Goal: Information Seeking & Learning: Learn about a topic

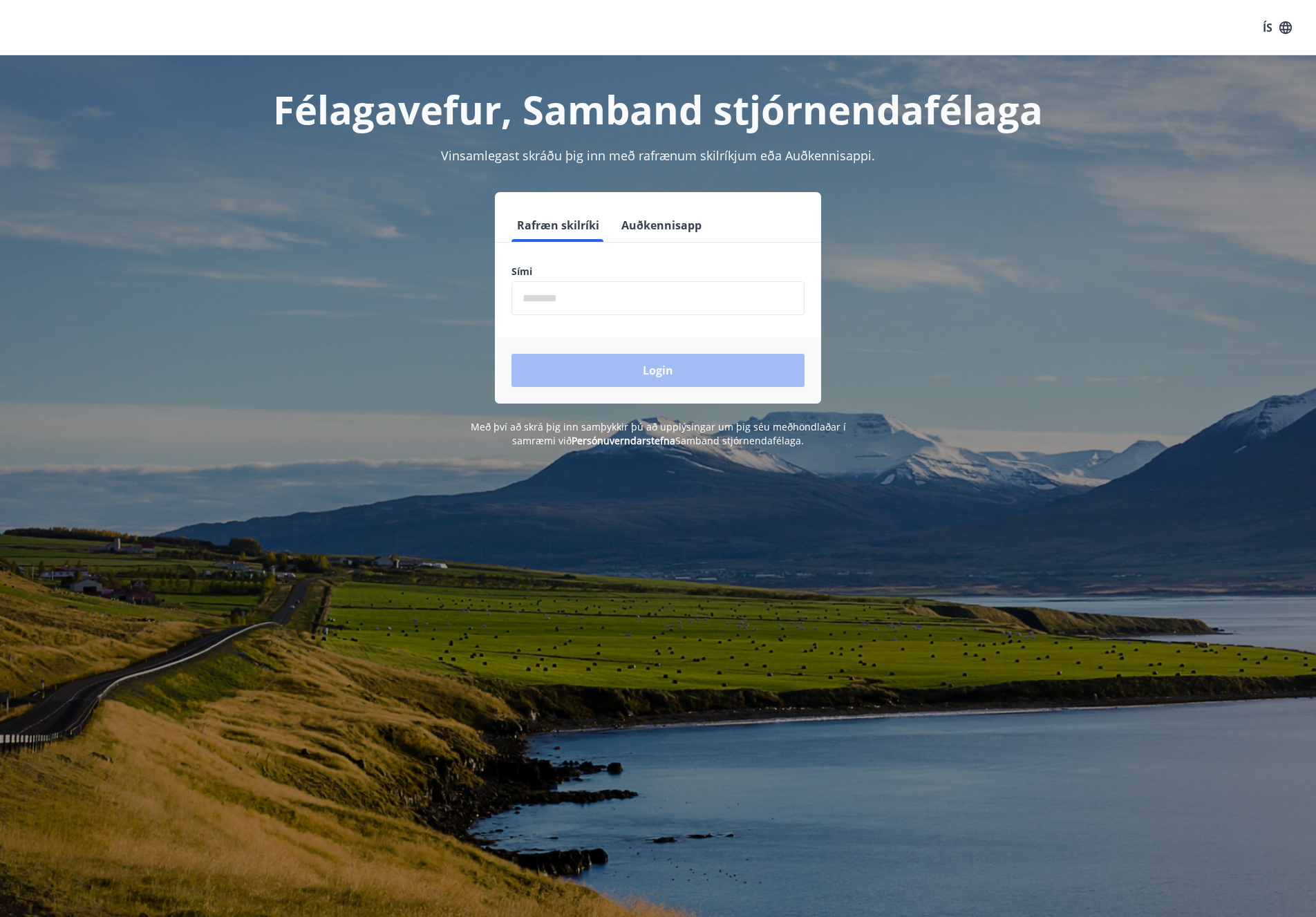
click at [666, 226] on button "Auðkennisapp" at bounding box center [661, 225] width 91 height 33
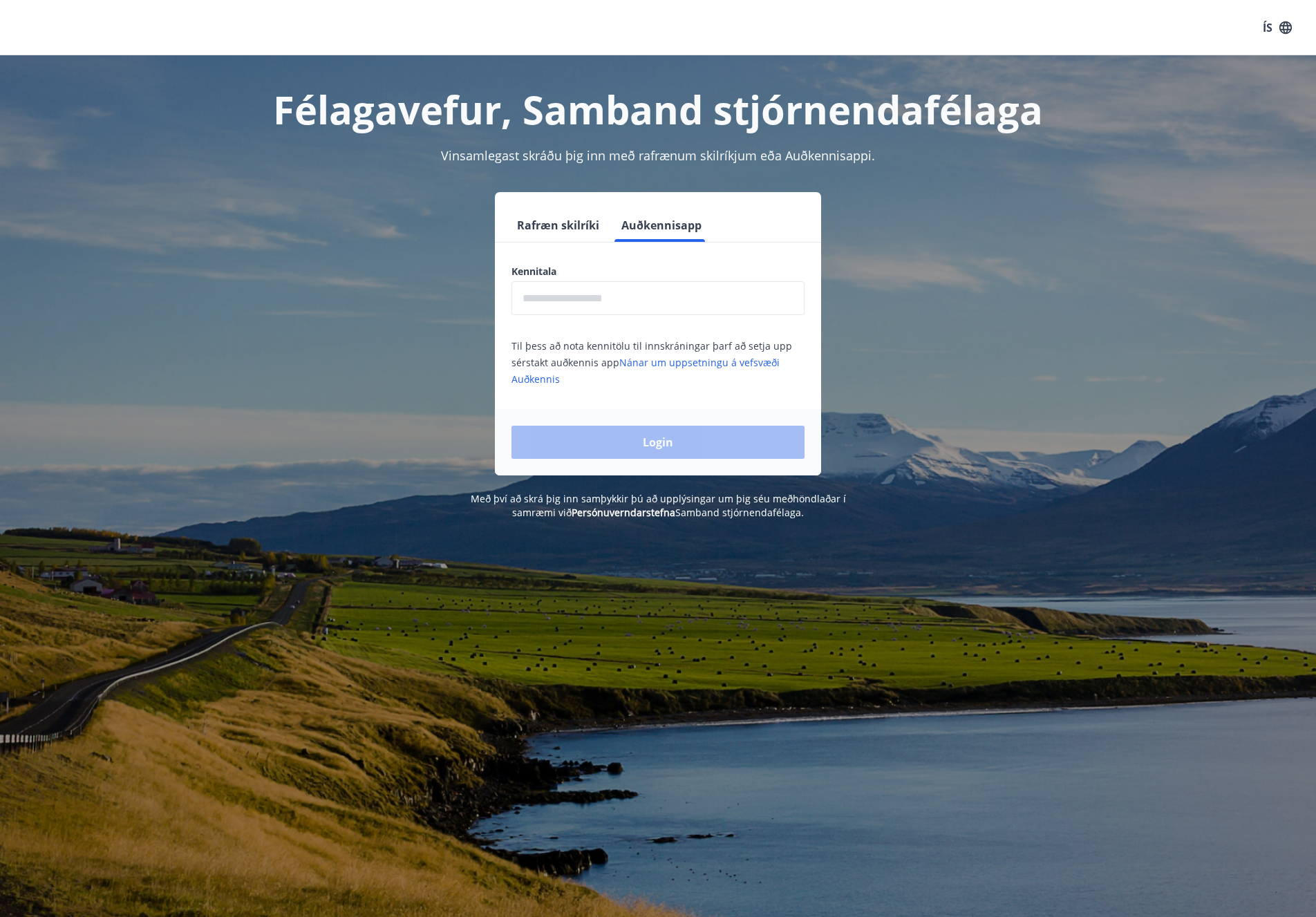
click at [595, 305] on input "text" at bounding box center [658, 298] width 293 height 34
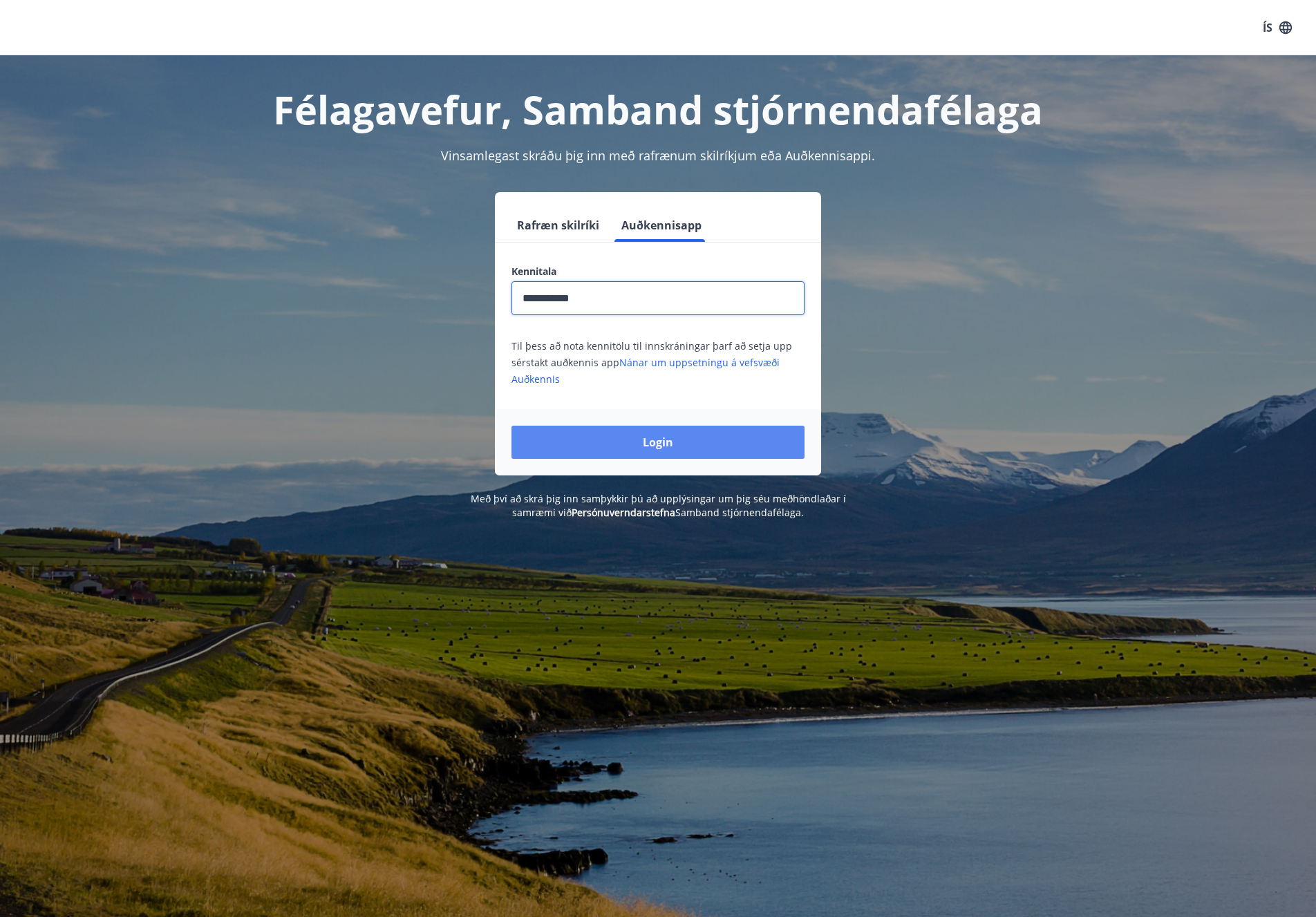
type input "**********"
click at [708, 449] on button "Login" at bounding box center [658, 442] width 293 height 33
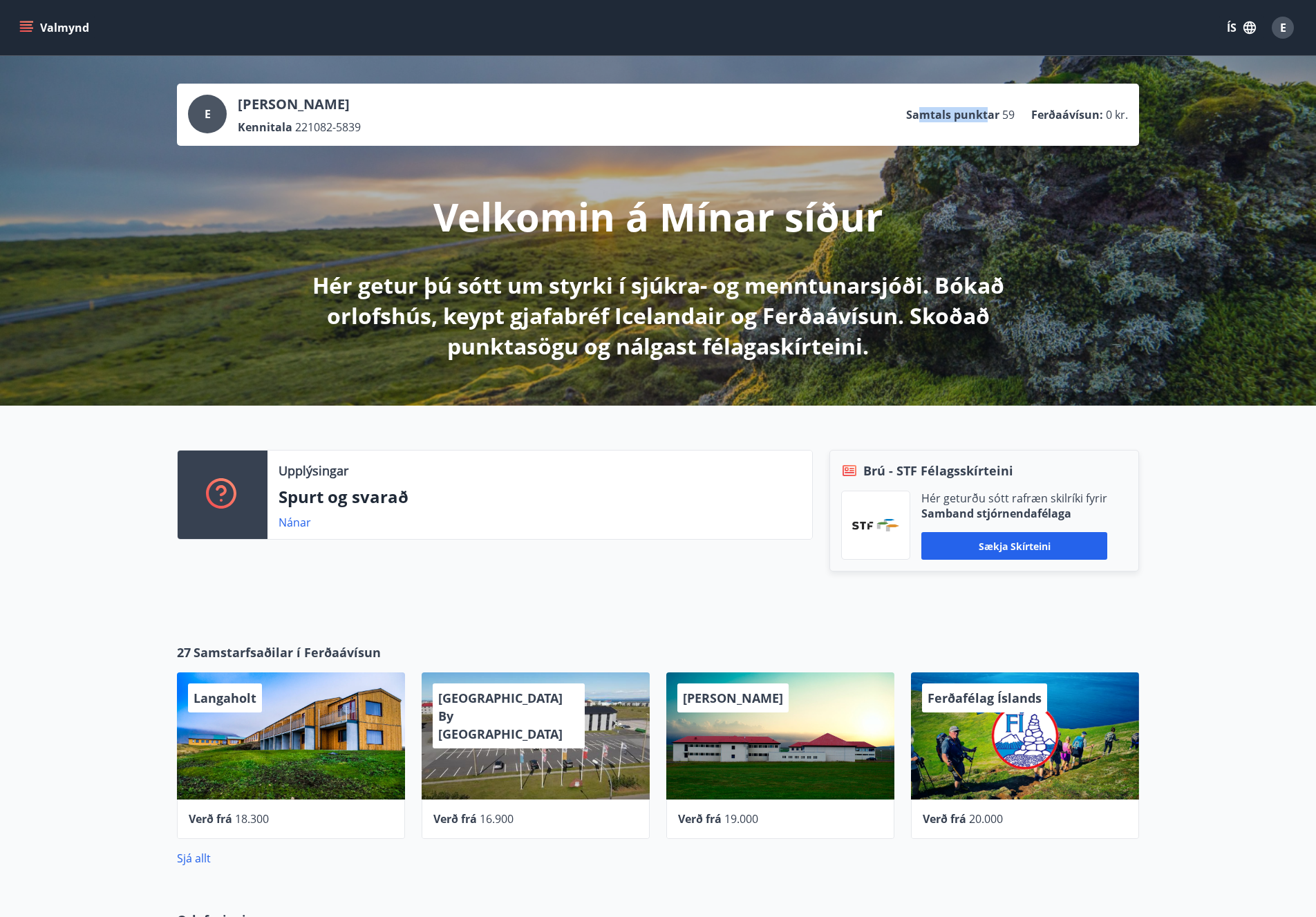
drag, startPoint x: 924, startPoint y: 114, endPoint x: 990, endPoint y: 112, distance: 66.0
click at [989, 112] on p "Samtals punktar" at bounding box center [953, 114] width 93 height 15
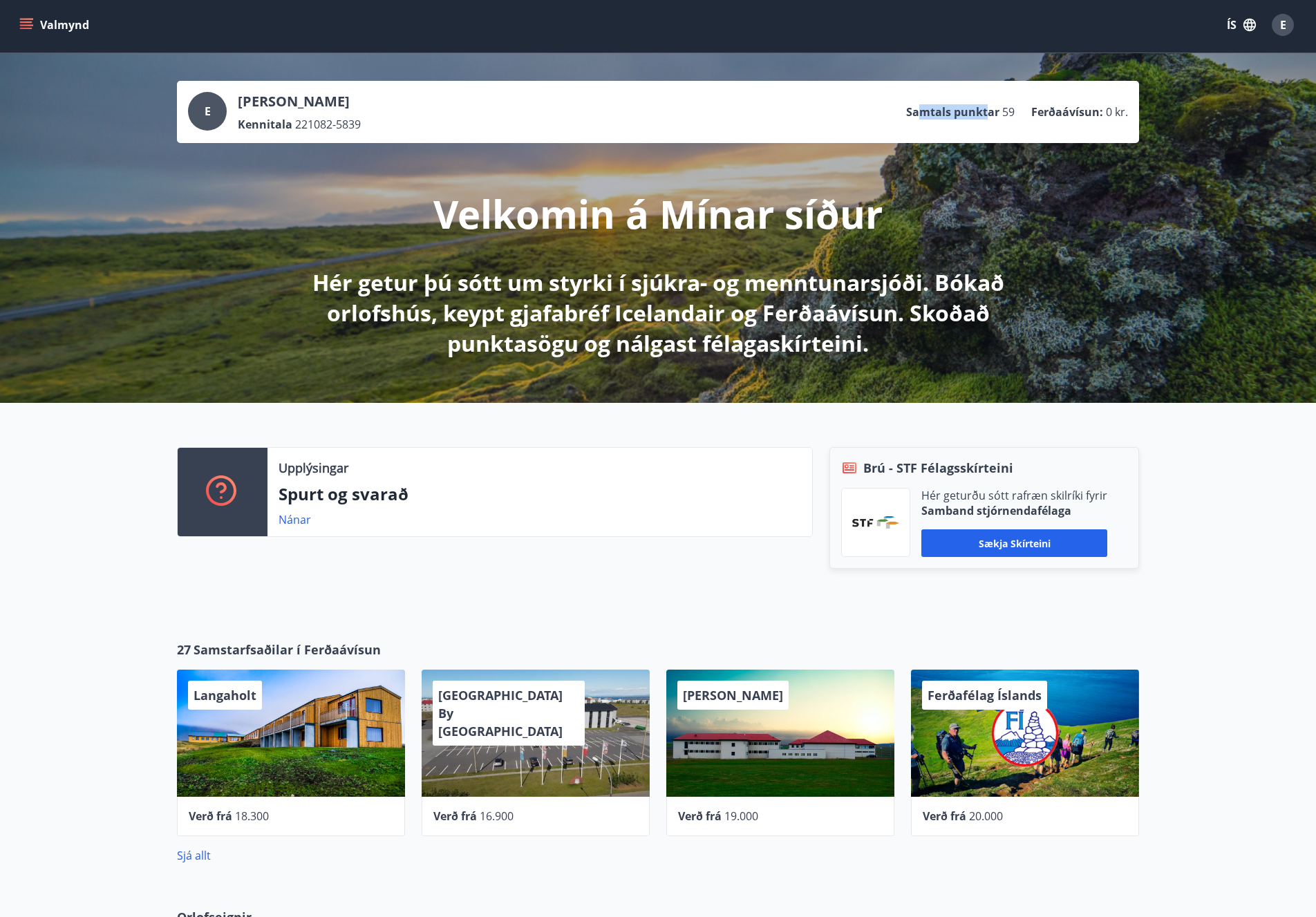
click at [28, 23] on icon "menu" at bounding box center [27, 22] width 13 height 2
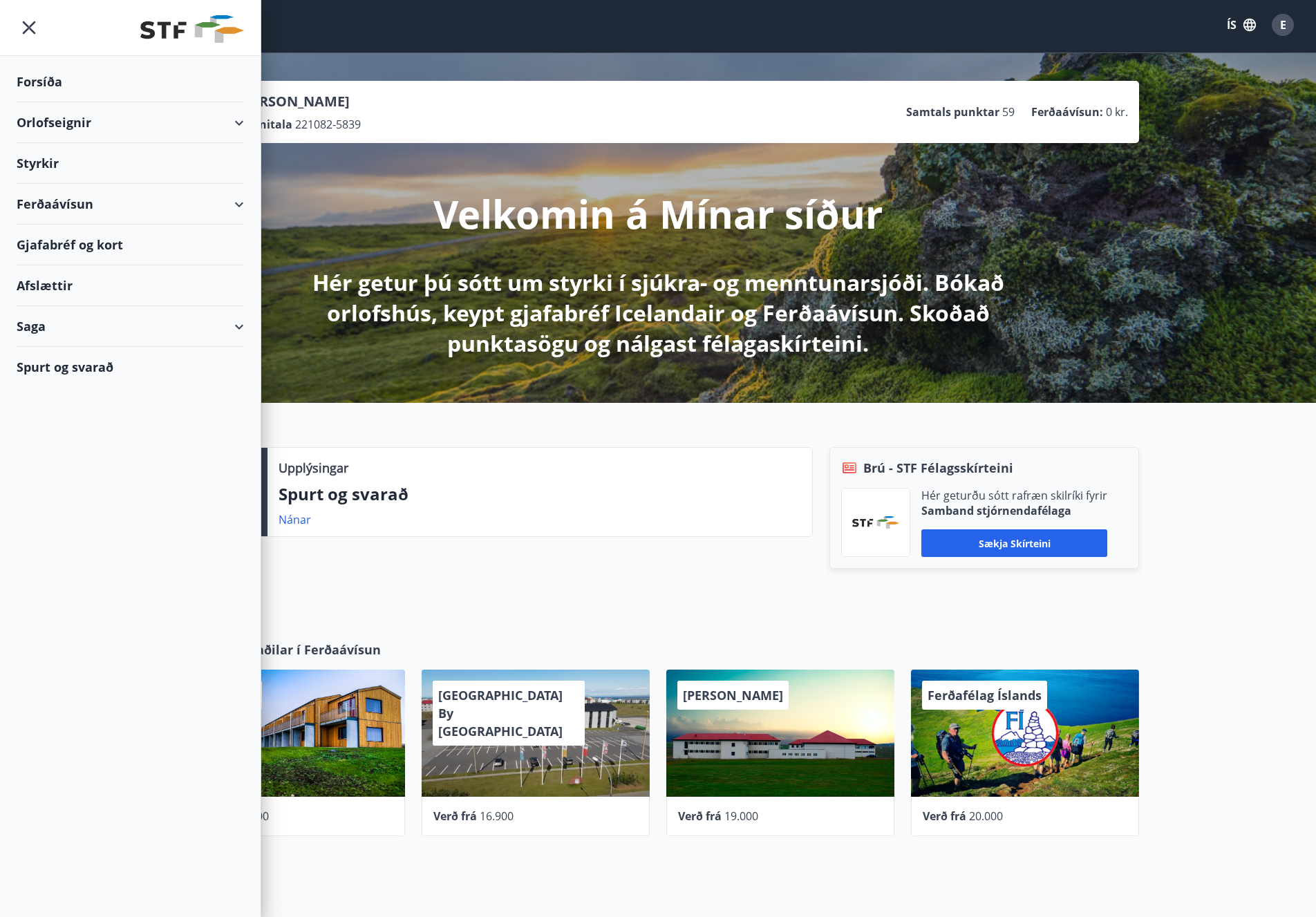
click at [49, 127] on div "Orlofseignir" at bounding box center [130, 123] width 227 height 41
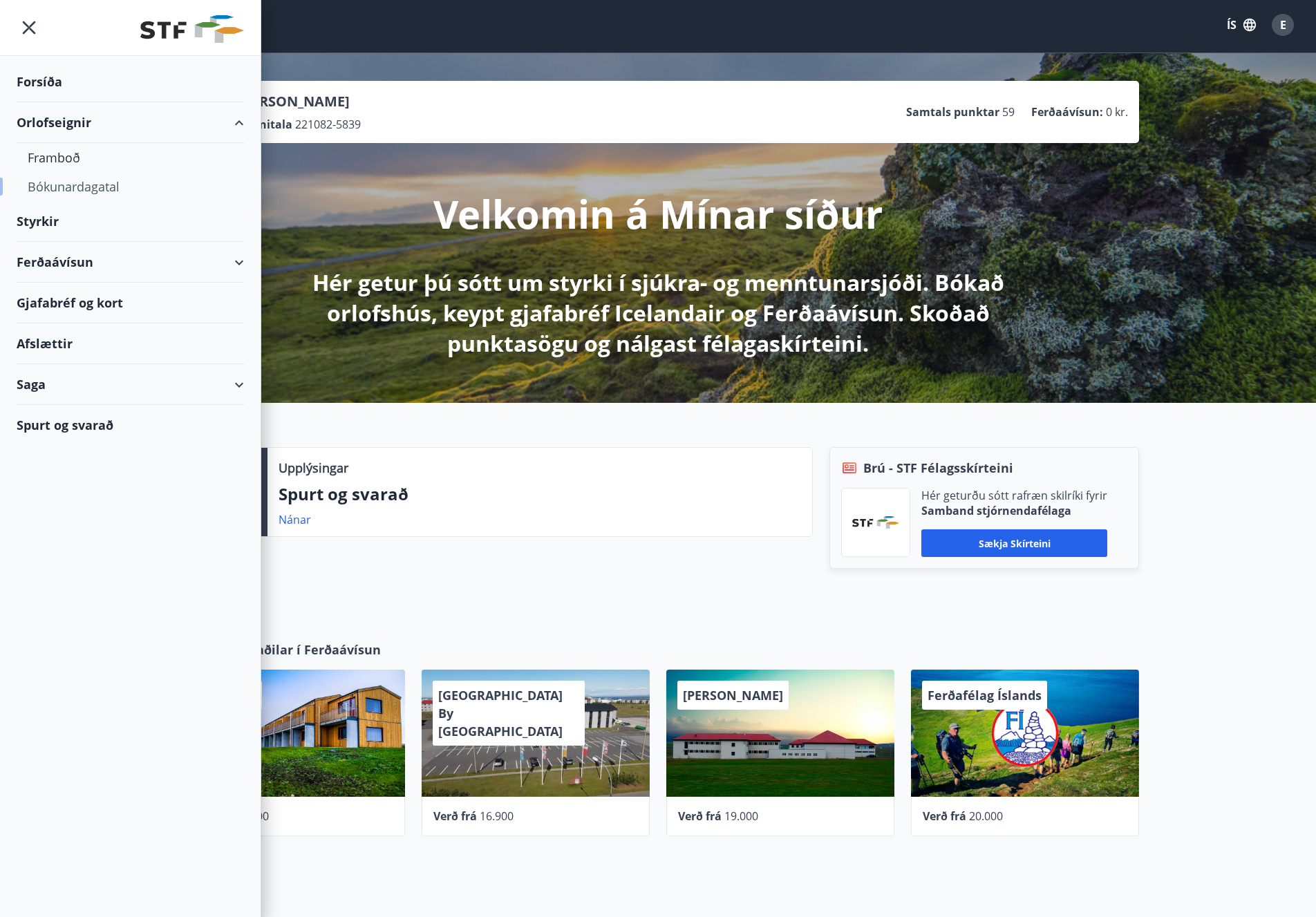
click at [49, 185] on div "Bókunardagatal" at bounding box center [130, 186] width 205 height 29
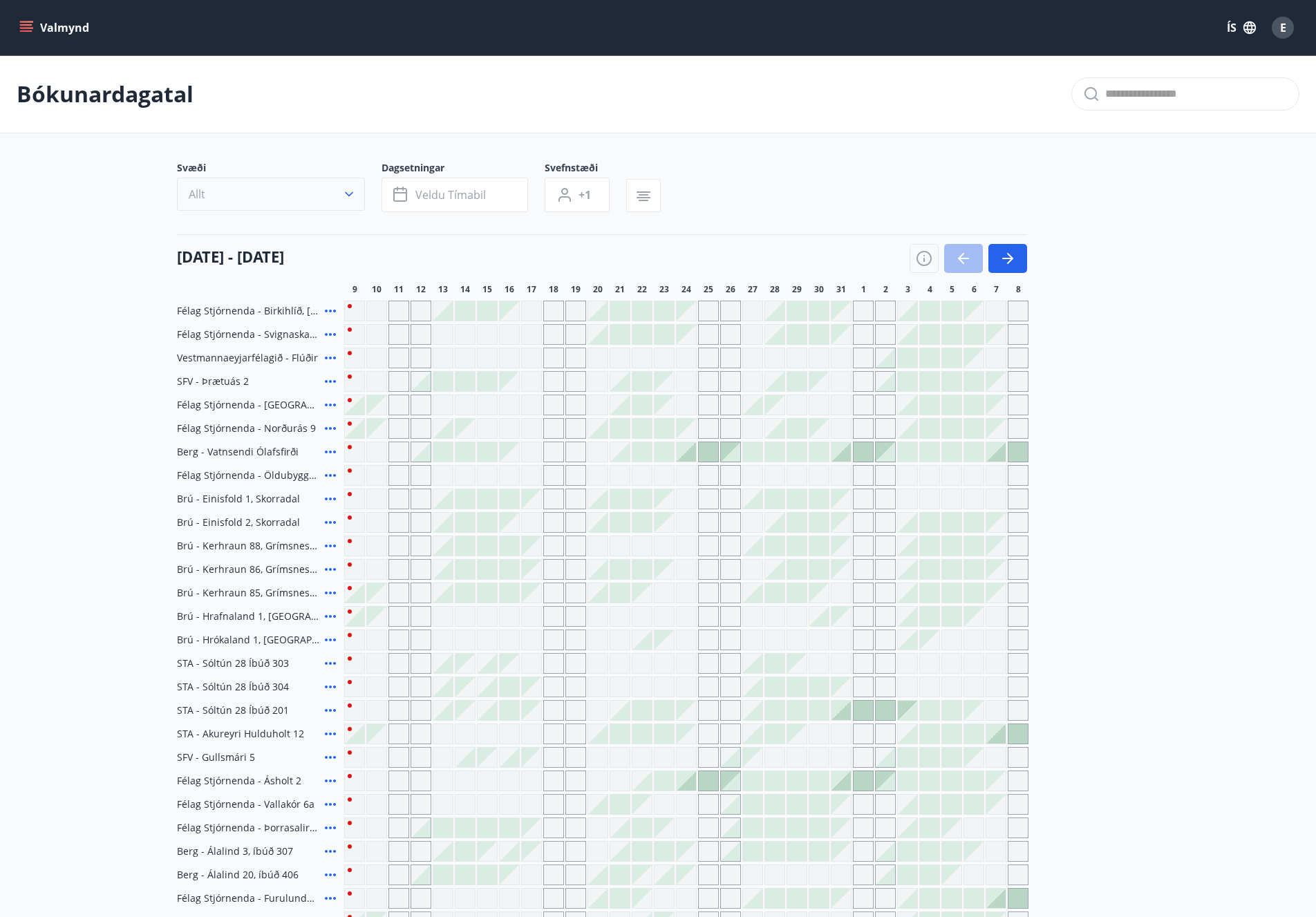
click at [288, 185] on button "Allt" at bounding box center [271, 194] width 188 height 33
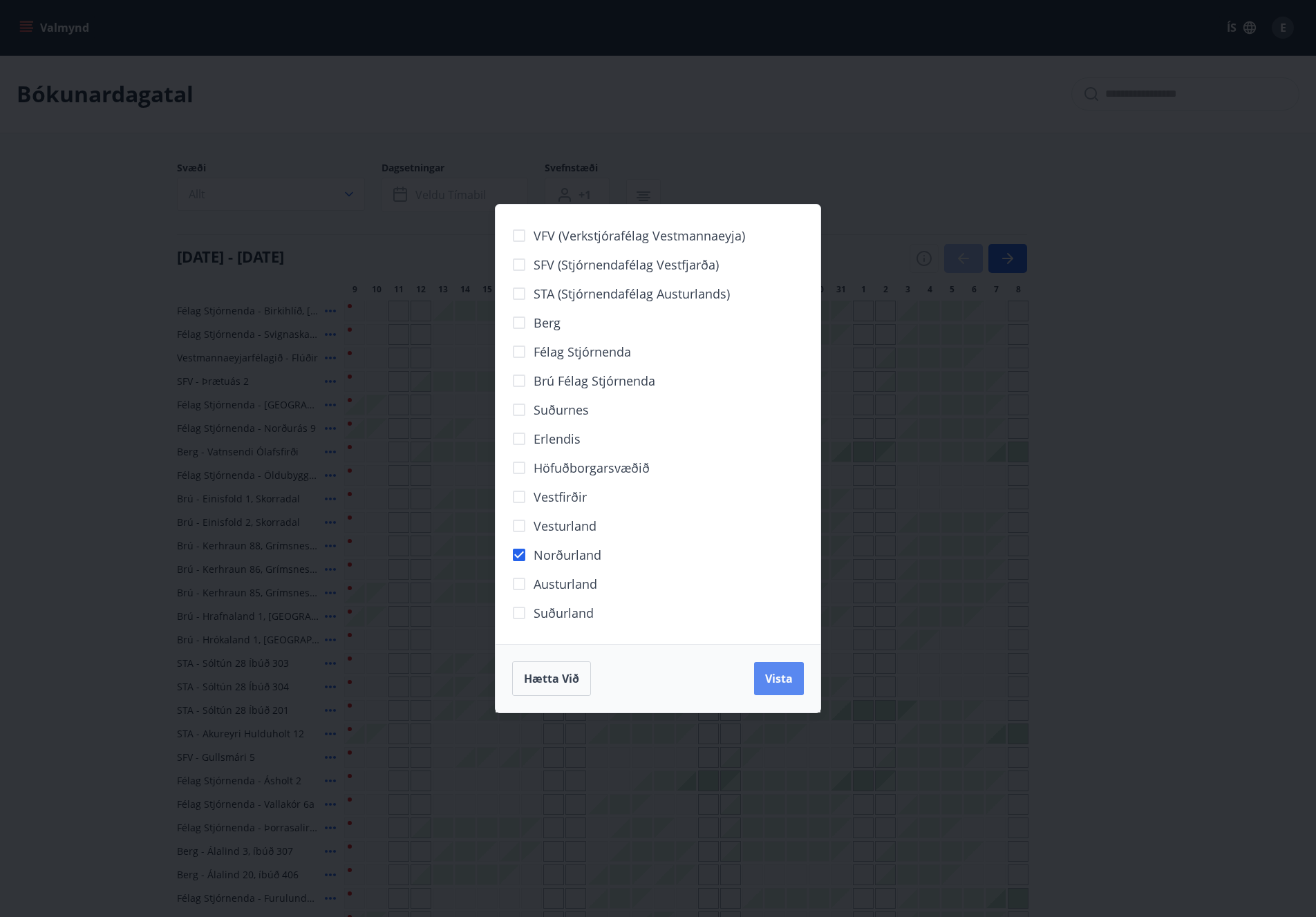
click at [784, 680] on span "Vista" at bounding box center [779, 678] width 27 height 15
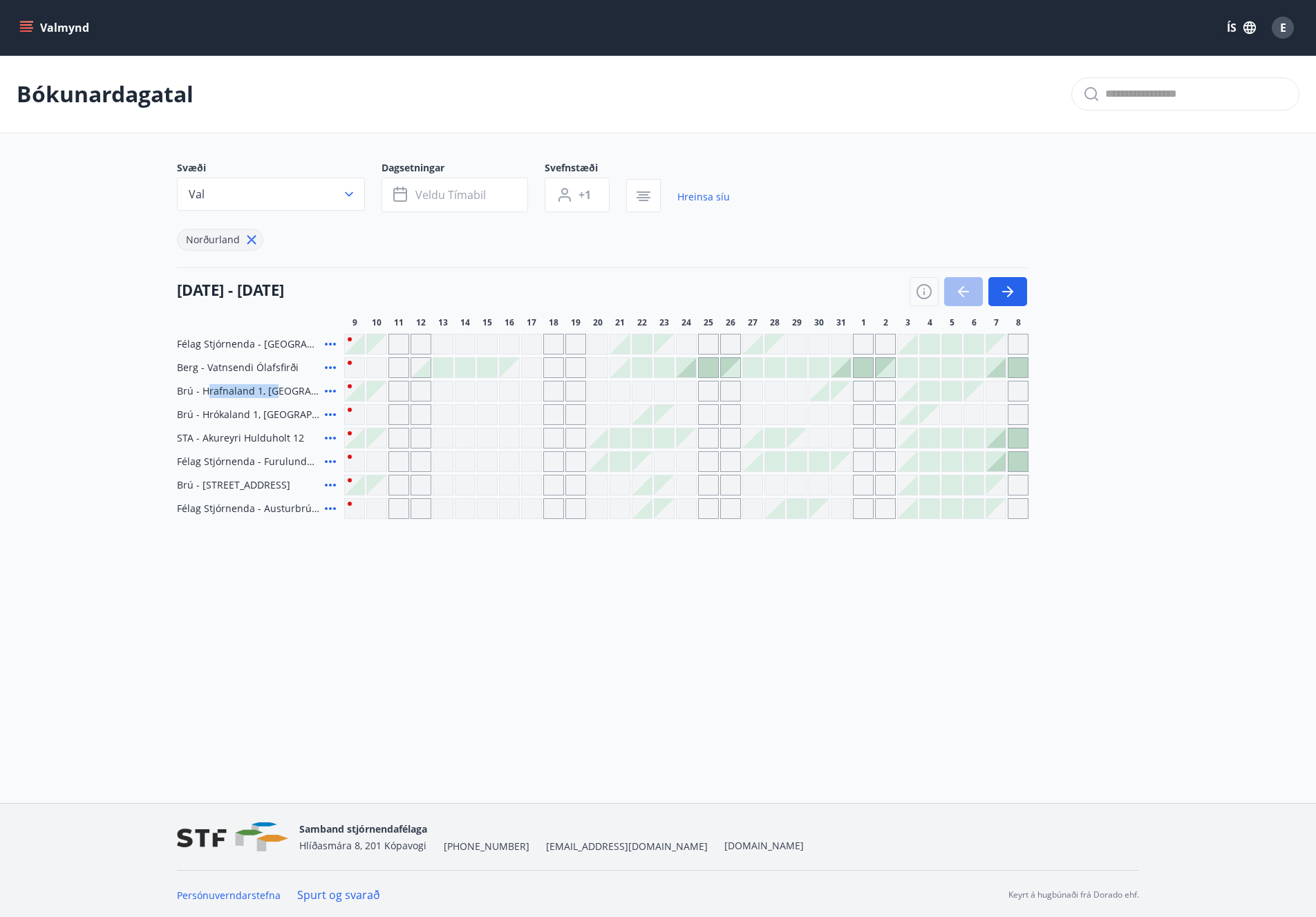
drag, startPoint x: 208, startPoint y: 389, endPoint x: 226, endPoint y: 414, distance: 30.8
click at [277, 397] on span "Brú - Hrafnaland 1, [GEOGRAPHIC_DATA] (gæludýr velkomin)" at bounding box center [248, 392] width 143 height 14
drag, startPoint x: 199, startPoint y: 417, endPoint x: 292, endPoint y: 409, distance: 93.3
click at [290, 409] on span "Brú - Hrókaland 1, [GEOGRAPHIC_DATA]" at bounding box center [248, 415] width 143 height 14
click at [438, 387] on div "Gráir dagar eru ekki bókanlegir" at bounding box center [443, 391] width 20 height 20
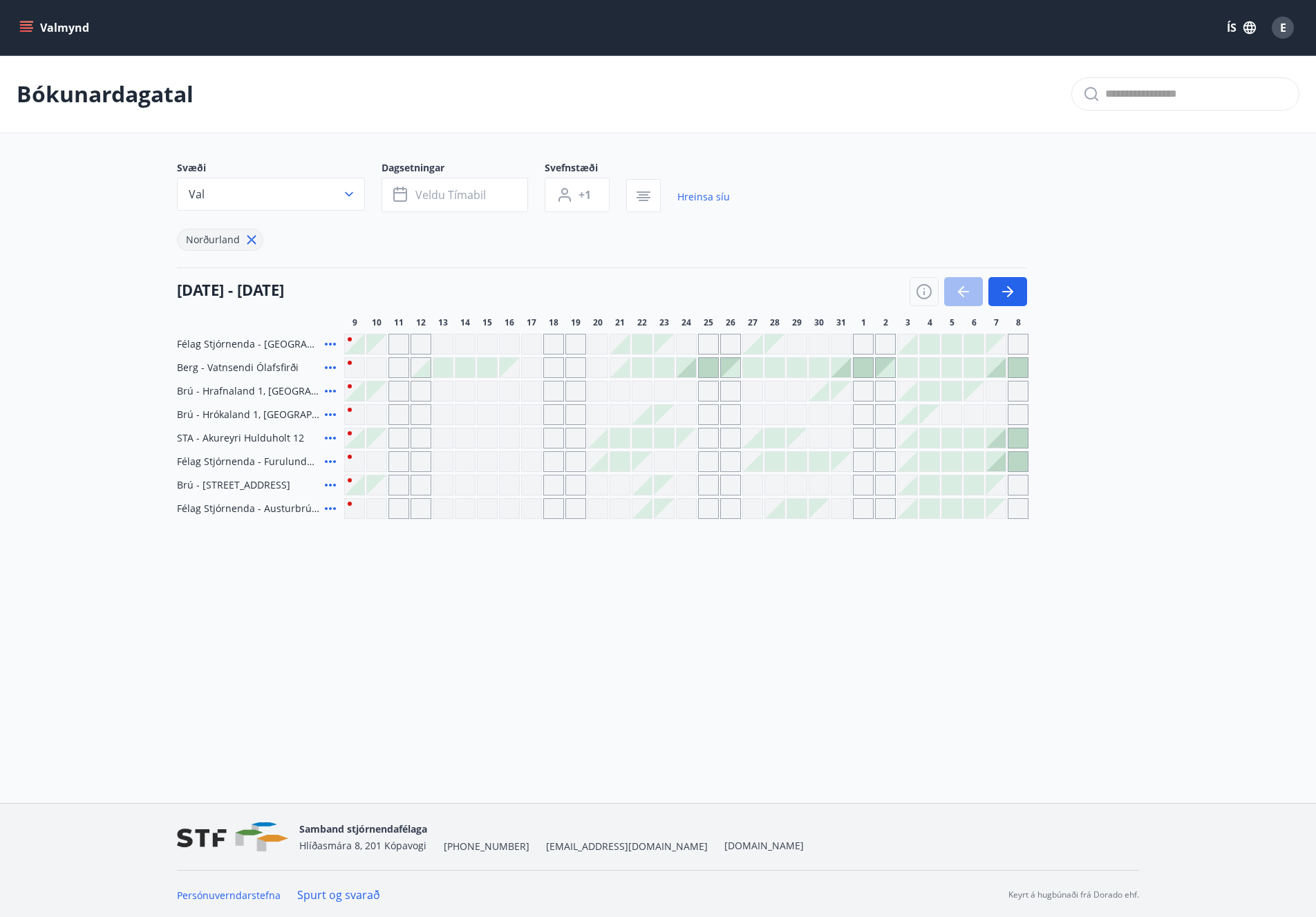
click at [448, 393] on div "Gráir dagar eru ekki bókanlegir" at bounding box center [443, 391] width 20 height 20
click at [399, 392] on div "Gráir dagar eru ekki bókanlegir" at bounding box center [399, 391] width 20 height 20
click at [391, 389] on div "Gráir dagar eru ekki bókanlegir" at bounding box center [399, 391] width 20 height 20
click at [417, 392] on div "Gráir dagar eru ekki bókanlegir" at bounding box center [421, 391] width 20 height 20
drag, startPoint x: 427, startPoint y: 411, endPoint x: 409, endPoint y: 421, distance: 20.6
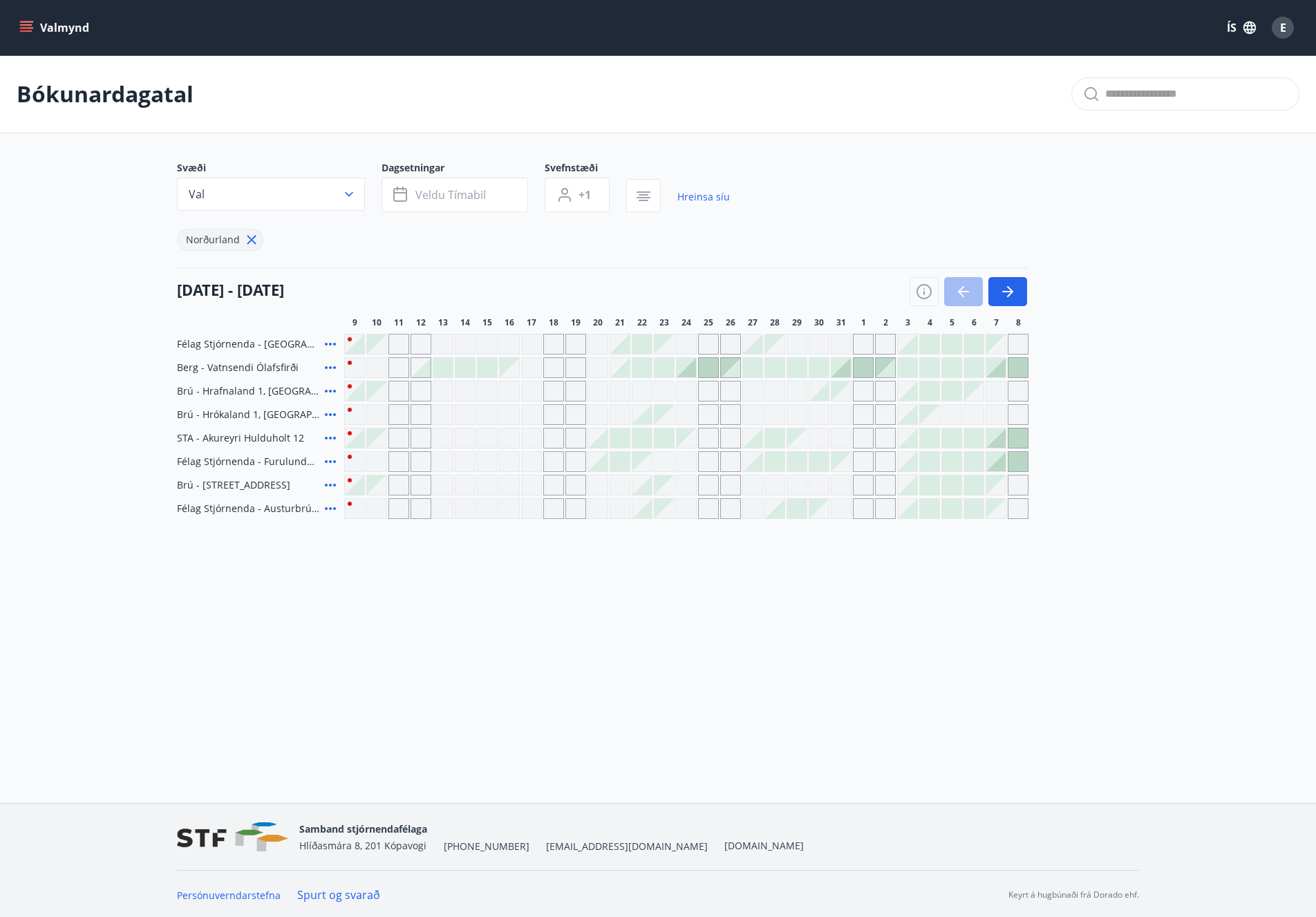
click at [424, 414] on div "Gráir dagar eru ekki bókanlegir" at bounding box center [421, 414] width 20 height 20
drag, startPoint x: 409, startPoint y: 421, endPoint x: 538, endPoint y: 439, distance: 130.2
click at [410, 421] on div "[PERSON_NAME] eru ekki [DEMOGRAPHIC_DATA]" at bounding box center [686, 414] width 685 height 20
drag, startPoint x: 538, startPoint y: 439, endPoint x: 545, endPoint y: 440, distance: 7.1
click at [545, 440] on div at bounding box center [686, 438] width 685 height 20
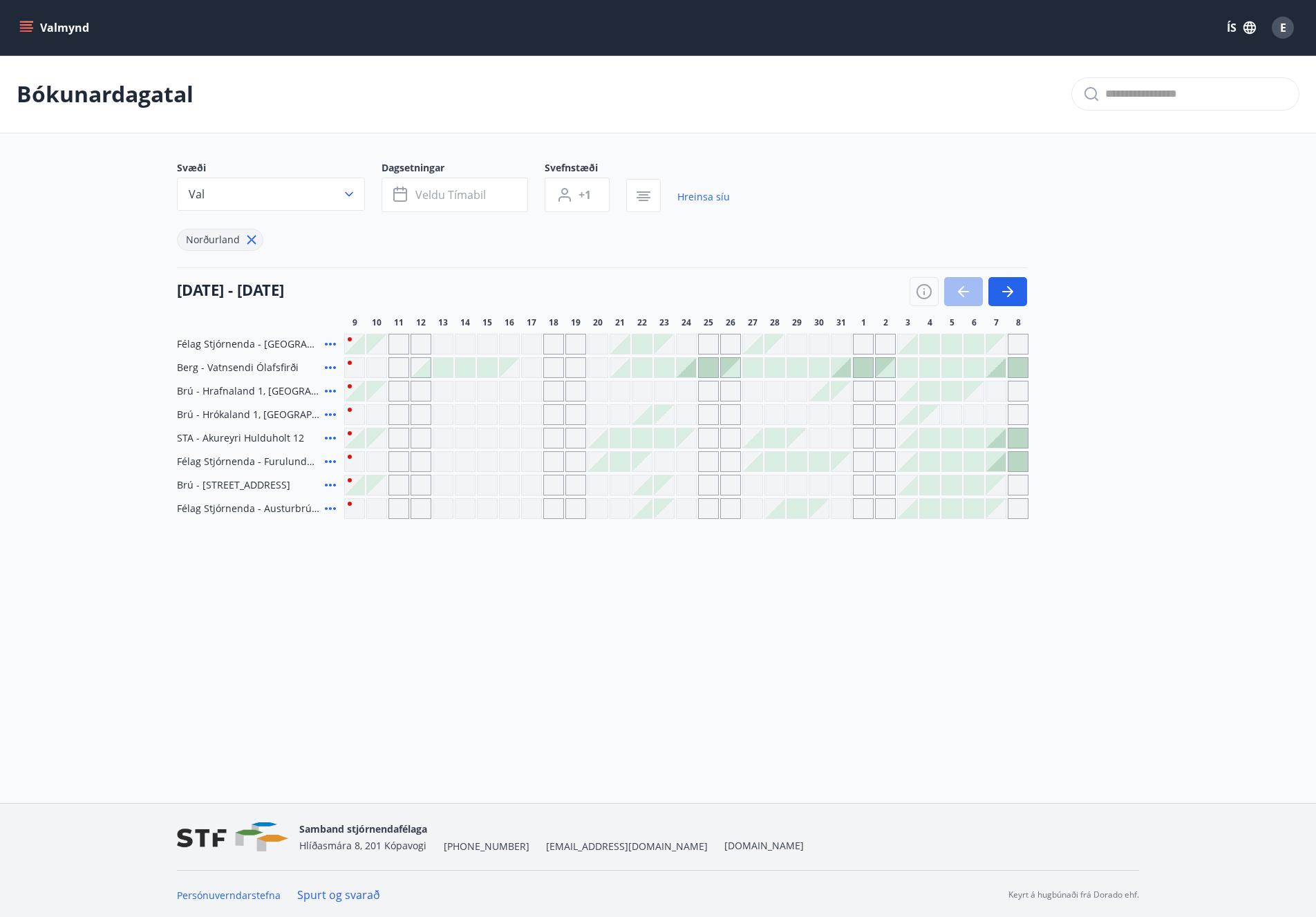
drag, startPoint x: 647, startPoint y: 430, endPoint x: 672, endPoint y: 391, distance: 46.3
click at [649, 427] on div "Félag Stjórnenda - [GEOGRAPHIC_DATA] 7 [PERSON_NAME] - Vatnsendi Ólafsfirði [GE…" at bounding box center [658, 426] width 962 height 185
click at [686, 377] on div at bounding box center [686, 367] width 20 height 20
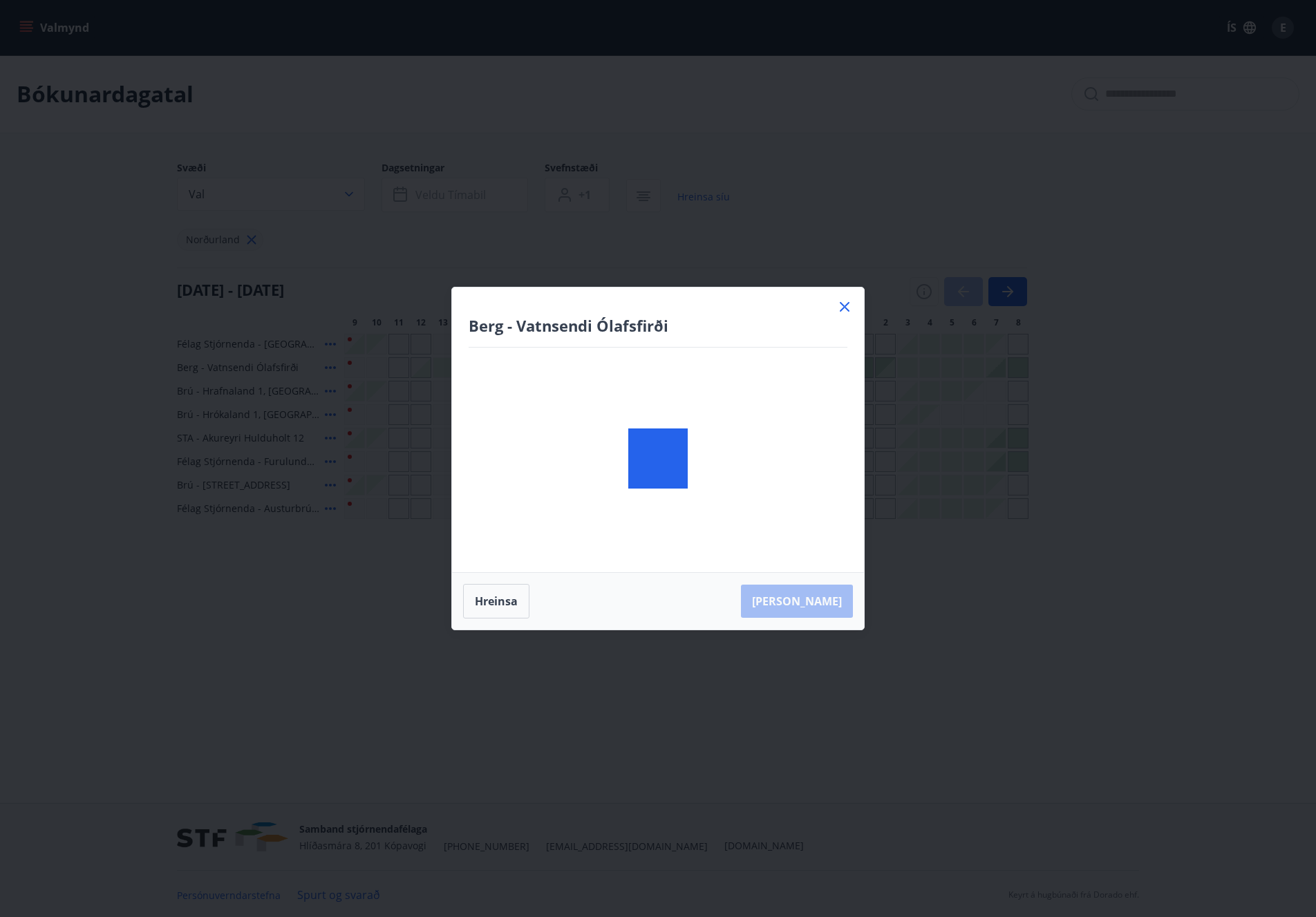
click at [713, 370] on div at bounding box center [658, 458] width 412 height 342
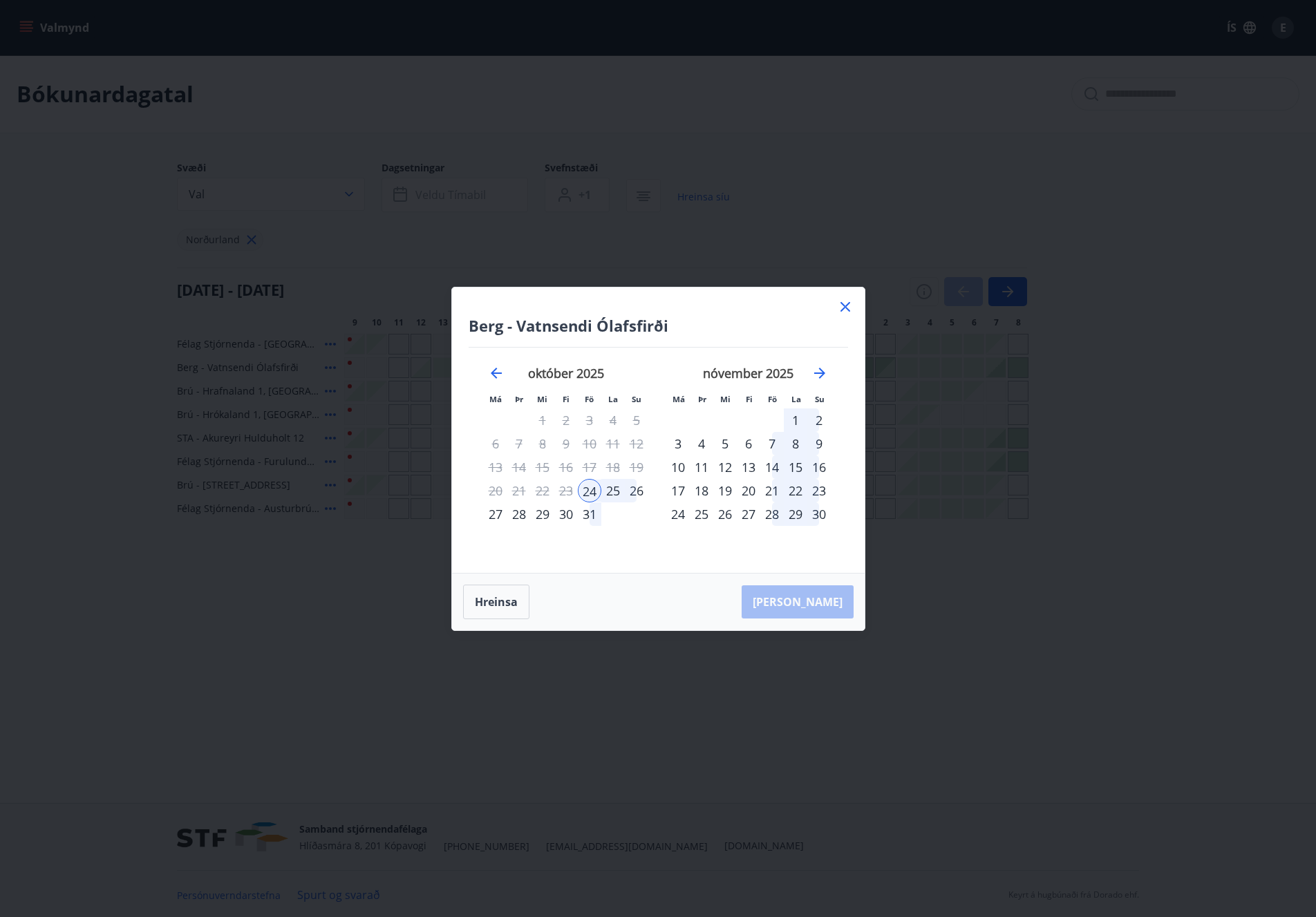
click at [844, 303] on icon at bounding box center [845, 306] width 16 height 16
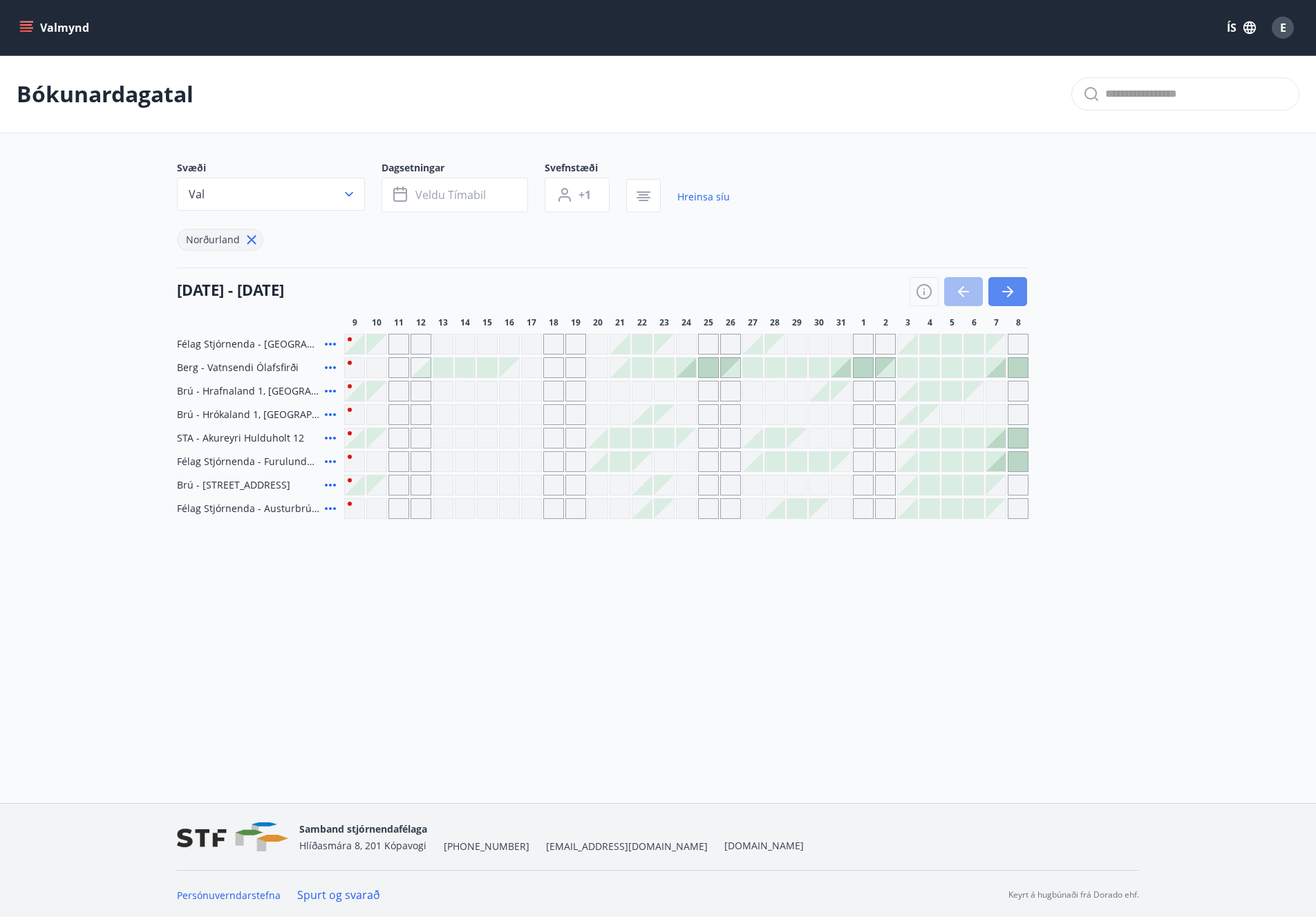
click at [1023, 285] on button "button" at bounding box center [1007, 291] width 38 height 29
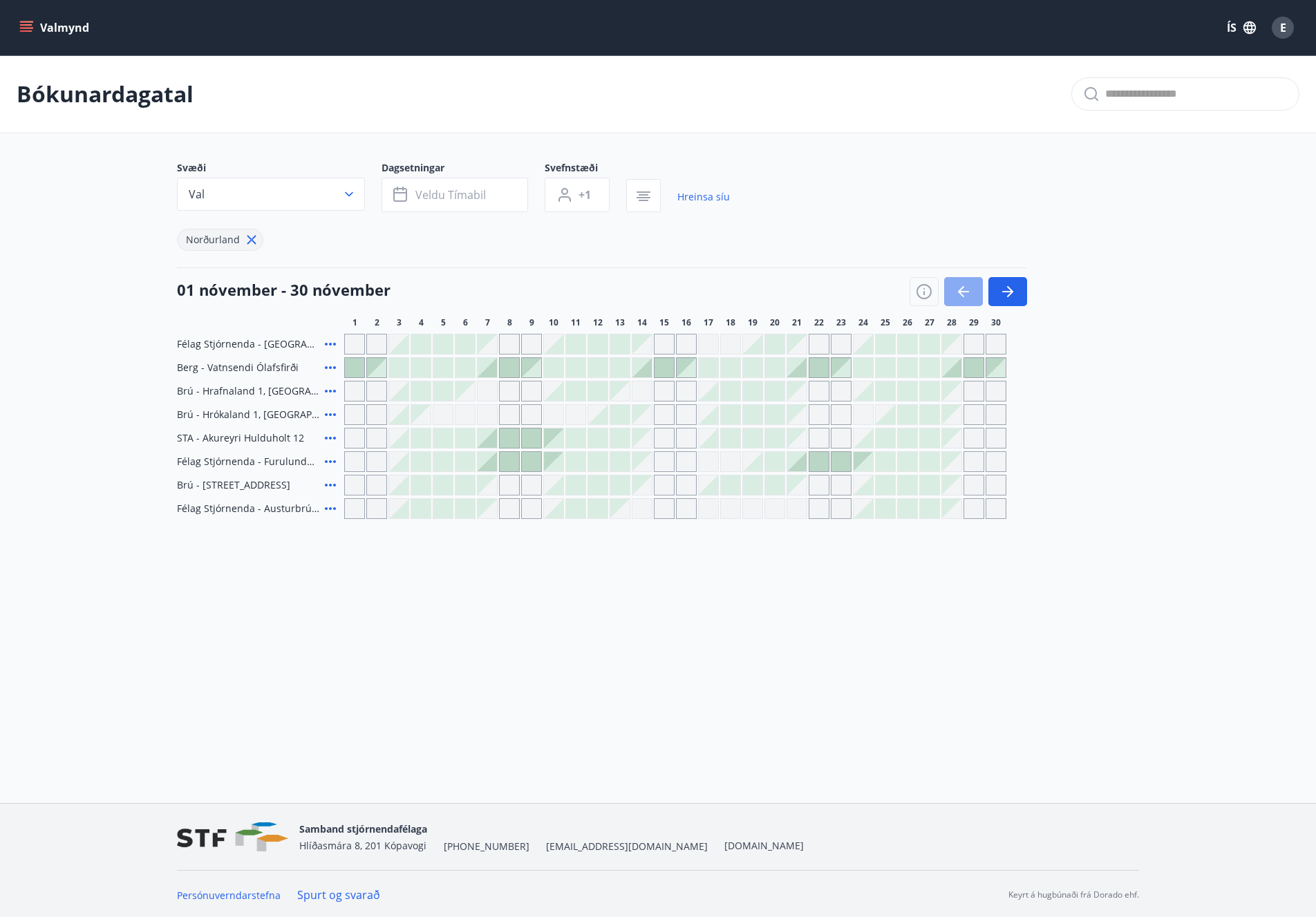
click at [966, 290] on icon "button" at bounding box center [964, 291] width 16 height 16
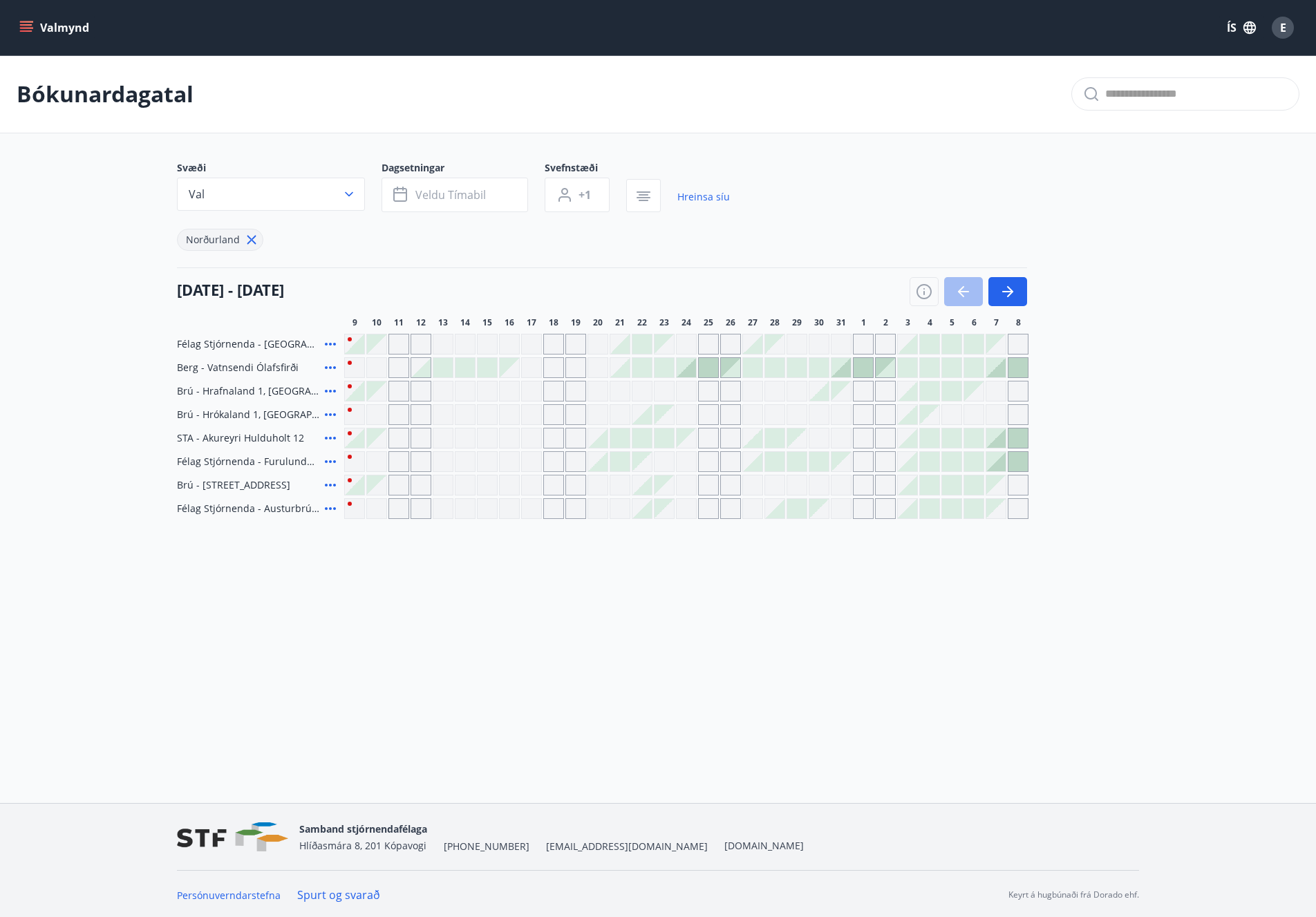
click at [501, 460] on div "Gráir dagar eru ekki bókanlegir" at bounding box center [509, 461] width 20 height 20
click at [1002, 291] on icon "button" at bounding box center [1007, 291] width 16 height 16
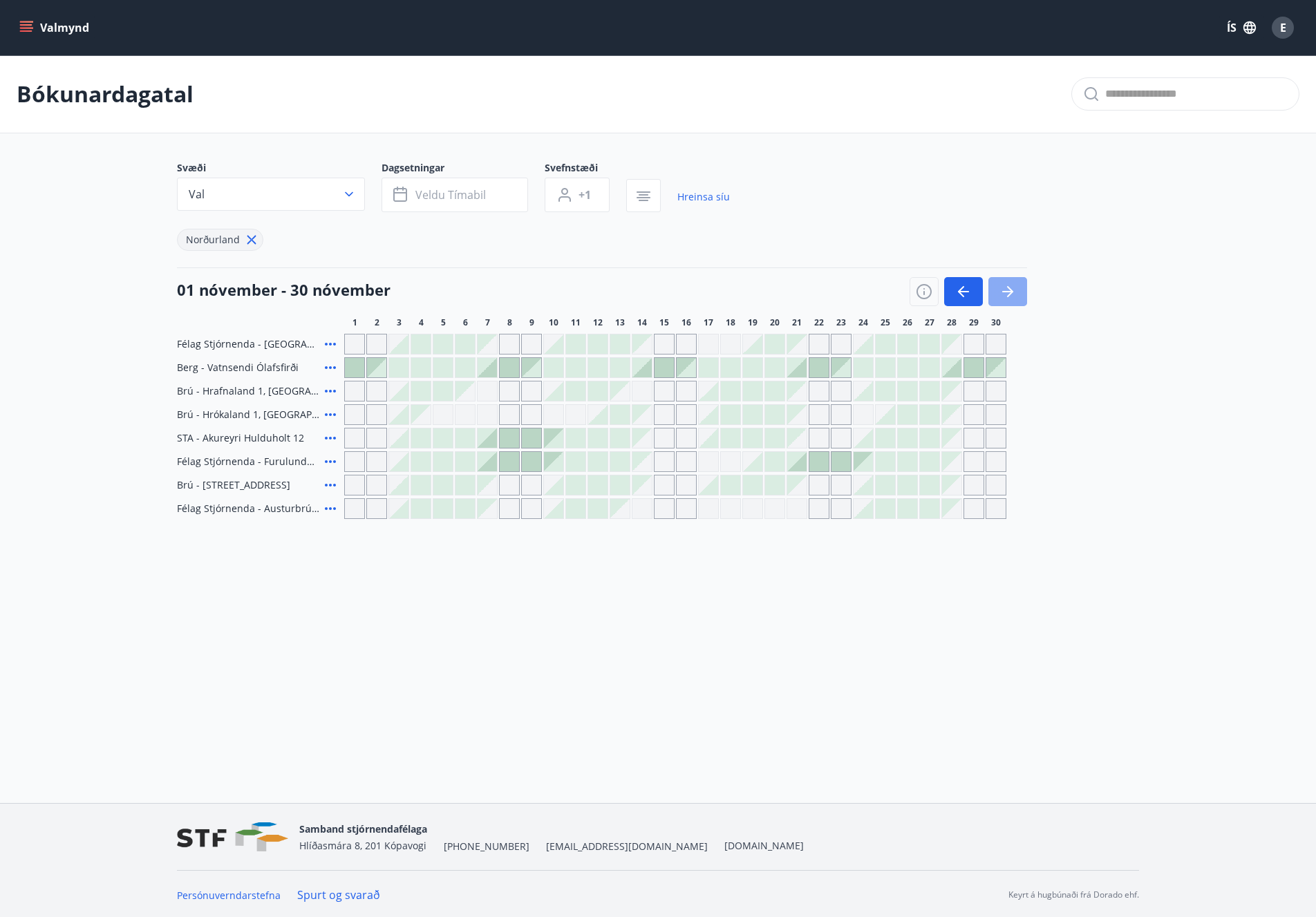
click at [1003, 291] on icon "button" at bounding box center [1007, 291] width 16 height 16
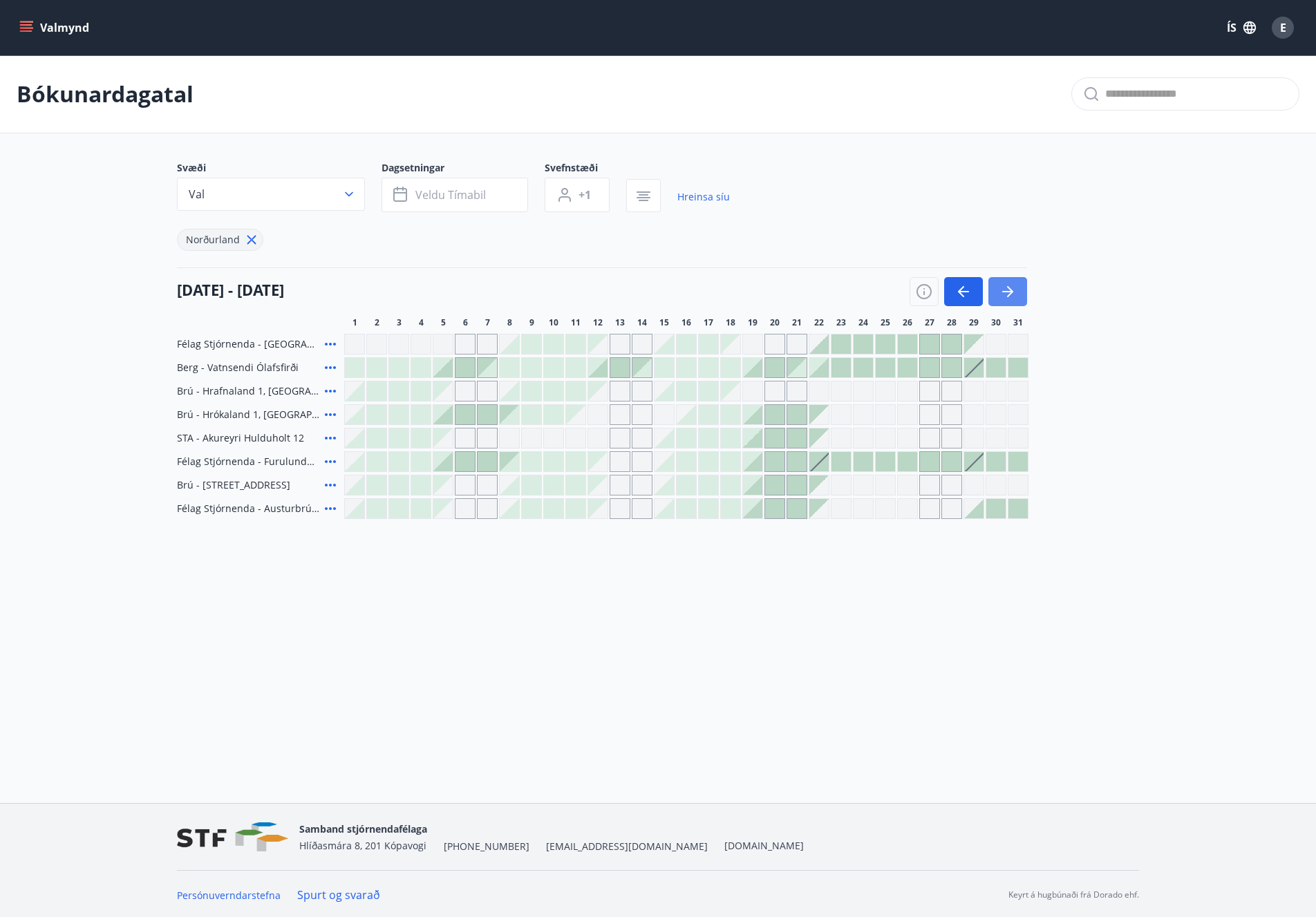
click at [1007, 287] on icon "button" at bounding box center [1007, 291] width 16 height 16
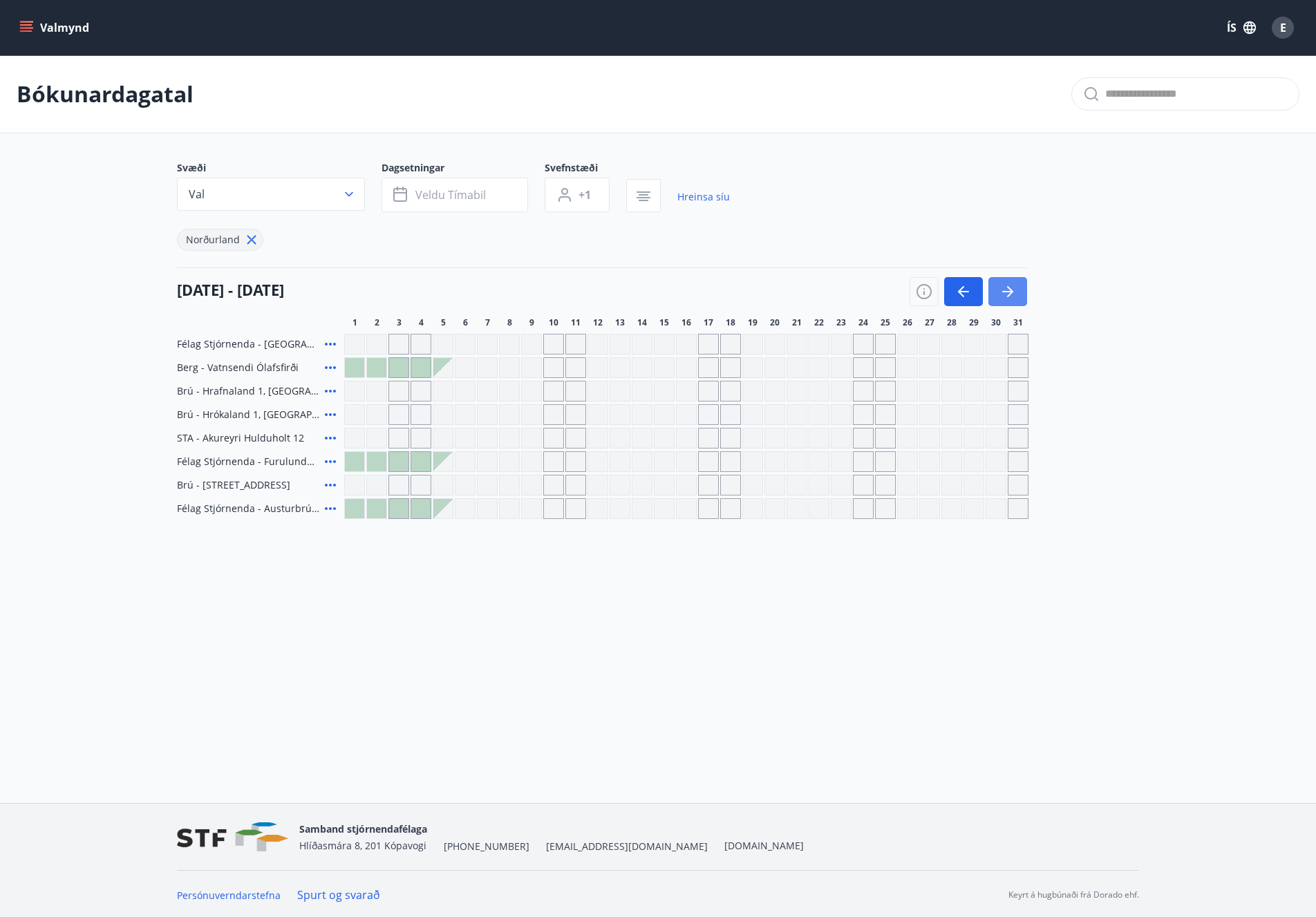
click at [1004, 291] on icon "button" at bounding box center [1008, 292] width 11 height 2
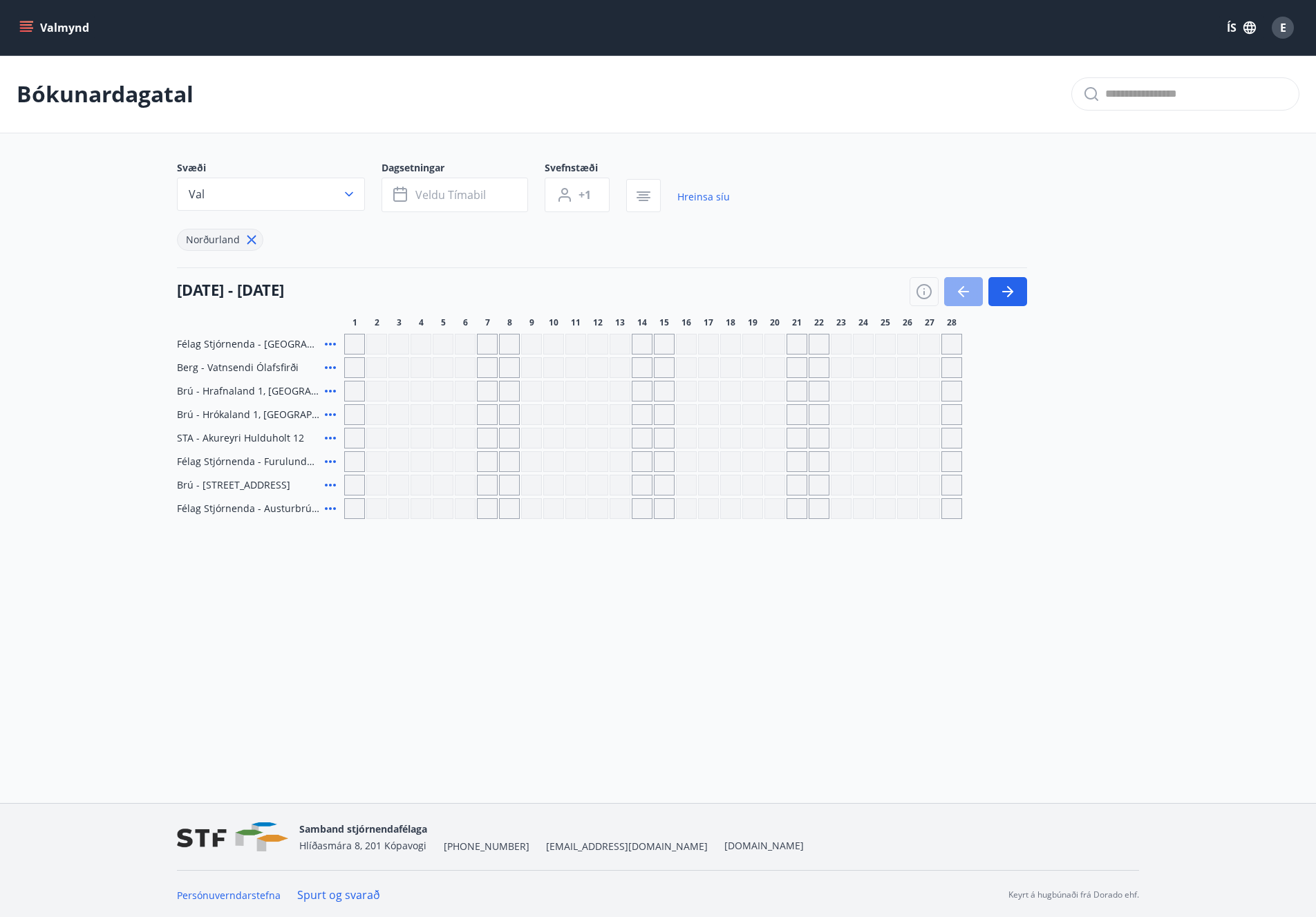
click at [955, 291] on button "button" at bounding box center [963, 291] width 38 height 29
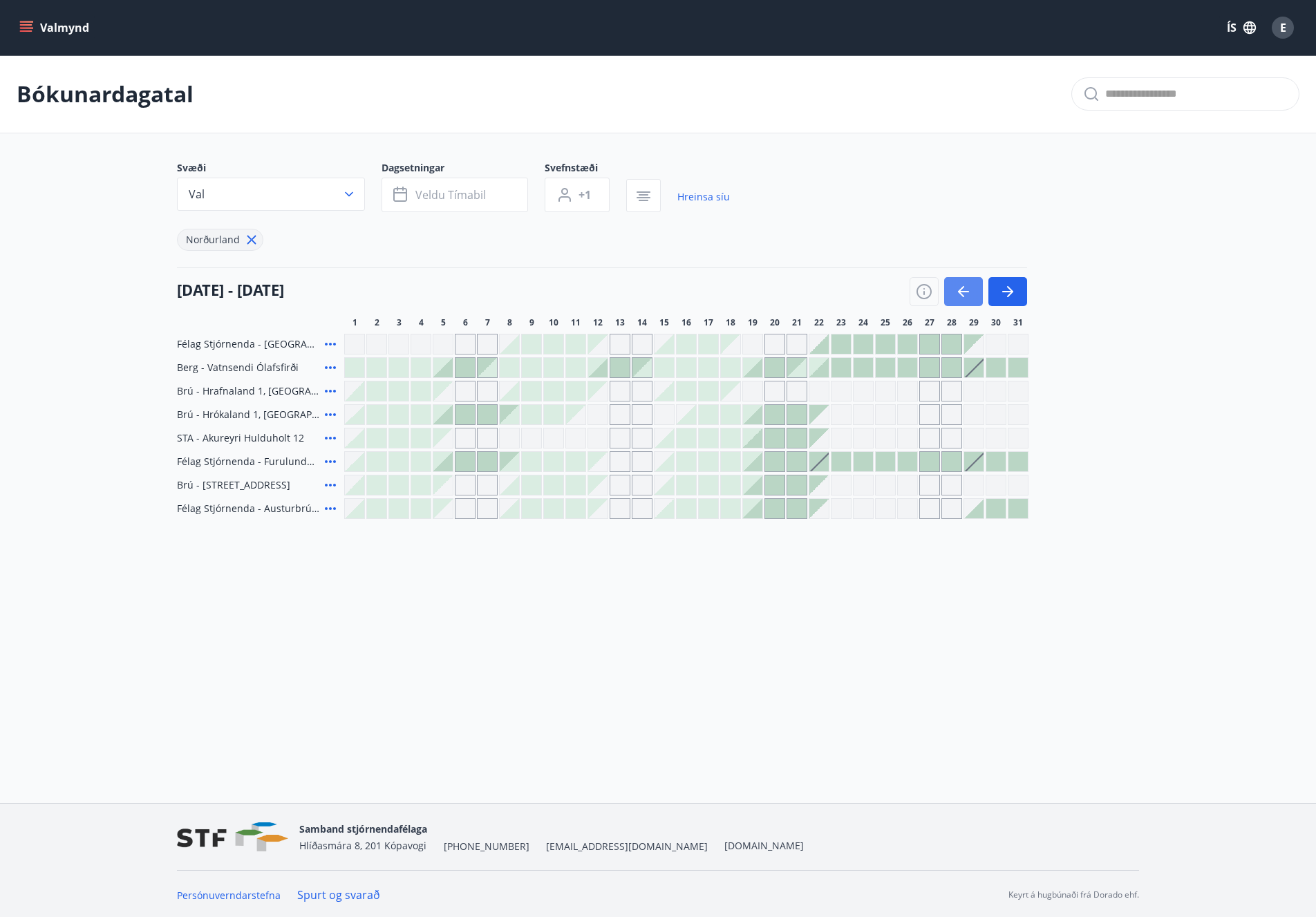
click at [958, 291] on icon "button" at bounding box center [964, 291] width 16 height 16
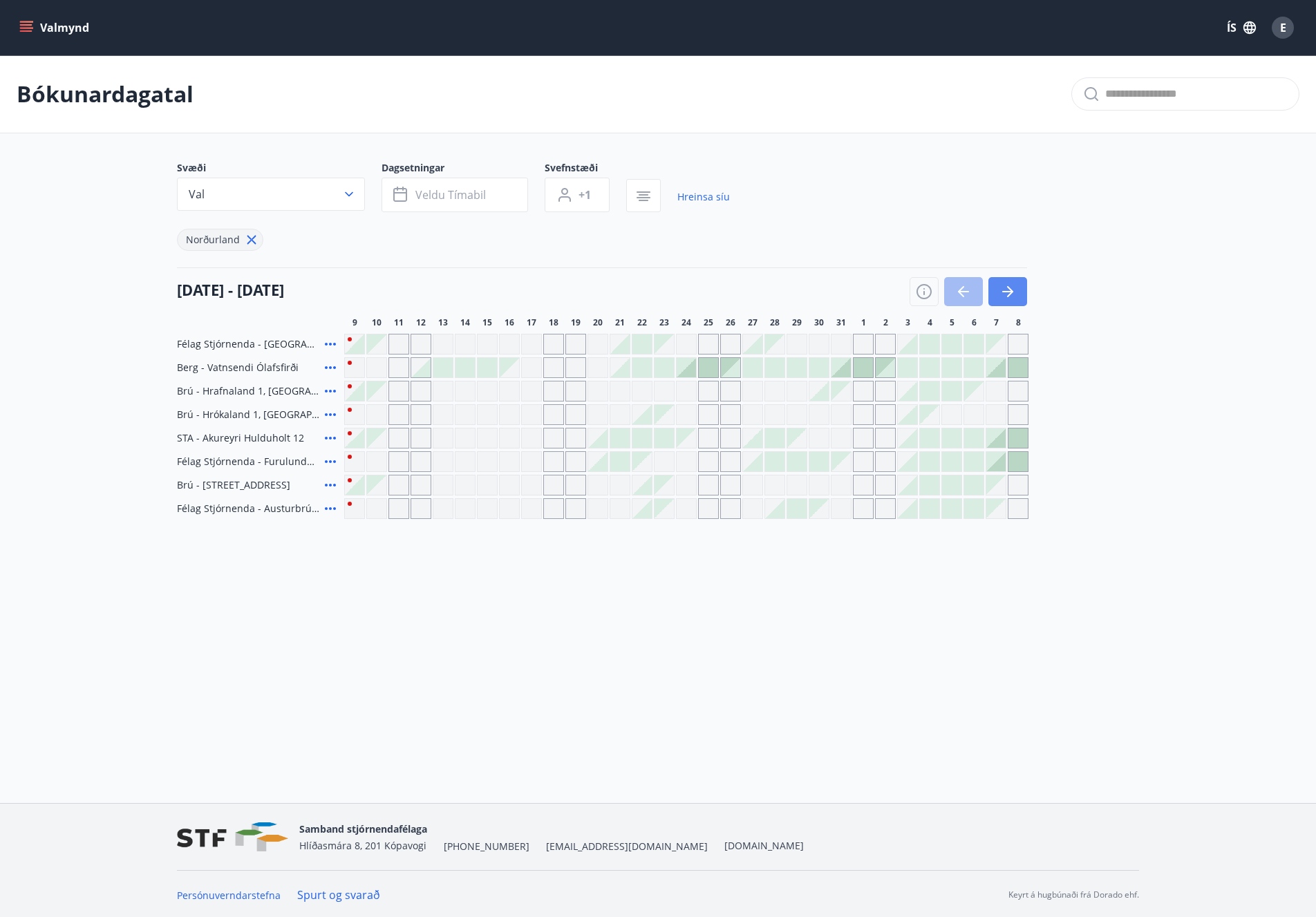
click at [1020, 292] on button "button" at bounding box center [1007, 291] width 38 height 29
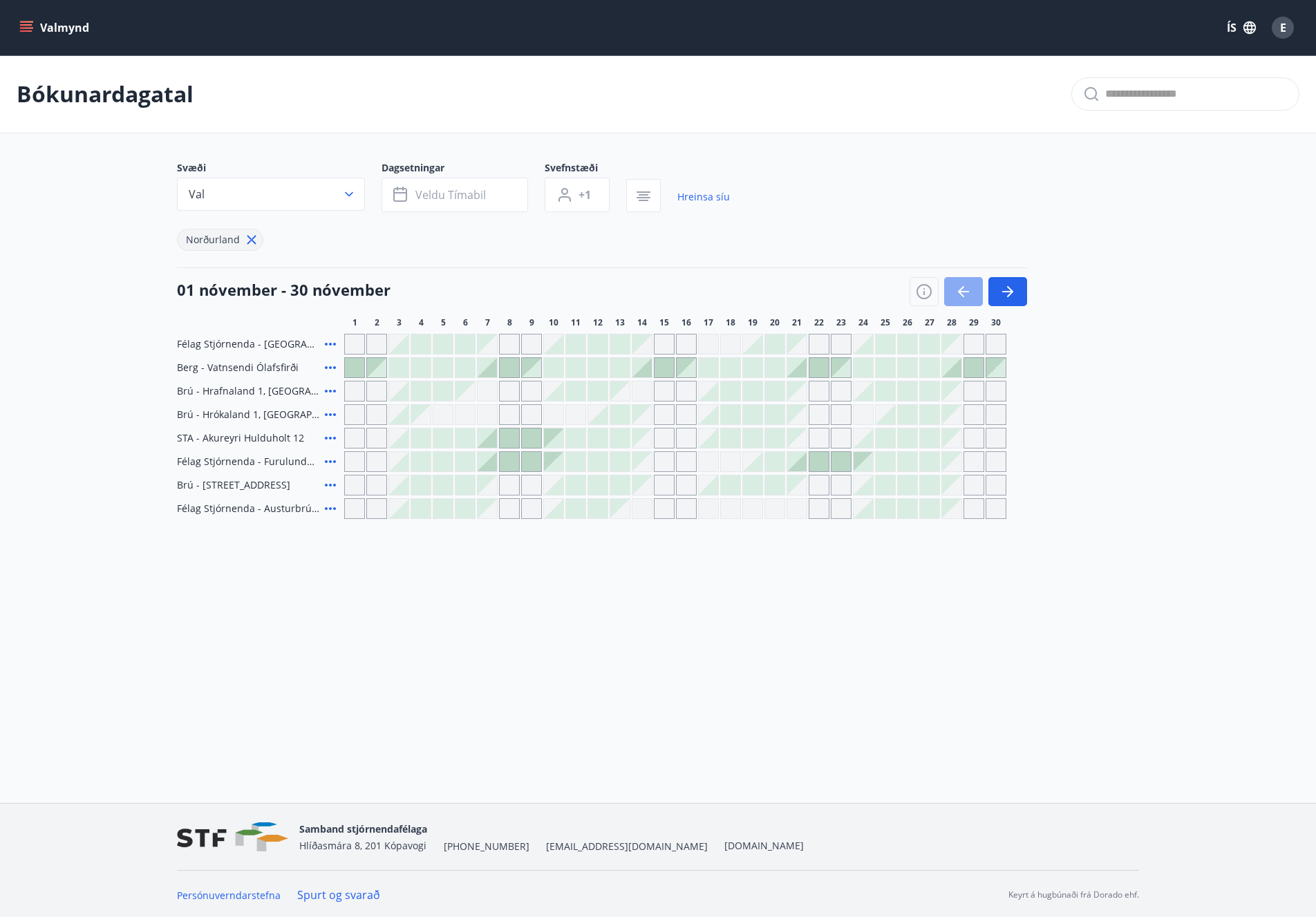
click at [960, 291] on icon "button" at bounding box center [961, 291] width 6 height 11
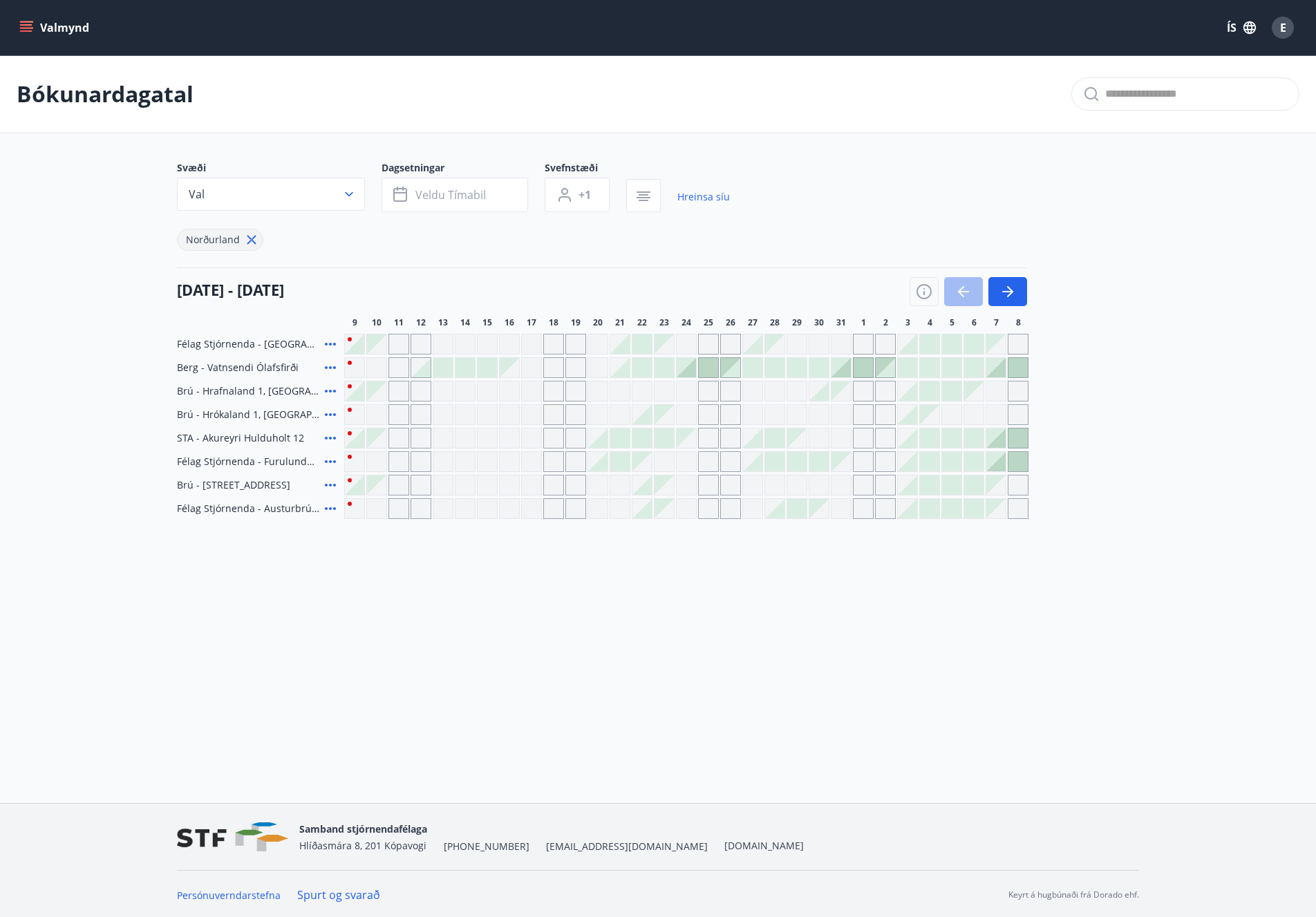
click at [347, 409] on div "Gráir dagar eru ekki bókanlegir" at bounding box center [354, 414] width 20 height 20
click at [443, 421] on div "Gráir dagar eru ekki bókanlegir" at bounding box center [443, 414] width 20 height 20
click at [515, 391] on div "Félag Stjórnenda - [GEOGRAPHIC_DATA] 7 [PERSON_NAME] - Vatnsendi Ólafsfirði [GE…" at bounding box center [658, 426] width 962 height 185
click at [261, 191] on button "Val" at bounding box center [271, 194] width 188 height 33
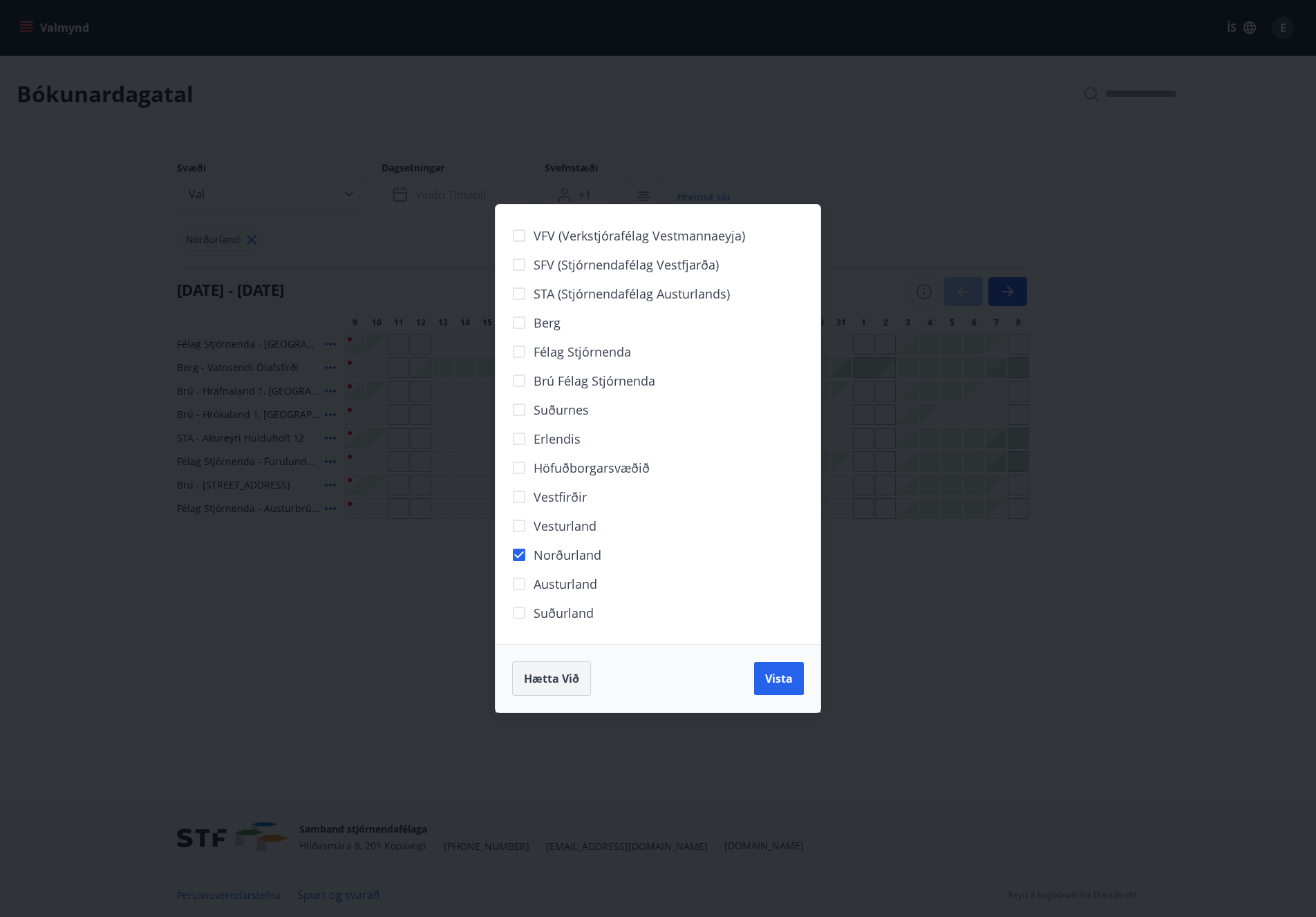
click at [557, 677] on span "Hætta við" at bounding box center [551, 678] width 56 height 15
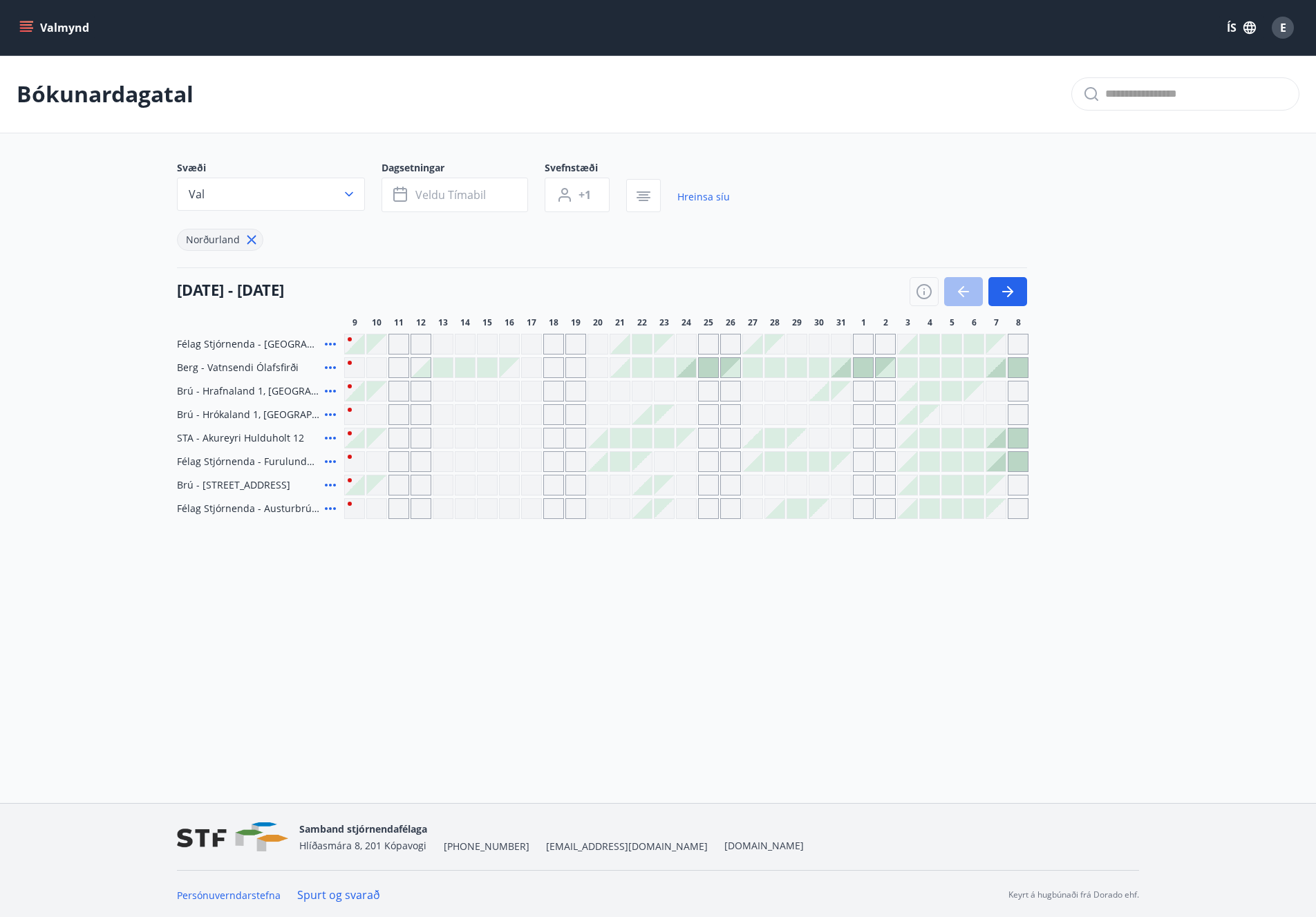
click at [415, 616] on div "Valmynd ÍS E Bókunardagatal Svæði Val Dagsetningar Veldu tímabil Svefnstæði +1 …" at bounding box center [658, 401] width 1316 height 803
click at [31, 23] on icon "menu" at bounding box center [27, 27] width 14 height 14
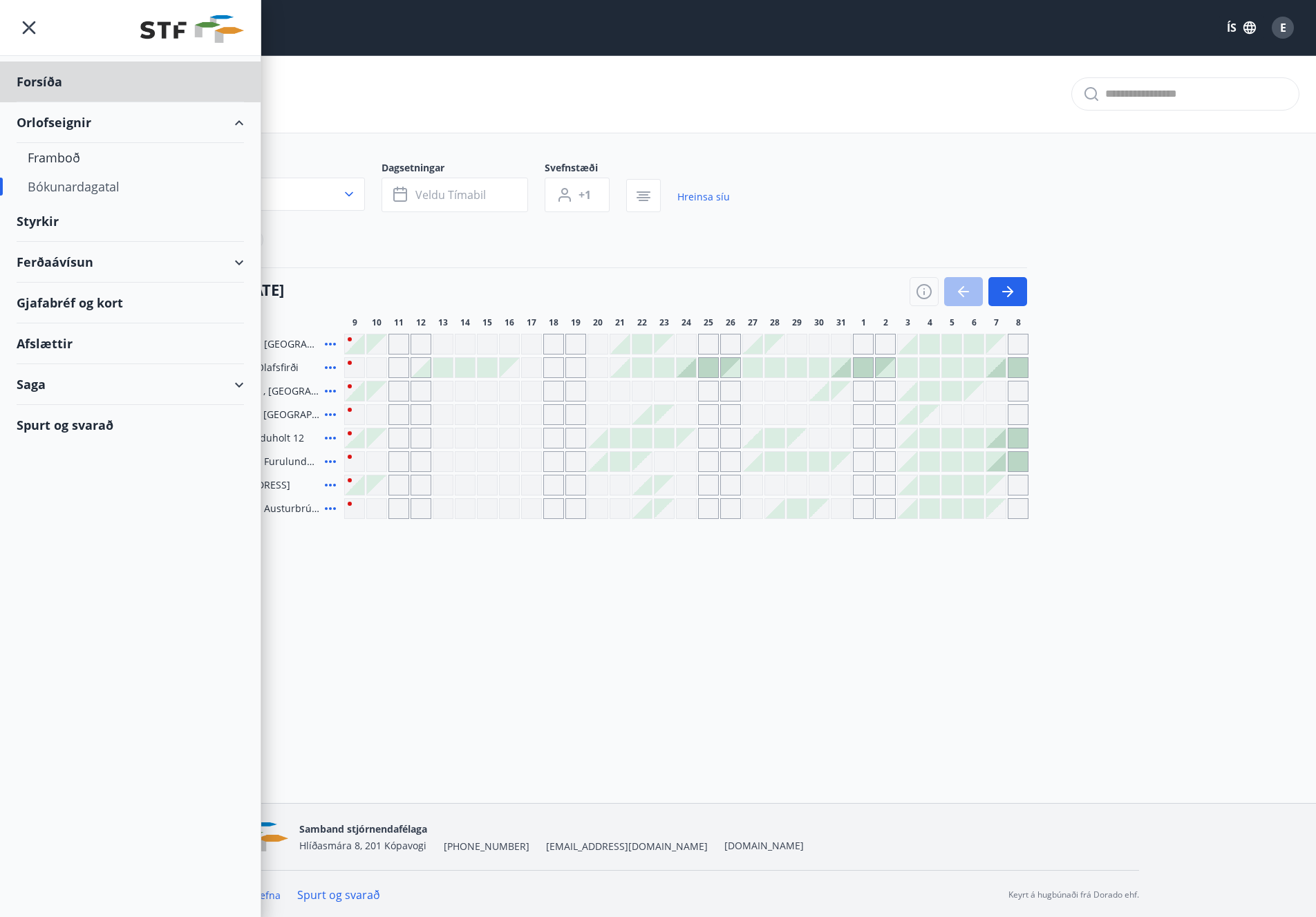
click at [37, 226] on div "Styrkir" at bounding box center [130, 222] width 227 height 41
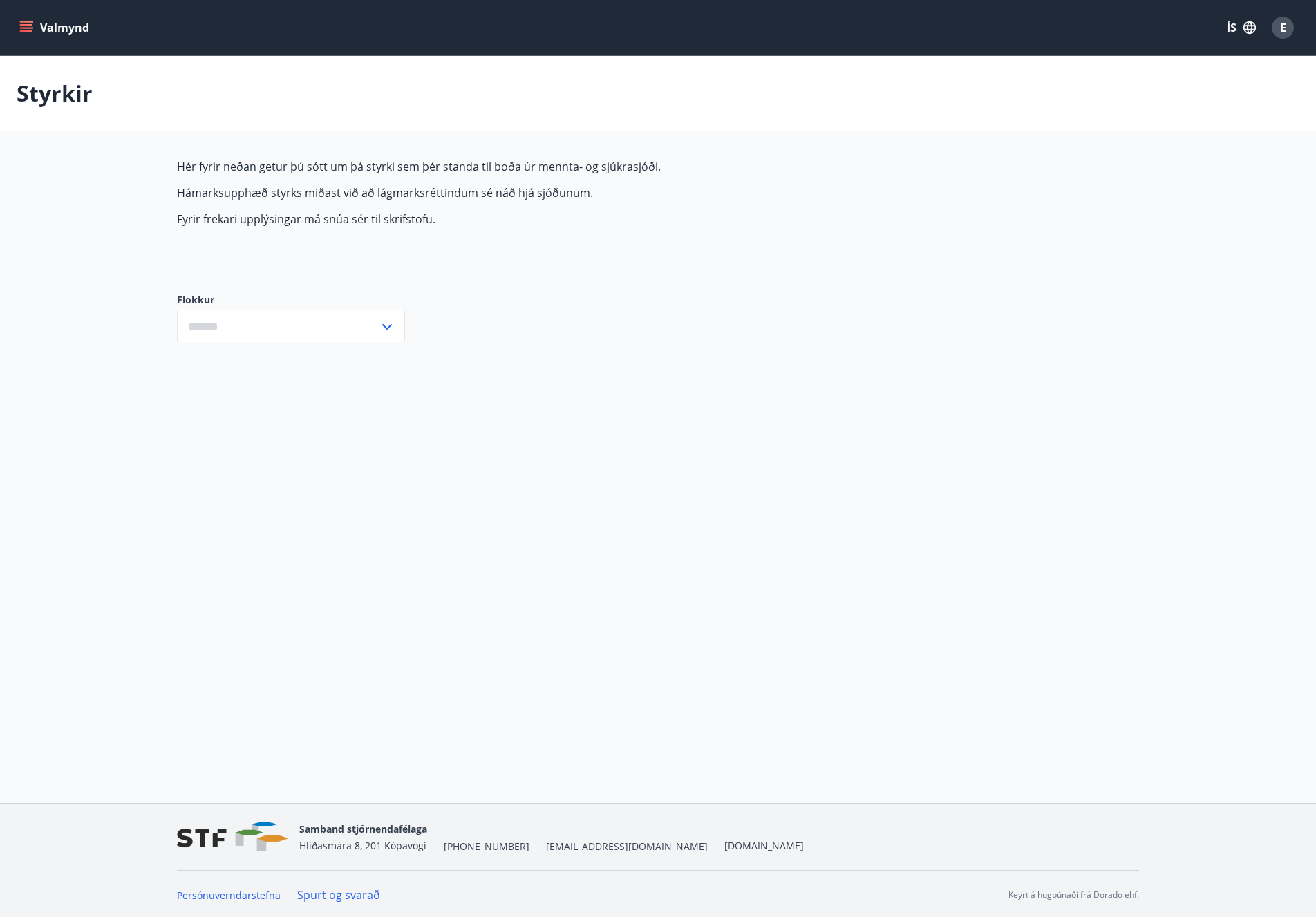
type input "***"
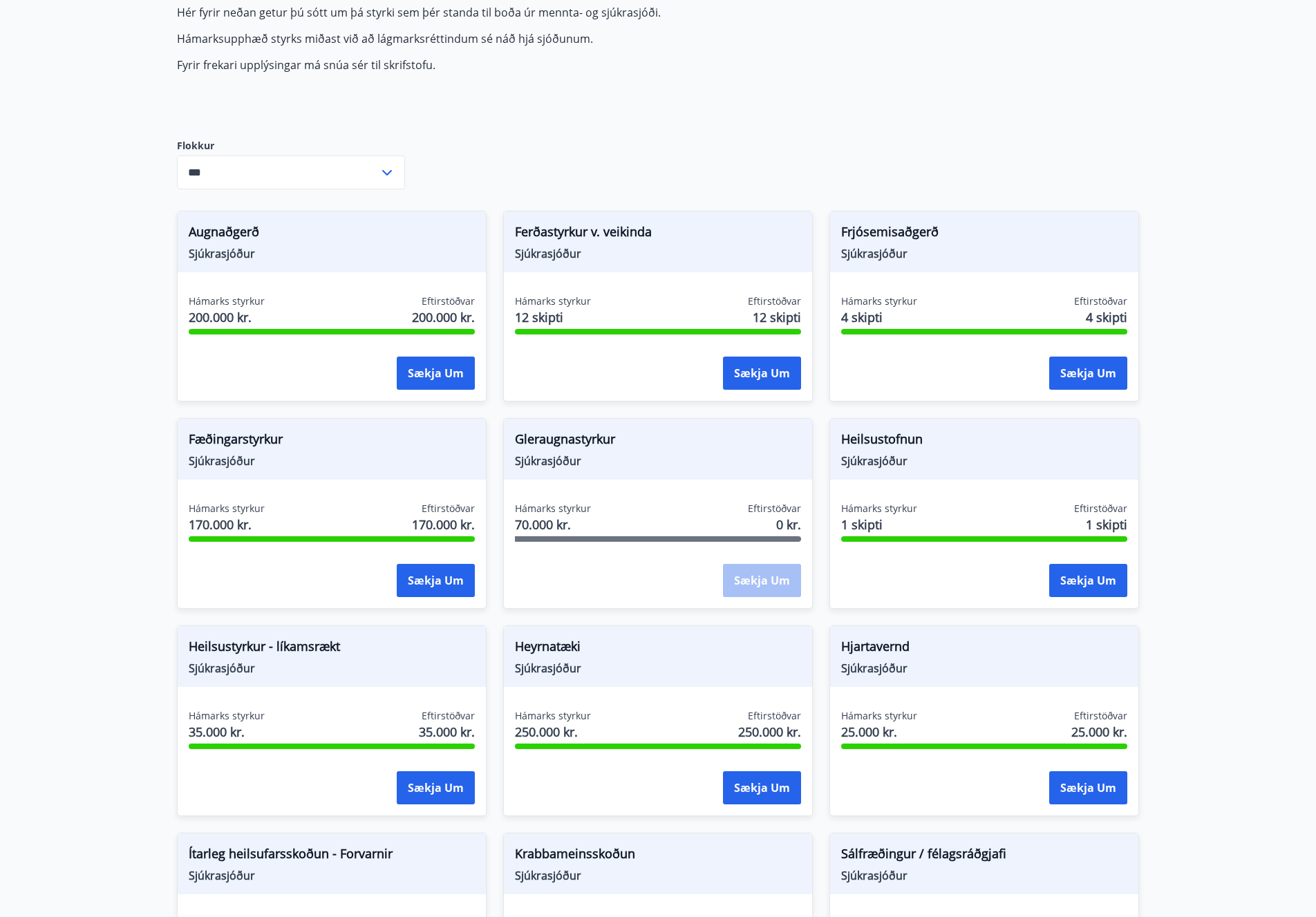
scroll to position [151, 0]
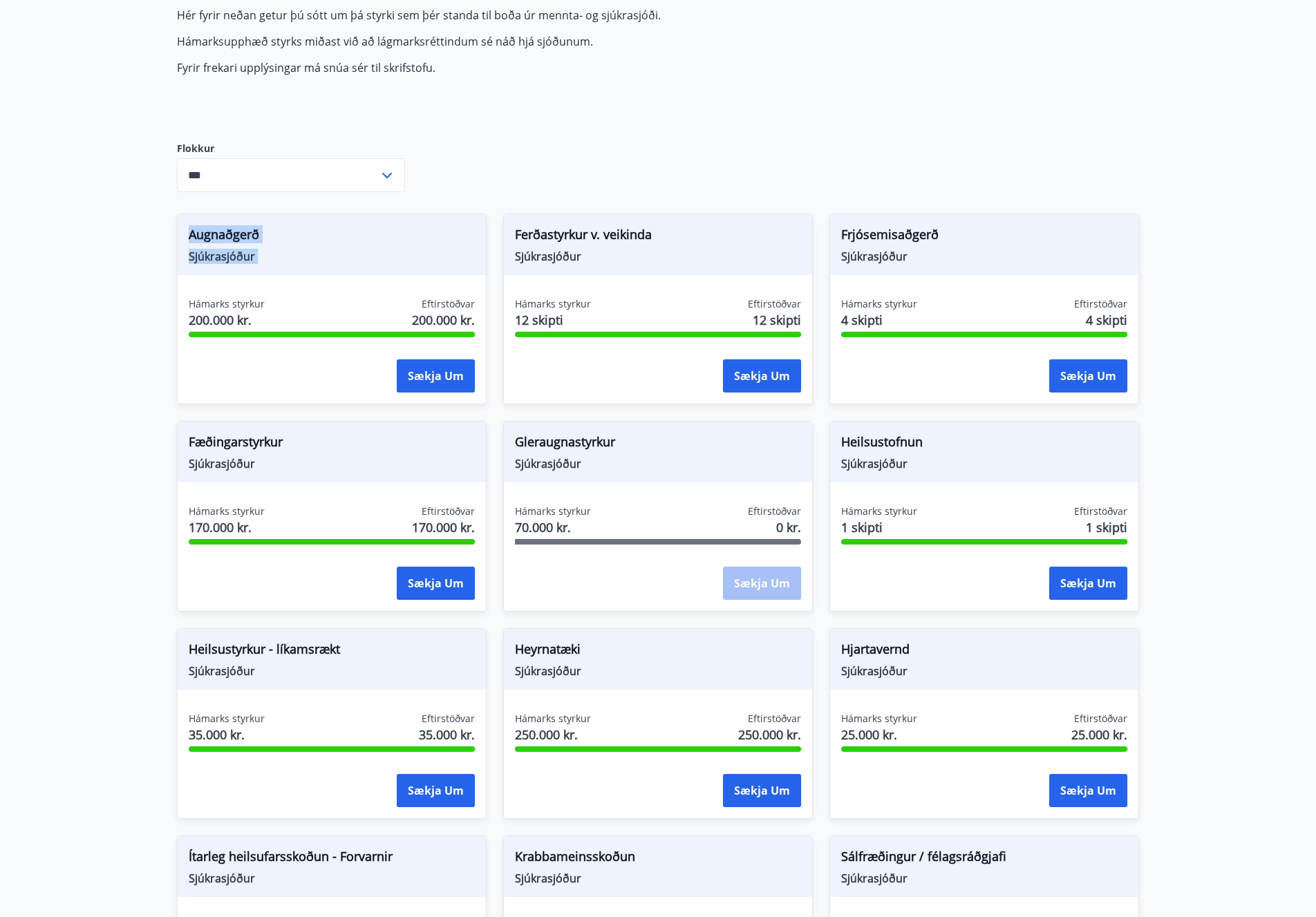
drag, startPoint x: 188, startPoint y: 226, endPoint x: 319, endPoint y: 291, distance: 146.2
click at [319, 291] on div "Augnaðgerð Sjúkrasjóður Hámarks styrkur 200.000 kr. Eftirstöðvar 200.000 kr. Sæ…" at bounding box center [331, 309] width 309 height 191
click at [208, 239] on span "Augnaðgerð" at bounding box center [331, 237] width 286 height 23
drag, startPoint x: 188, startPoint y: 232, endPoint x: 358, endPoint y: 226, distance: 170.1
click at [358, 226] on div "Augnaðgerð Sjúkrasjóður" at bounding box center [332, 245] width 309 height 61
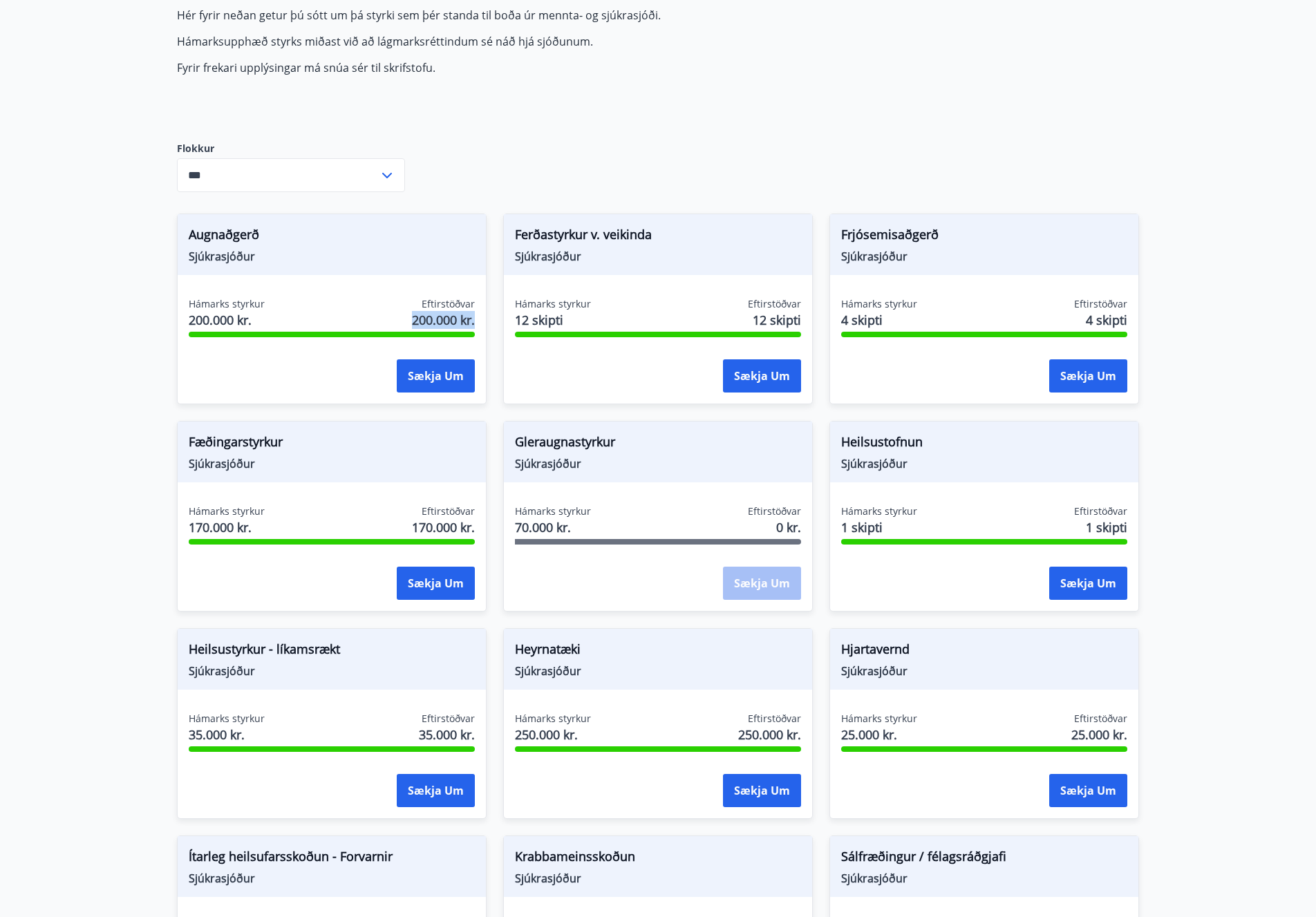
drag, startPoint x: 406, startPoint y: 320, endPoint x: 483, endPoint y: 320, distance: 77.0
click at [483, 320] on div "Hámarks styrkur 200.000 kr. Eftirstöðvar 200.000 kr. Sækja um" at bounding box center [332, 347] width 309 height 101
click at [450, 300] on span "Eftirstöðvar" at bounding box center [448, 304] width 53 height 14
drag, startPoint x: 410, startPoint y: 320, endPoint x: 483, endPoint y: 319, distance: 73.0
click at [483, 319] on div "Hámarks styrkur 200.000 kr. Eftirstöðvar 200.000 kr. Sækja um" at bounding box center [332, 347] width 309 height 101
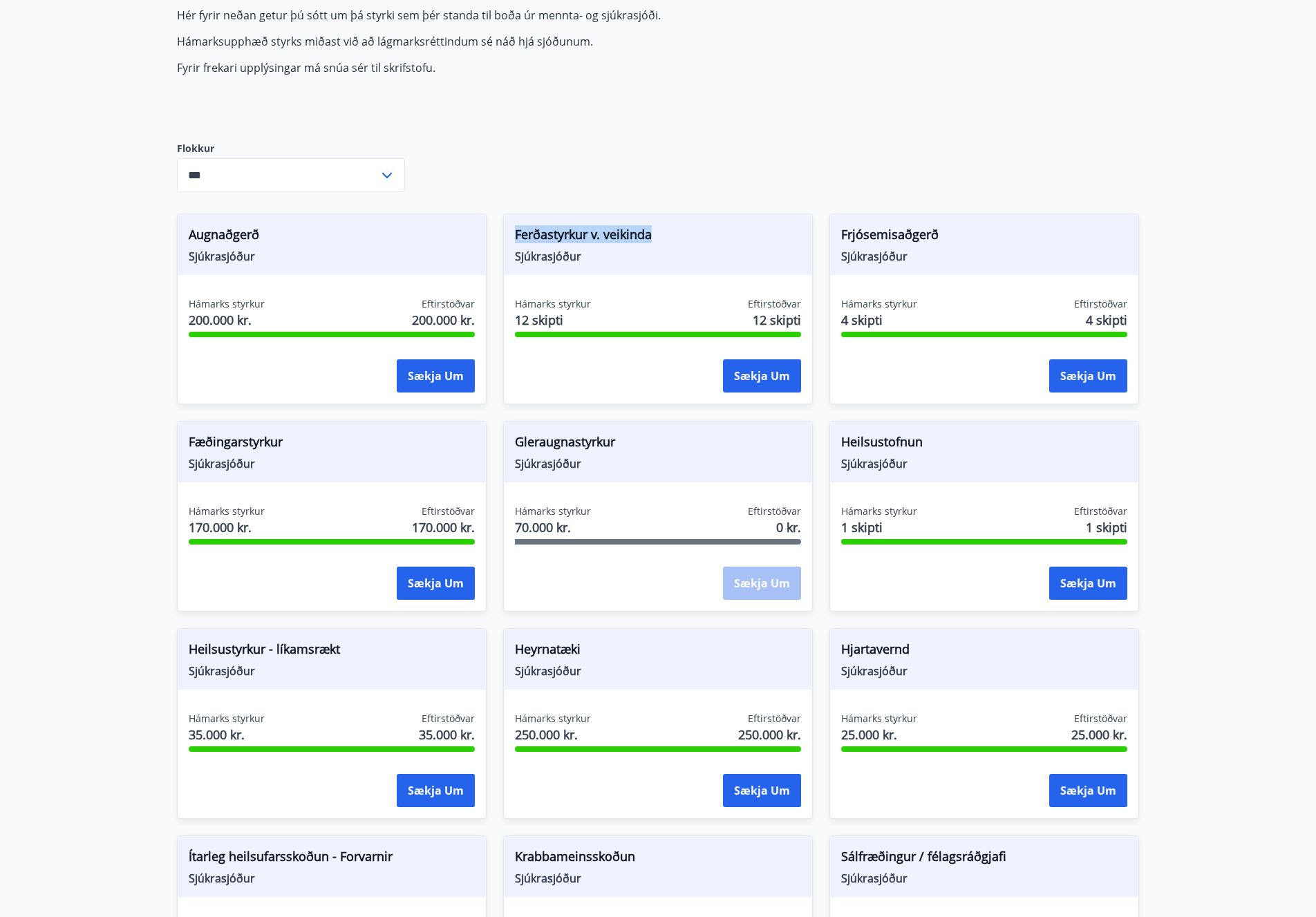
drag, startPoint x: 543, startPoint y: 229, endPoint x: 694, endPoint y: 236, distance: 151.2
click at [694, 236] on span "Ferðastyrkur v. veikinda" at bounding box center [657, 237] width 286 height 23
click at [596, 287] on div "Ferðastyrkur v. veikinda Sjúkrasjóður Hámarks styrkur 12 skipti Eftirstöðvar 12…" at bounding box center [657, 309] width 309 height 191
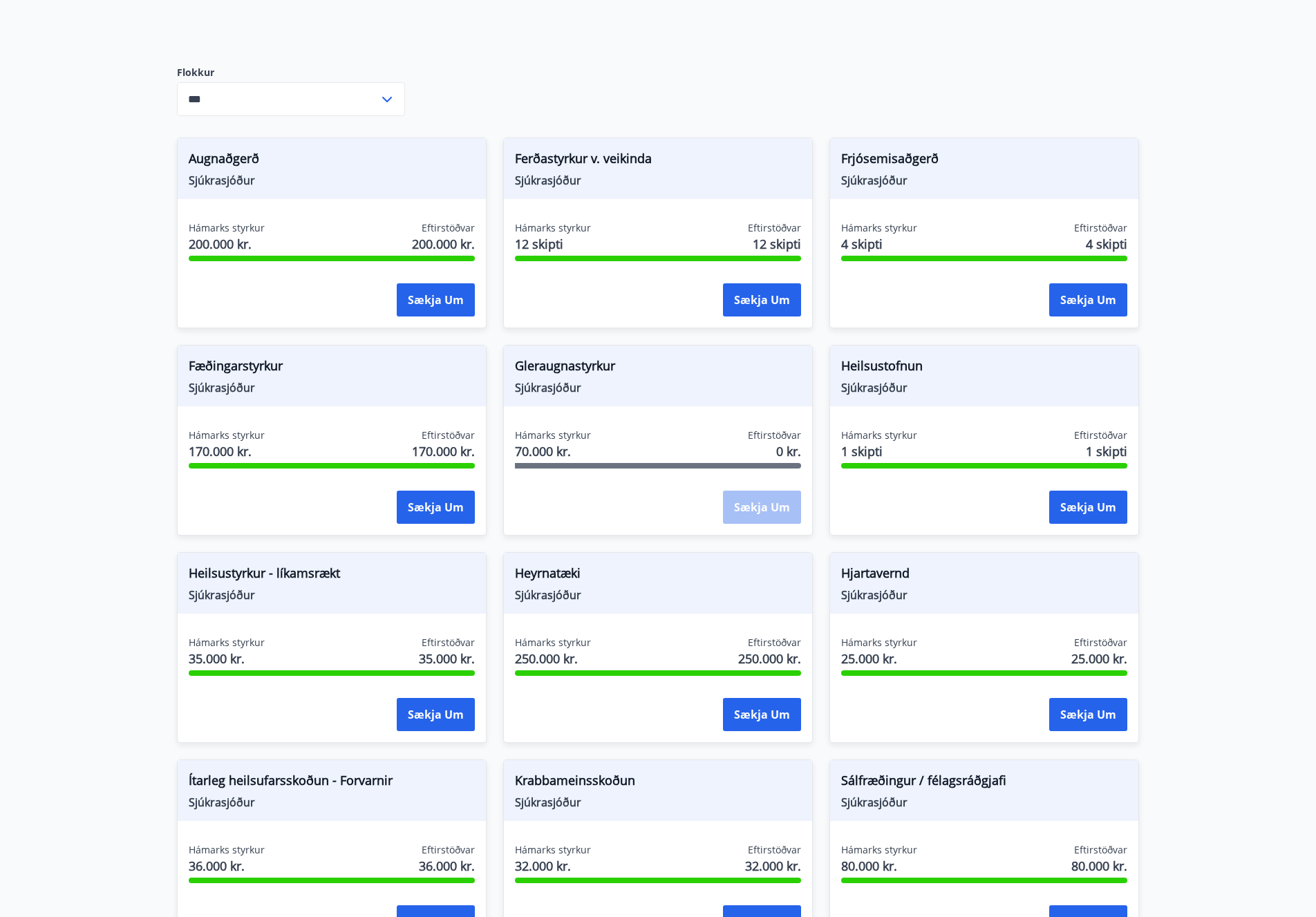
scroll to position [225, 0]
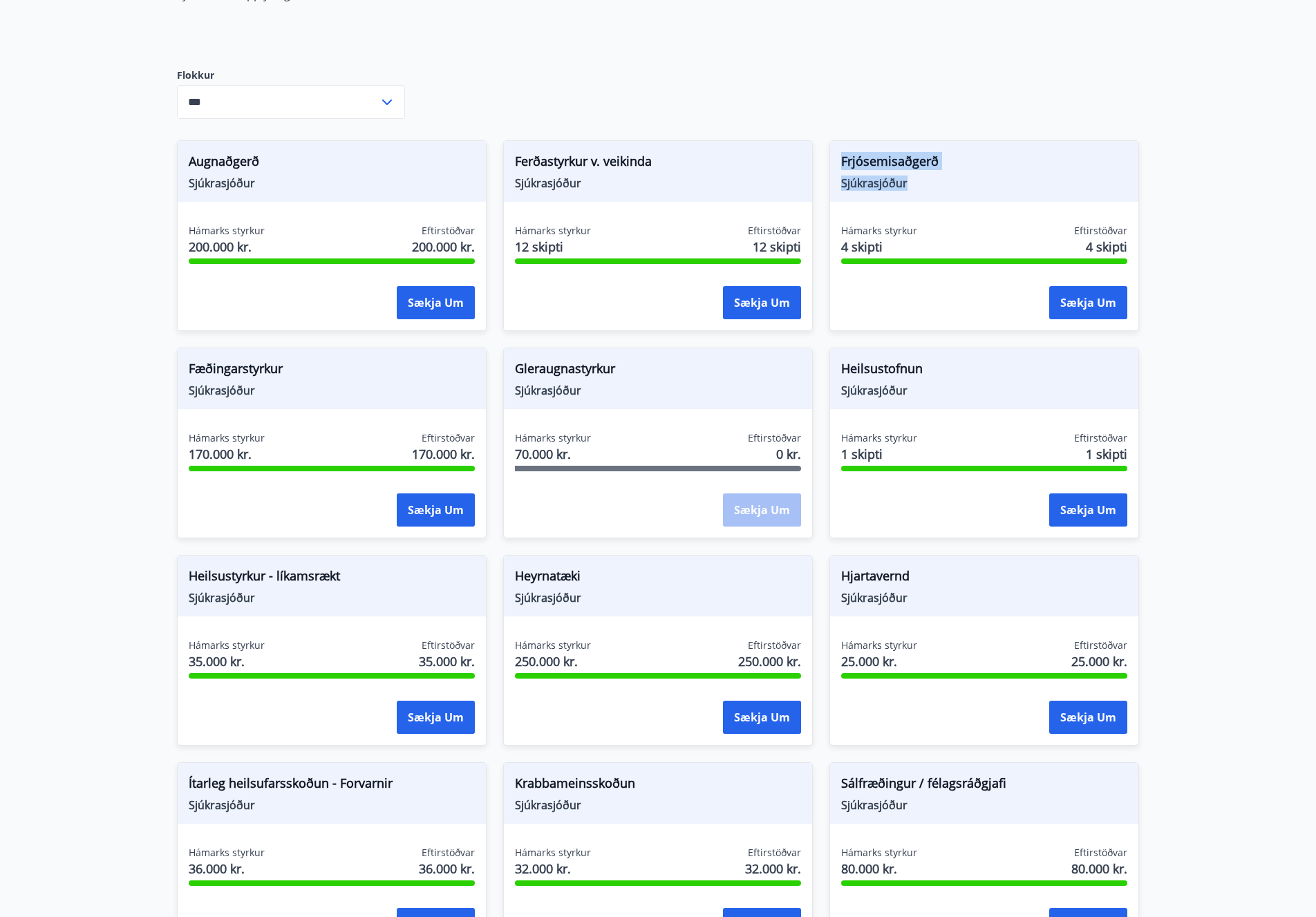
drag, startPoint x: 838, startPoint y: 168, endPoint x: 935, endPoint y: 200, distance: 102.1
click at [935, 200] on div "Frjósemisaðgerð Sjúkrasjóður" at bounding box center [985, 171] width 309 height 61
drag, startPoint x: 844, startPoint y: 249, endPoint x: 939, endPoint y: 250, distance: 95.0
click at [938, 250] on div "Hámarks styrkur 4 skipti Eftirstöðvar 4 skipti" at bounding box center [984, 241] width 286 height 34
drag, startPoint x: 855, startPoint y: 370, endPoint x: 970, endPoint y: 391, distance: 116.9
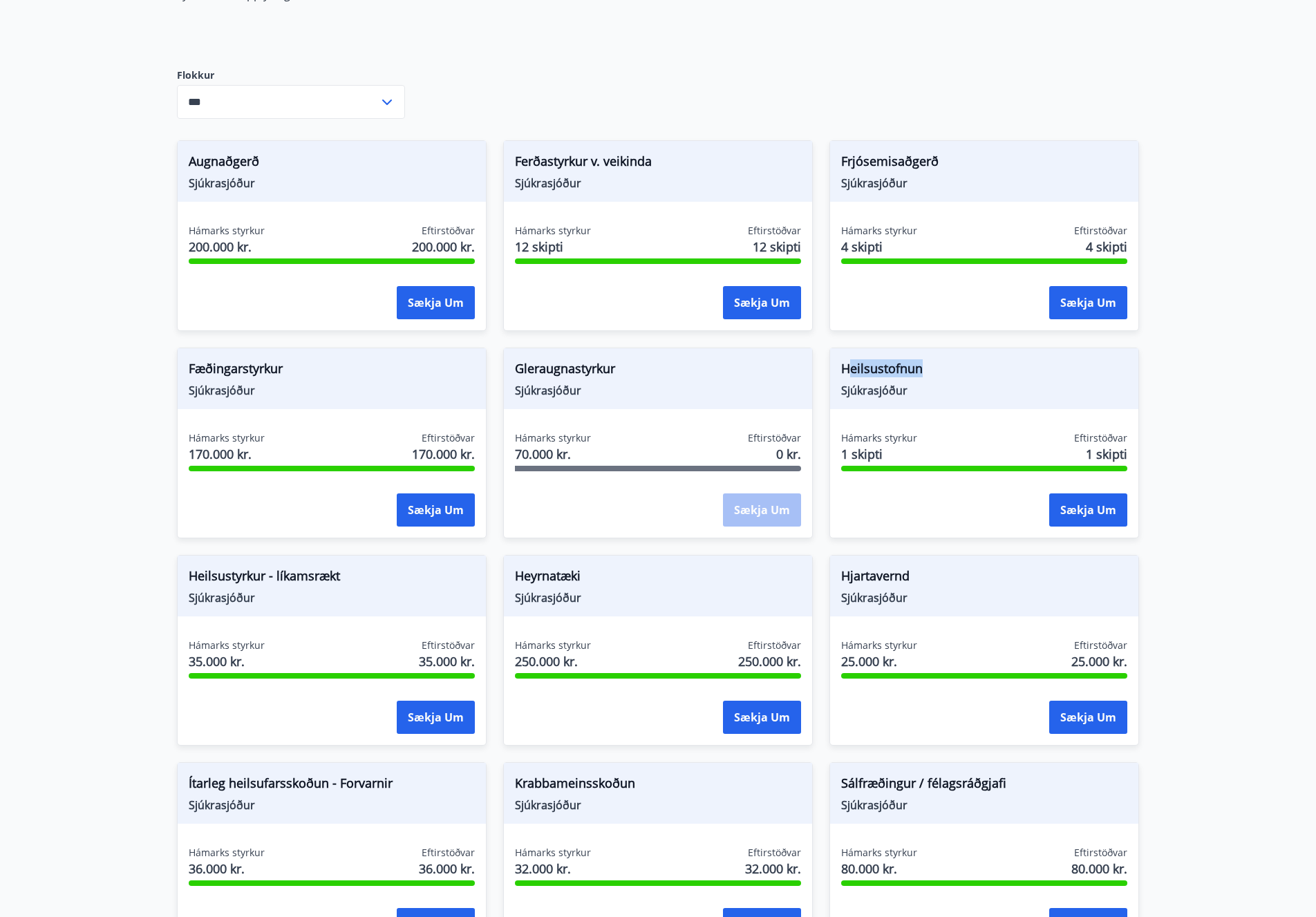
click at [968, 383] on div "Heilsustofnun Sjúkrasjóður" at bounding box center [985, 379] width 309 height 61
drag, startPoint x: 870, startPoint y: 389, endPoint x: 843, endPoint y: 425, distance: 45.0
click at [870, 390] on span "Sjúkrasjóður" at bounding box center [984, 390] width 286 height 15
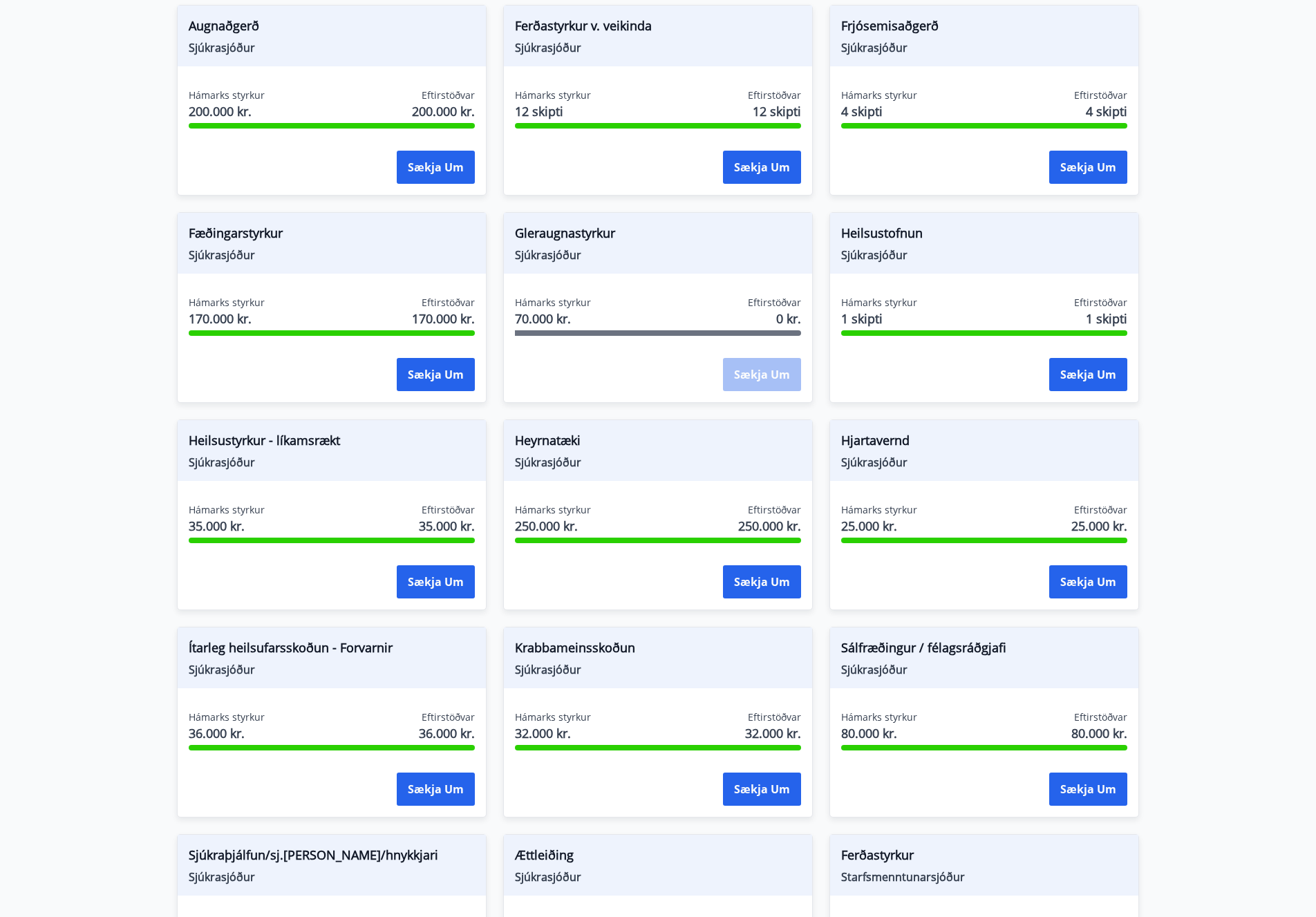
scroll to position [433, 0]
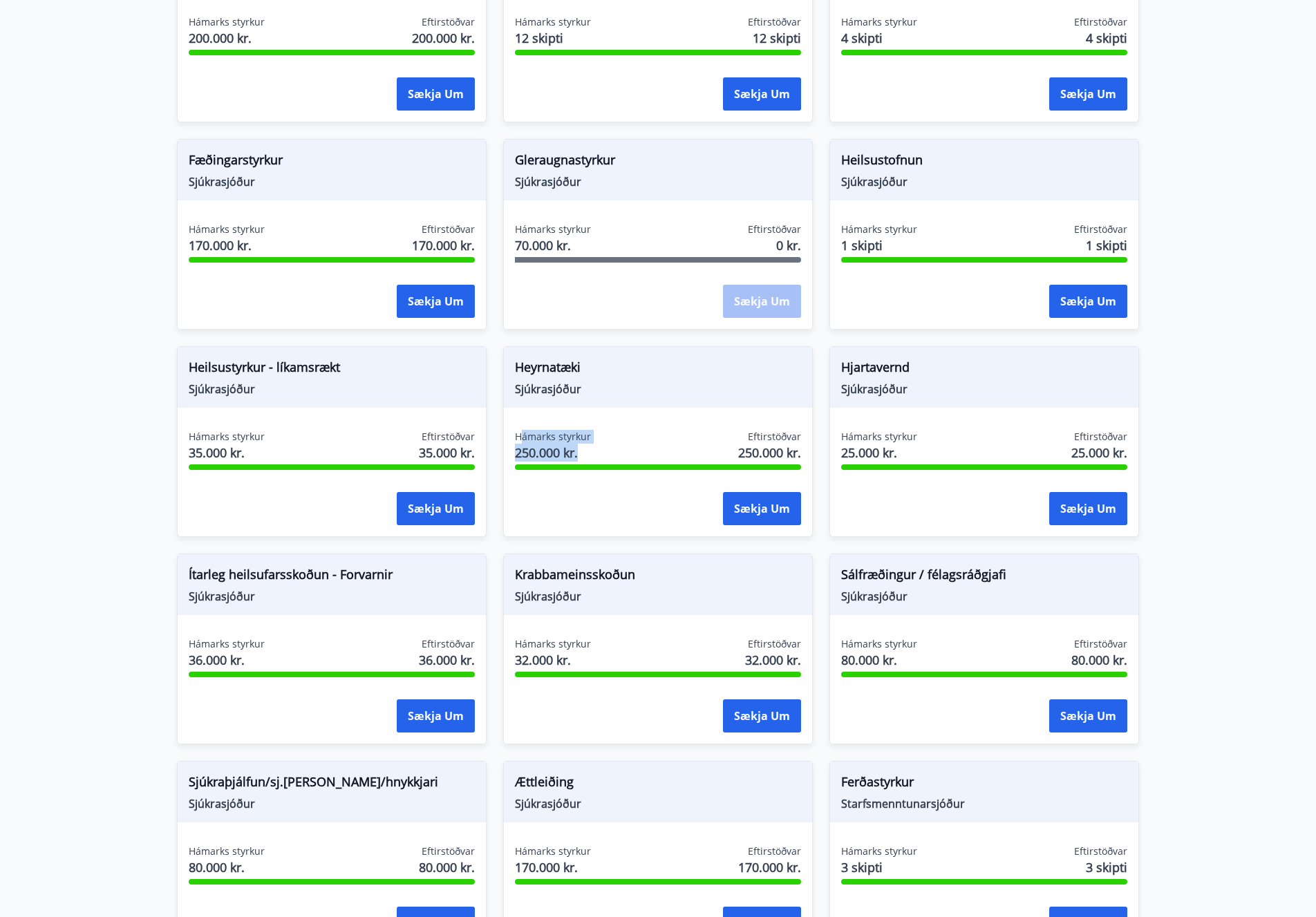
drag, startPoint x: 519, startPoint y: 439, endPoint x: 596, endPoint y: 453, distance: 78.3
click at [596, 453] on div "Hámarks styrkur 250.000 kr. Eftirstöðvar 250.000 kr." at bounding box center [657, 447] width 286 height 34
drag, startPoint x: 197, startPoint y: 368, endPoint x: 277, endPoint y: 395, distance: 84.4
click at [276, 395] on div "Heilsustyrkur - líkamsrækt Sjúkrasjóður" at bounding box center [332, 377] width 309 height 61
click at [187, 366] on div "Heilsustyrkur - líkamsrækt Sjúkrasjóður" at bounding box center [332, 377] width 309 height 61
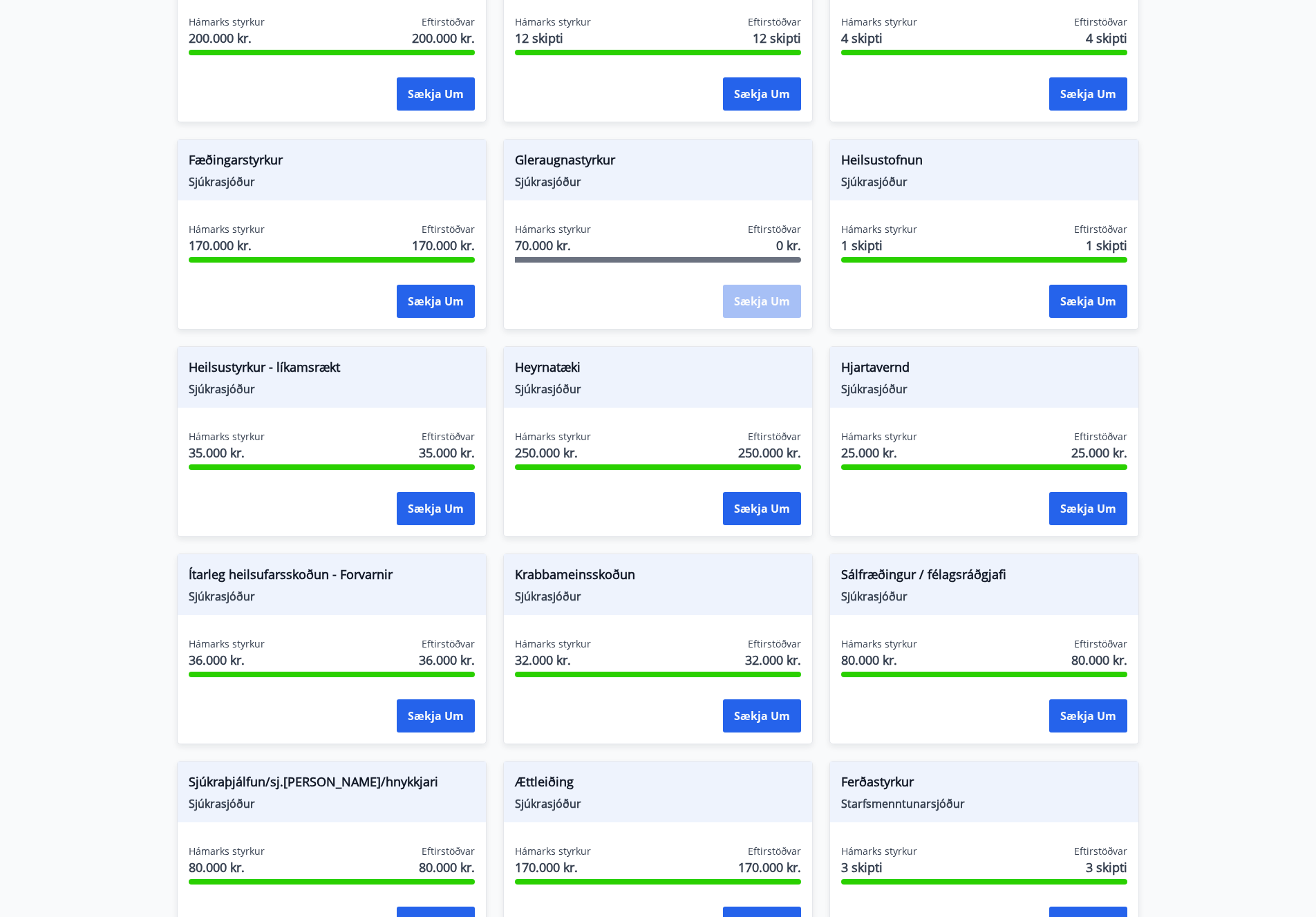
click at [257, 377] on span "Heilsustyrkur - líkamsrækt" at bounding box center [331, 370] width 286 height 23
drag, startPoint x: 261, startPoint y: 392, endPoint x: 199, endPoint y: 368, distance: 66.5
click at [199, 368] on div "Heilsustyrkur - líkamsrækt Sjúkrasjóður" at bounding box center [332, 377] width 309 height 61
click at [248, 395] on span "Sjúkrasjóður" at bounding box center [331, 388] width 286 height 15
drag, startPoint x: 221, startPoint y: 370, endPoint x: 292, endPoint y: 412, distance: 82.5
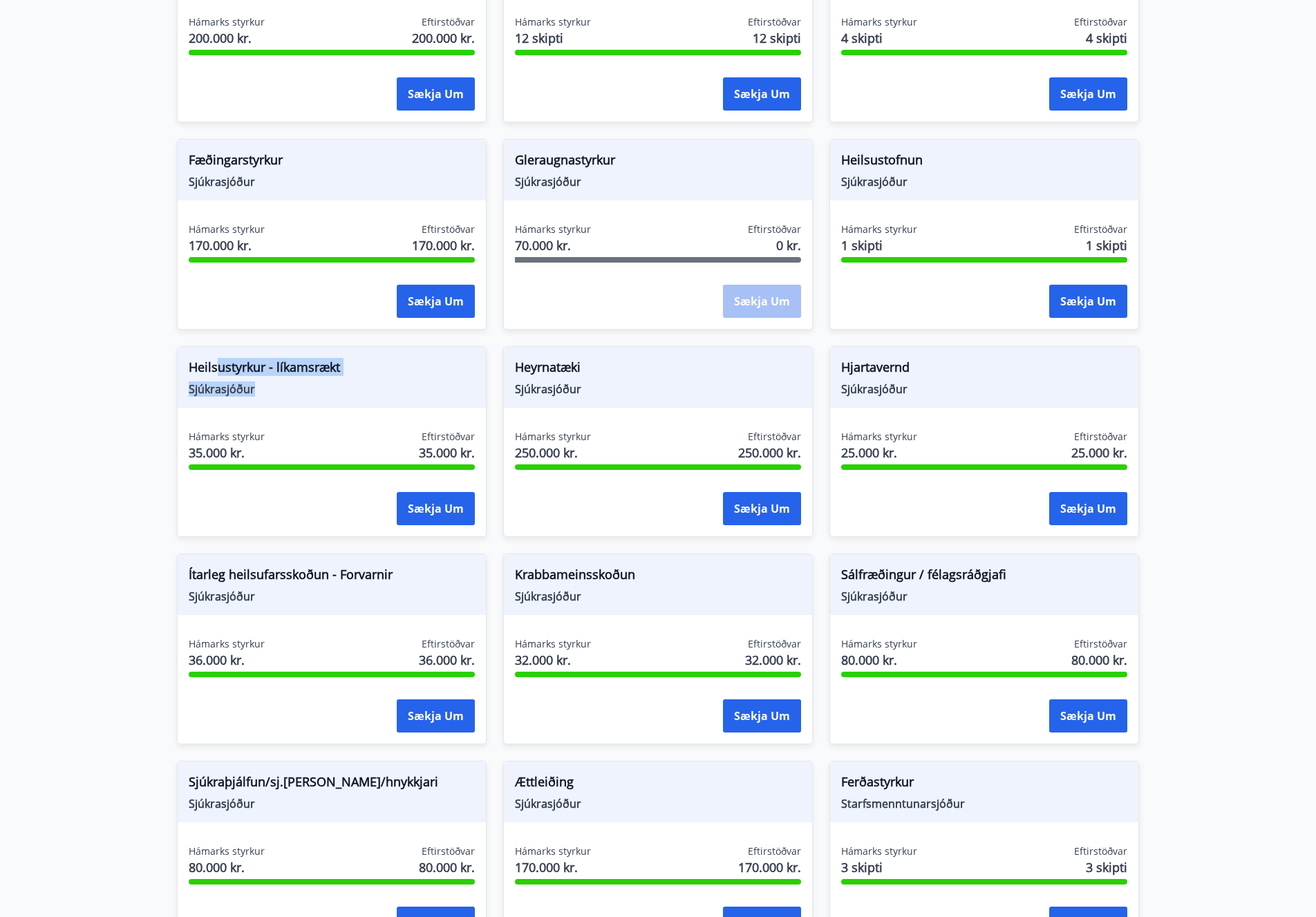
click at [303, 403] on div "Heilsustyrkur - líkamsrækt Sjúkrasjóður" at bounding box center [332, 377] width 309 height 61
drag, startPoint x: 191, startPoint y: 435, endPoint x: 323, endPoint y: 469, distance: 136.3
click at [297, 470] on div "Hámarks styrkur 35.000 kr. Eftirstöðvar 35.000 kr. Sækja um" at bounding box center [332, 480] width 309 height 101
click at [315, 438] on div "Hámarks styrkur 35.000 kr. Eftirstöðvar 35.000 kr." at bounding box center [331, 447] width 286 height 34
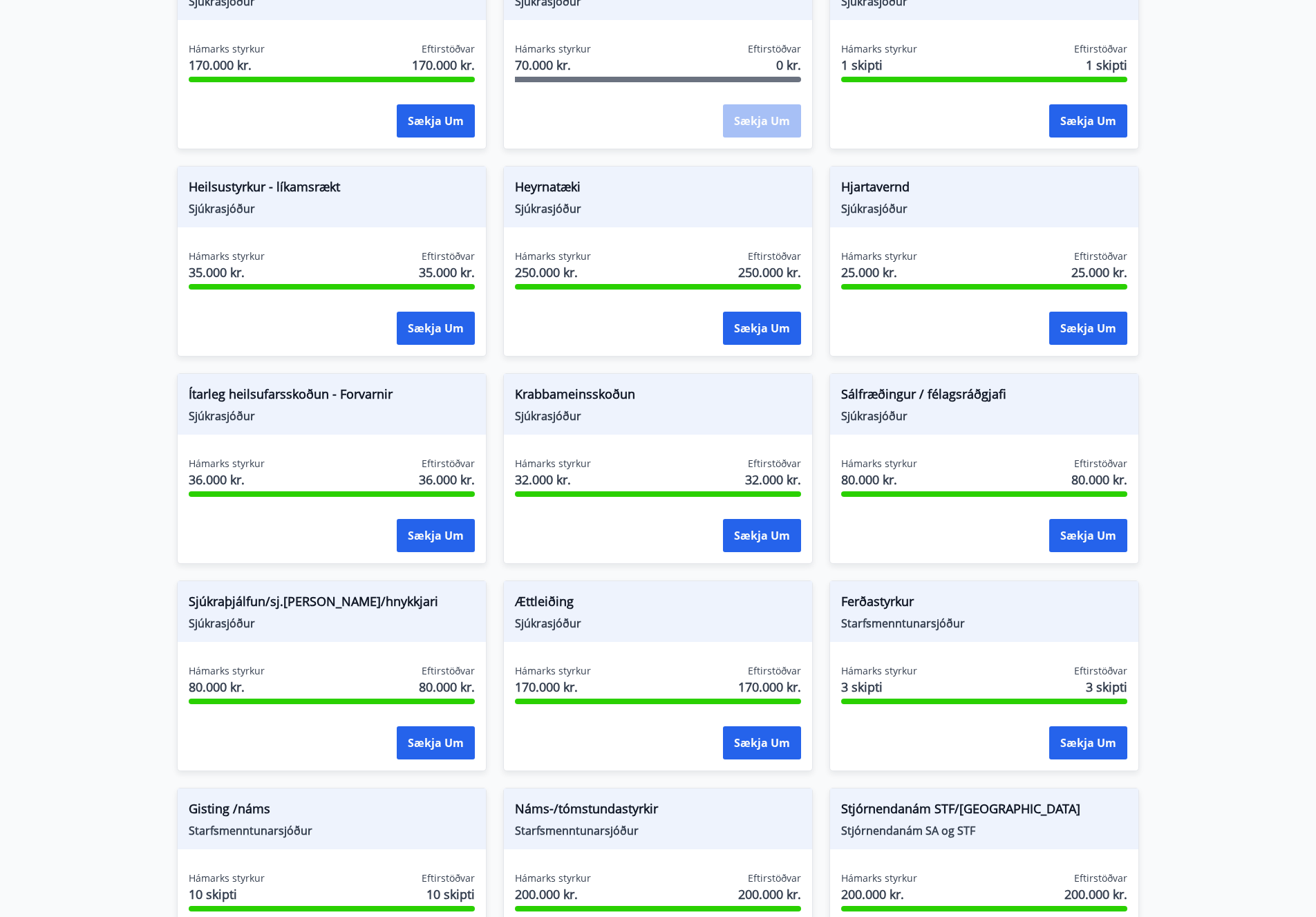
scroll to position [616, 0]
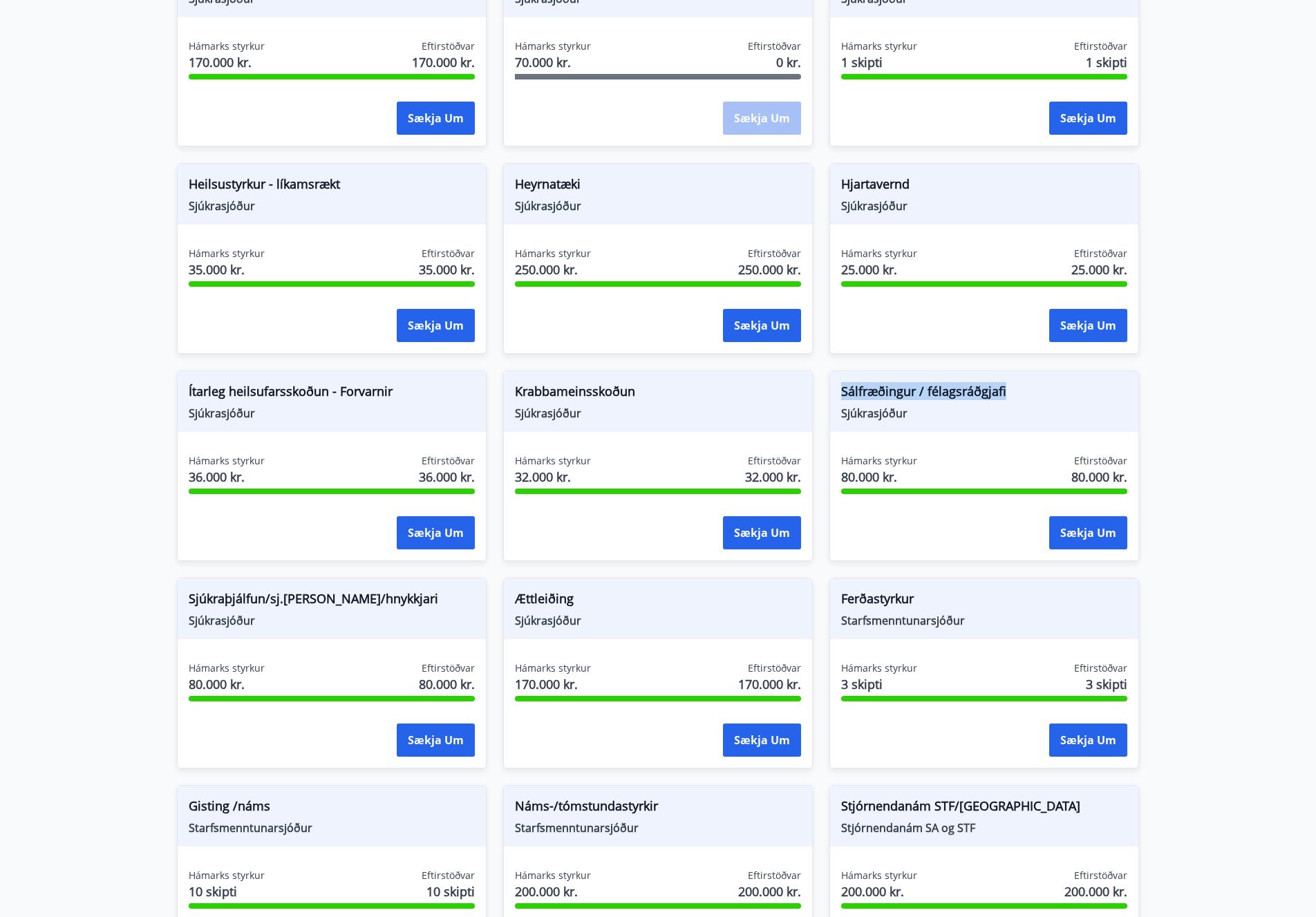
drag, startPoint x: 845, startPoint y: 393, endPoint x: 1039, endPoint y: 398, distance: 194.1
click at [1048, 395] on span "Sálfræðingur / félagsráðgjafi" at bounding box center [984, 394] width 286 height 23
drag, startPoint x: 888, startPoint y: 391, endPoint x: 864, endPoint y: 394, distance: 24.2
click at [888, 391] on span "Sálfræðingur / félagsráðgjafi" at bounding box center [984, 394] width 286 height 23
drag, startPoint x: 843, startPoint y: 390, endPoint x: 967, endPoint y: 391, distance: 124.0
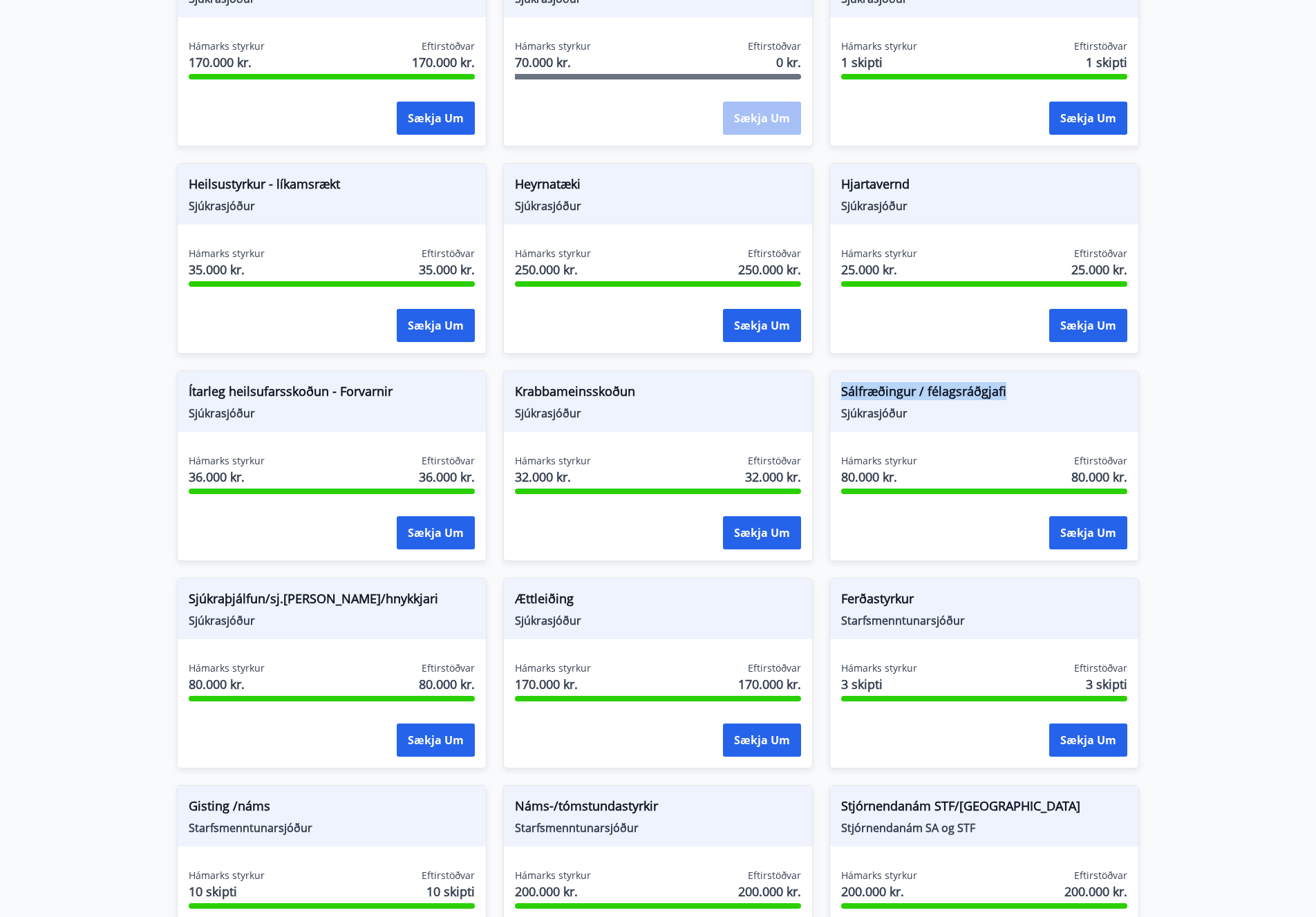
click at [1029, 385] on span "Sálfræðingur / félagsráðgjafi" at bounding box center [984, 394] width 286 height 23
click at [906, 395] on span "Sálfræðingur / félagsráðgjafi" at bounding box center [984, 394] width 286 height 23
drag, startPoint x: 839, startPoint y: 390, endPoint x: 990, endPoint y: 385, distance: 151.1
click at [990, 385] on div "Sálfræðingur / félagsráðgjafi Sjúkrasjóður" at bounding box center [985, 402] width 309 height 61
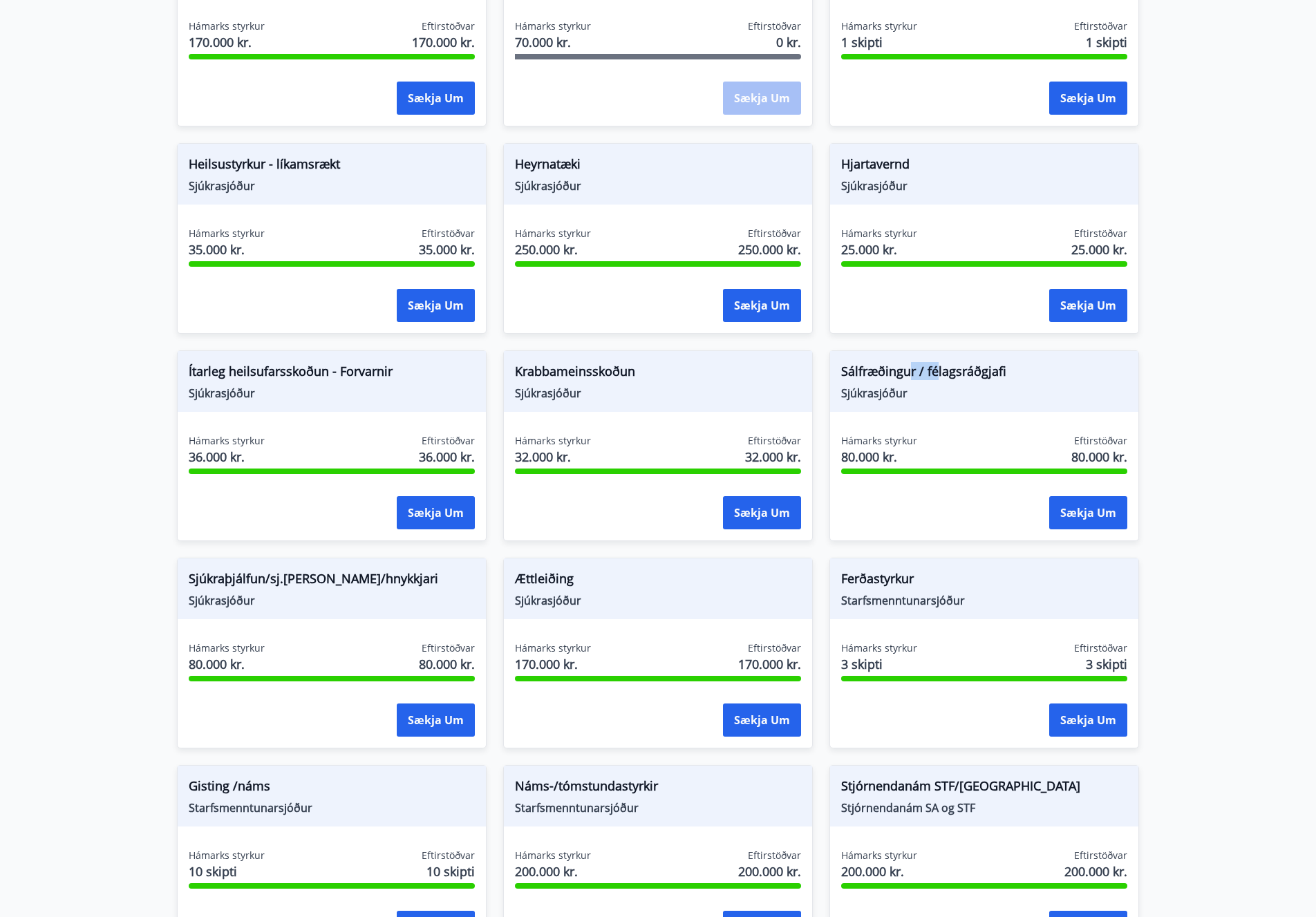
drag, startPoint x: 911, startPoint y: 376, endPoint x: 938, endPoint y: 377, distance: 27.0
click at [950, 376] on span "Sálfræðingur / félagsráðgjafi" at bounding box center [984, 374] width 286 height 23
click at [222, 577] on span "Sjúkraþjálfun/sj.[PERSON_NAME]/hnykkjari" at bounding box center [331, 581] width 286 height 23
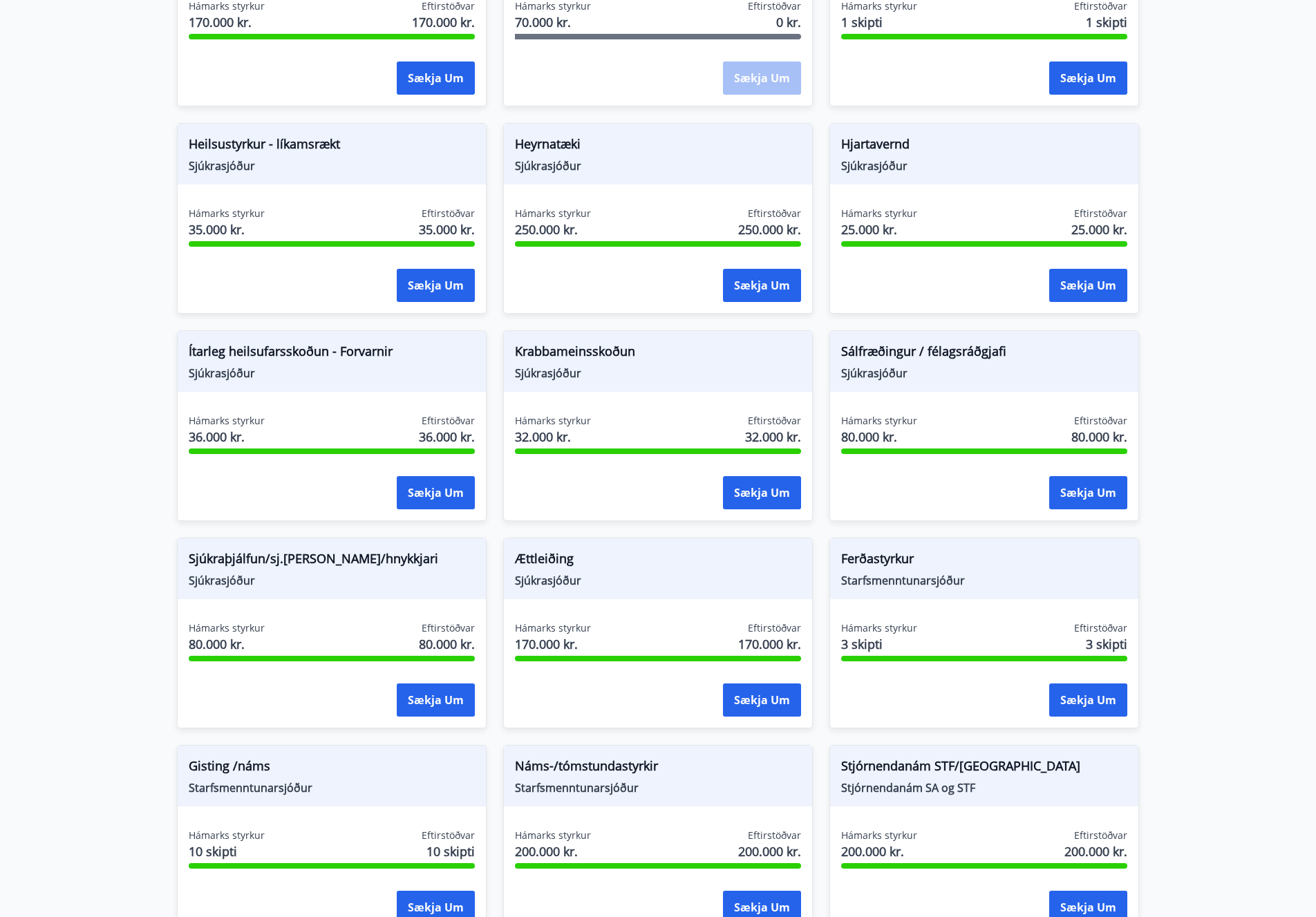
scroll to position [697, 0]
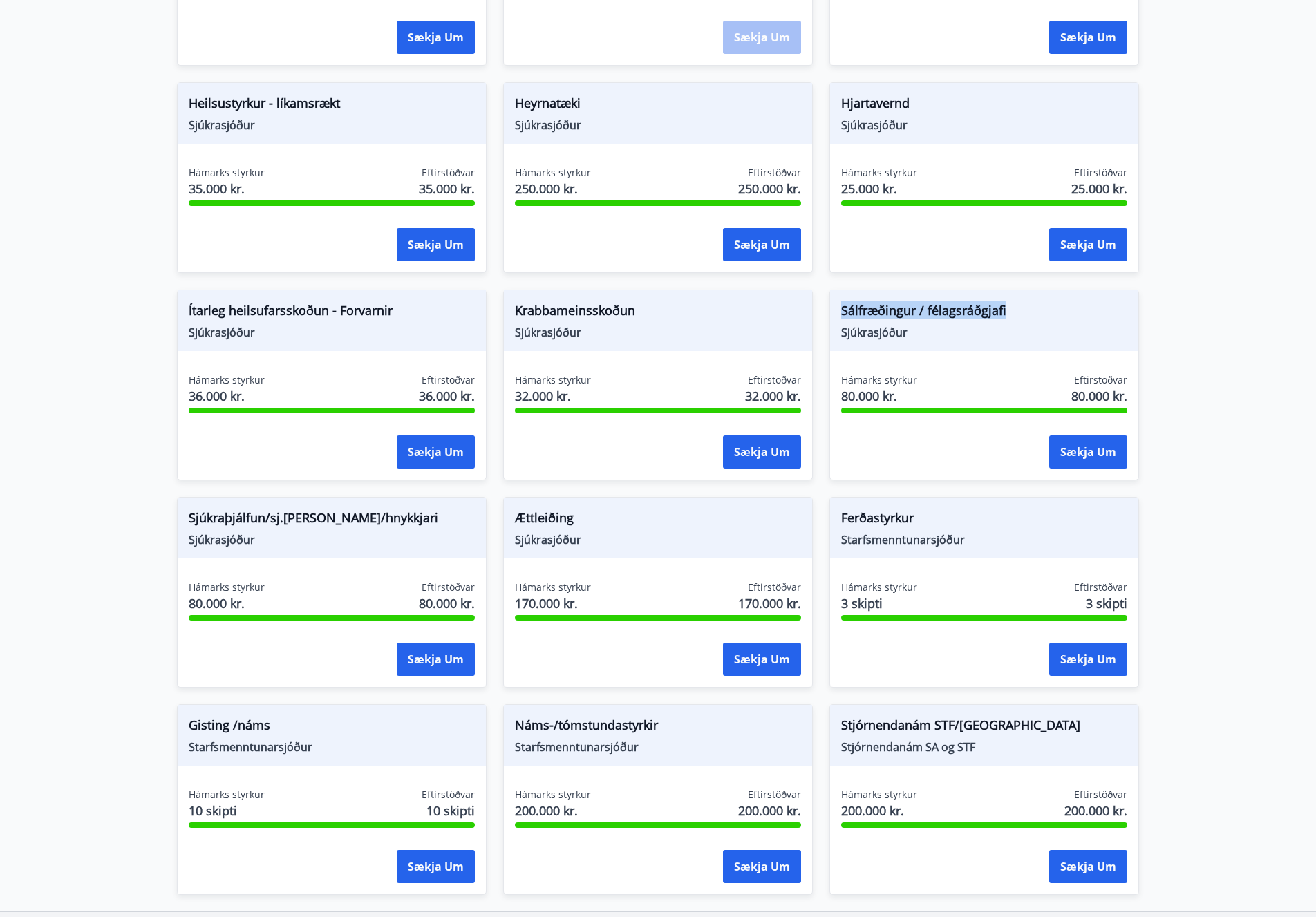
drag, startPoint x: 843, startPoint y: 308, endPoint x: 1029, endPoint y: 311, distance: 186.0
click at [1029, 311] on span "Sálfræðingur / félagsráðgjafi" at bounding box center [984, 313] width 286 height 23
click at [916, 311] on span "Sálfræðingur / félagsráðgjafi" at bounding box center [984, 313] width 286 height 23
drag, startPoint x: 918, startPoint y: 312, endPoint x: 933, endPoint y: 311, distance: 15.0
click at [933, 311] on span "Sálfræðingur / félagsráðgjafi" at bounding box center [984, 313] width 286 height 23
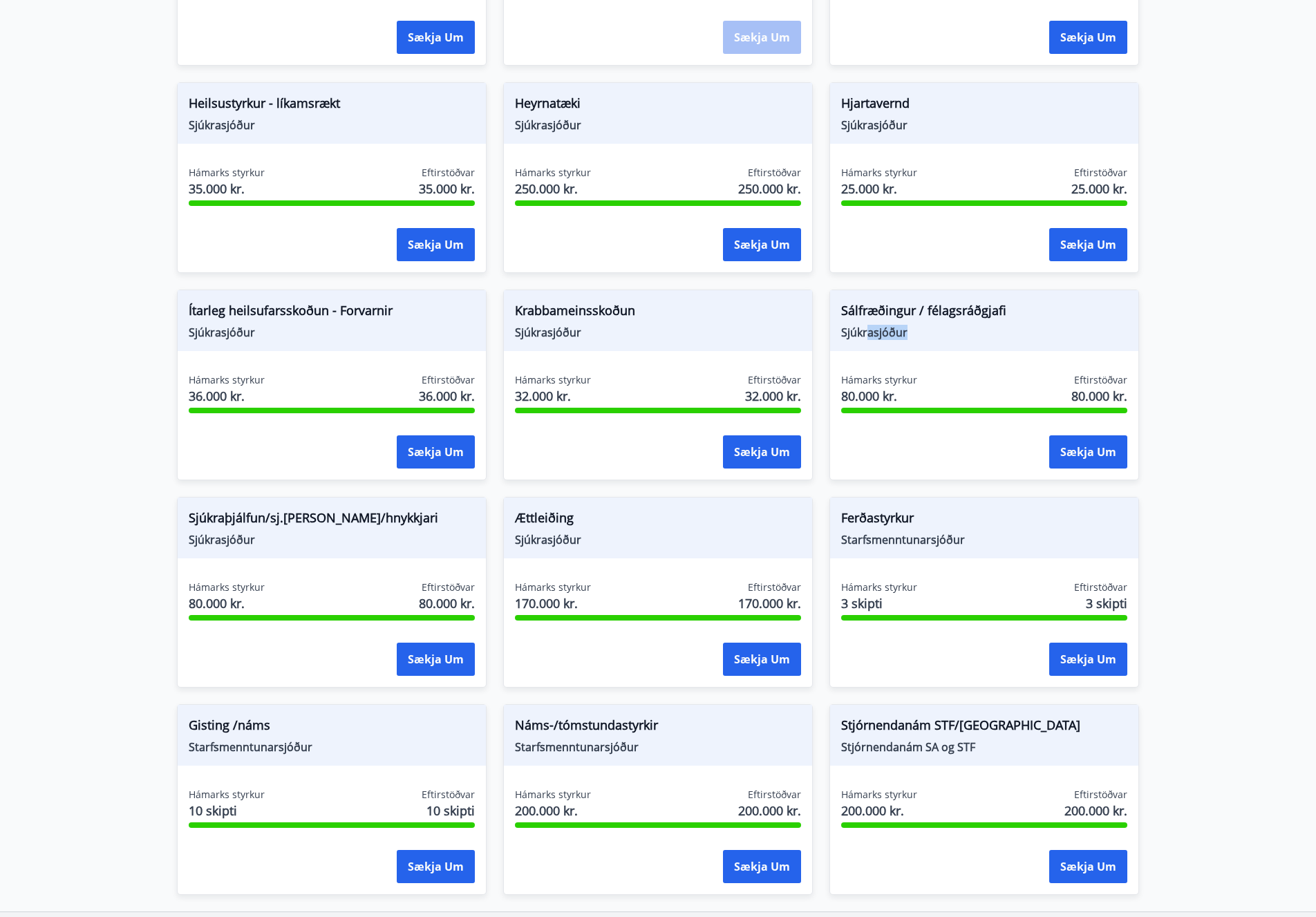
click at [870, 339] on div "Sálfræðingur / félagsráðgjafi Sjúkrasjóður" at bounding box center [985, 321] width 309 height 61
click at [844, 310] on span "Sálfræðingur / félagsráðgjafi" at bounding box center [984, 313] width 286 height 23
click at [880, 319] on span "Sálfræðingur / félagsráðgjafi" at bounding box center [984, 313] width 286 height 23
click at [879, 315] on span "Sálfræðingur / félagsráðgjafi" at bounding box center [984, 313] width 286 height 23
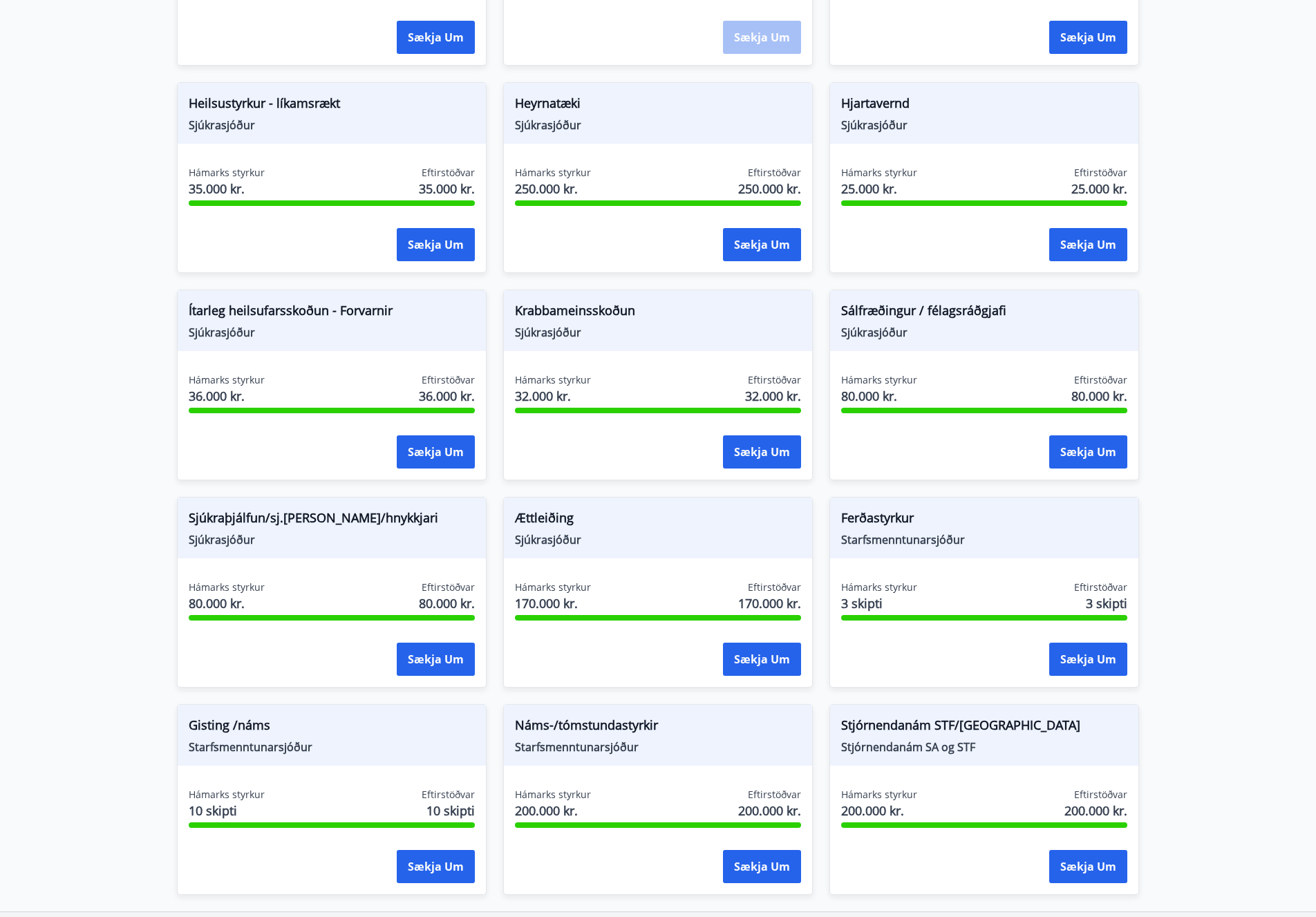
click at [963, 311] on span "Sálfræðingur / félagsráðgjafi" at bounding box center [984, 313] width 286 height 23
click at [860, 308] on span "Sálfræðingur / félagsráðgjafi" at bounding box center [984, 313] width 286 height 23
drag, startPoint x: 841, startPoint y: 308, endPoint x: 1027, endPoint y: 309, distance: 186.0
click at [1027, 309] on span "Sálfræðingur / félagsráðgjafi" at bounding box center [984, 313] width 286 height 23
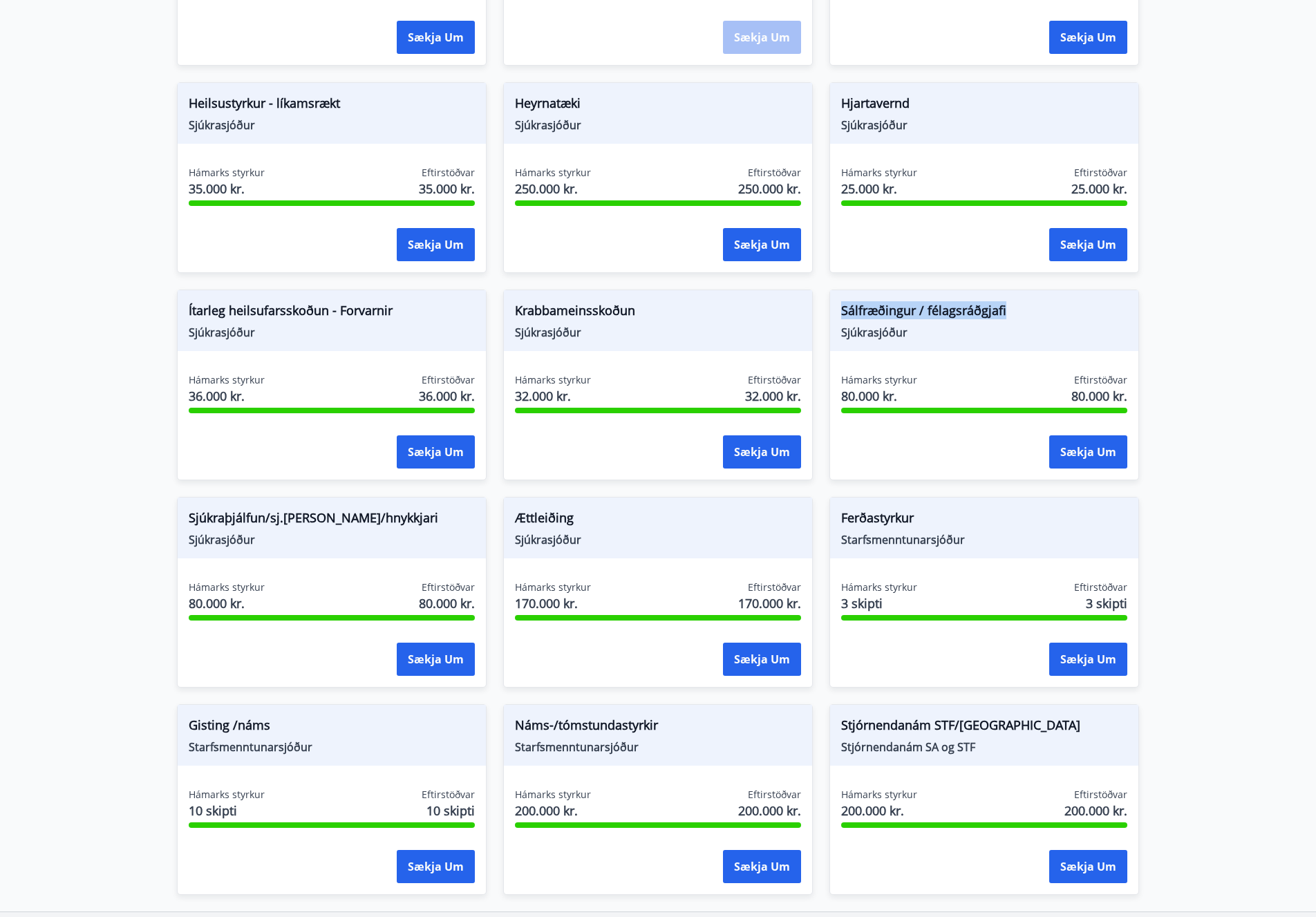
scroll to position [709, 0]
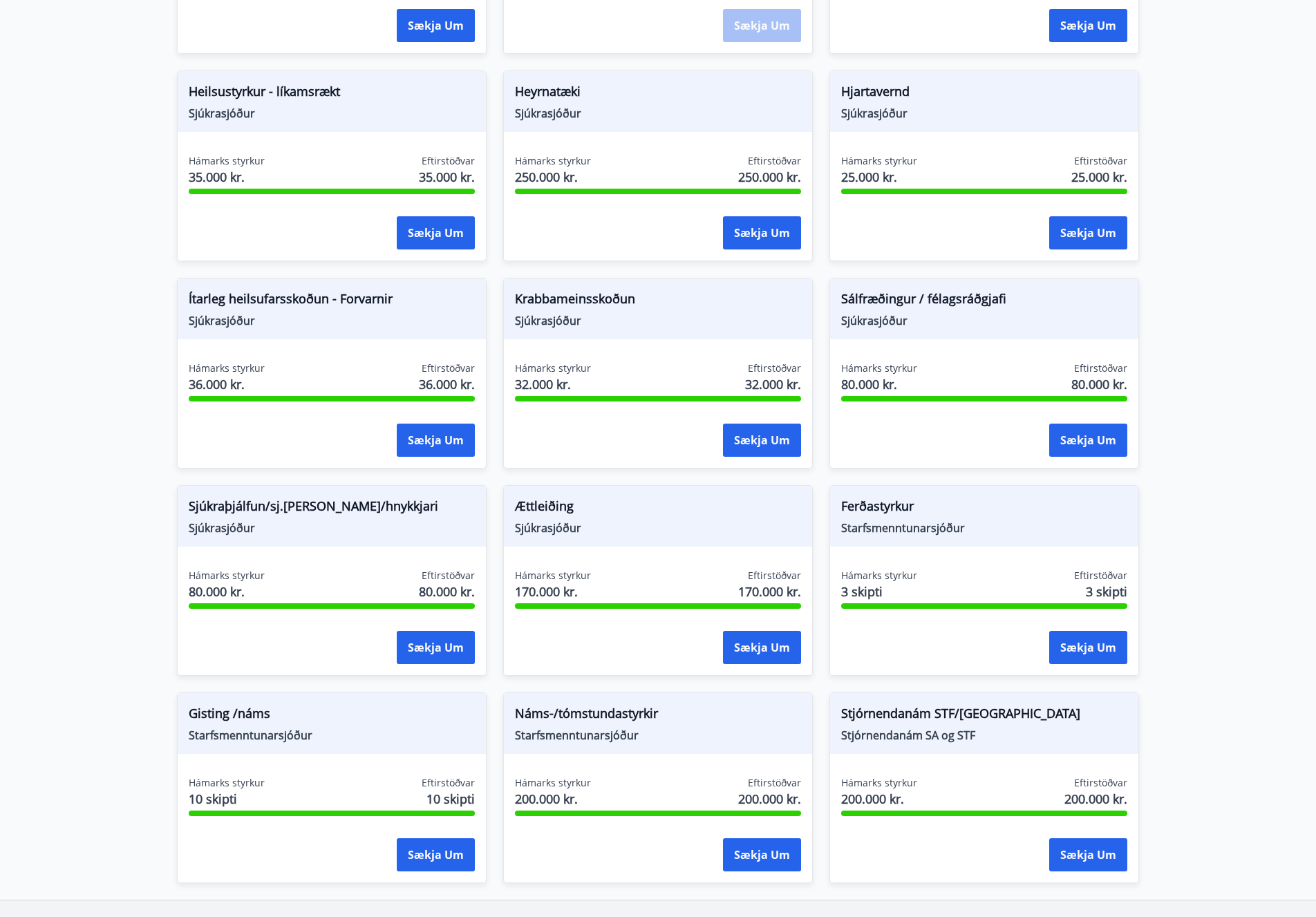
click at [289, 509] on span "Sjúkraþjálfun/sj.[PERSON_NAME]/hnykkjari" at bounding box center [331, 508] width 286 height 23
drag, startPoint x: 273, startPoint y: 509, endPoint x: 301, endPoint y: 505, distance: 28.3
click at [303, 504] on span "Sjúkraþjálfun/sj.[PERSON_NAME]/hnykkjari" at bounding box center [331, 508] width 286 height 23
drag, startPoint x: 210, startPoint y: 504, endPoint x: 341, endPoint y: 509, distance: 131.1
click at [367, 505] on span "Sjúkraþjálfun/sj.[PERSON_NAME]/hnykkjari" at bounding box center [331, 508] width 286 height 23
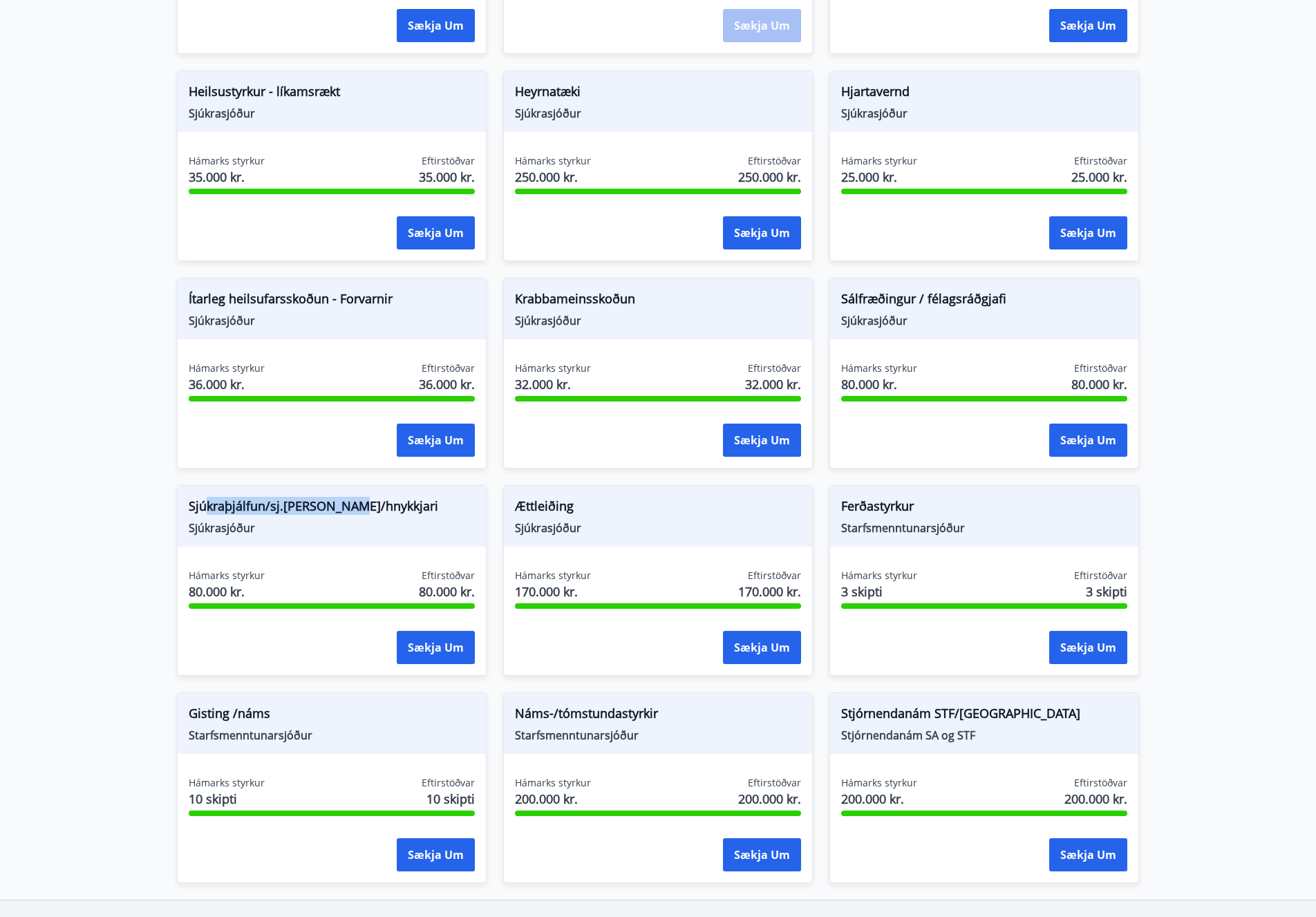
click at [324, 508] on span "Sjúkraþjálfun/sj.[PERSON_NAME]/hnykkjari" at bounding box center [331, 508] width 286 height 23
drag, startPoint x: 222, startPoint y: 507, endPoint x: 432, endPoint y: 526, distance: 210.9
click at [432, 526] on div "Sjúkraþjálfun/sj.[PERSON_NAME]/hnykkjari Sjúkrasjóður" at bounding box center [332, 516] width 309 height 61
click at [311, 503] on span "Sjúkraþjálfun/sj.[PERSON_NAME]/hnykkjari" at bounding box center [331, 508] width 286 height 23
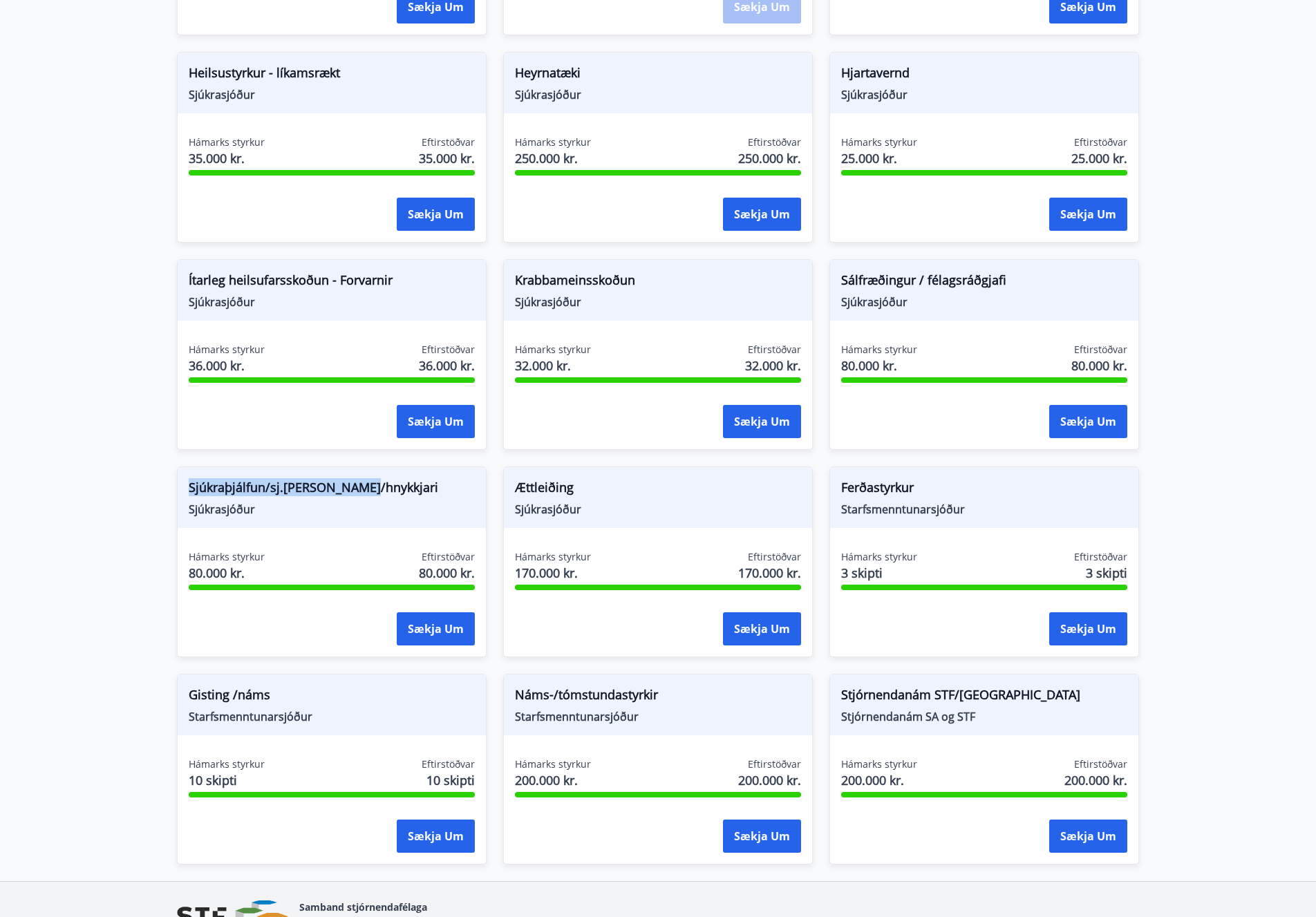
drag, startPoint x: 194, startPoint y: 487, endPoint x: 377, endPoint y: 479, distance: 183.2
click at [377, 479] on span "Sjúkraþjálfun/sj.[PERSON_NAME]/hnykkjari" at bounding box center [331, 490] width 286 height 23
click at [609, 486] on span "Ættleiðing" at bounding box center [657, 490] width 286 height 23
click at [548, 482] on span "Ættleiðing" at bounding box center [657, 490] width 286 height 23
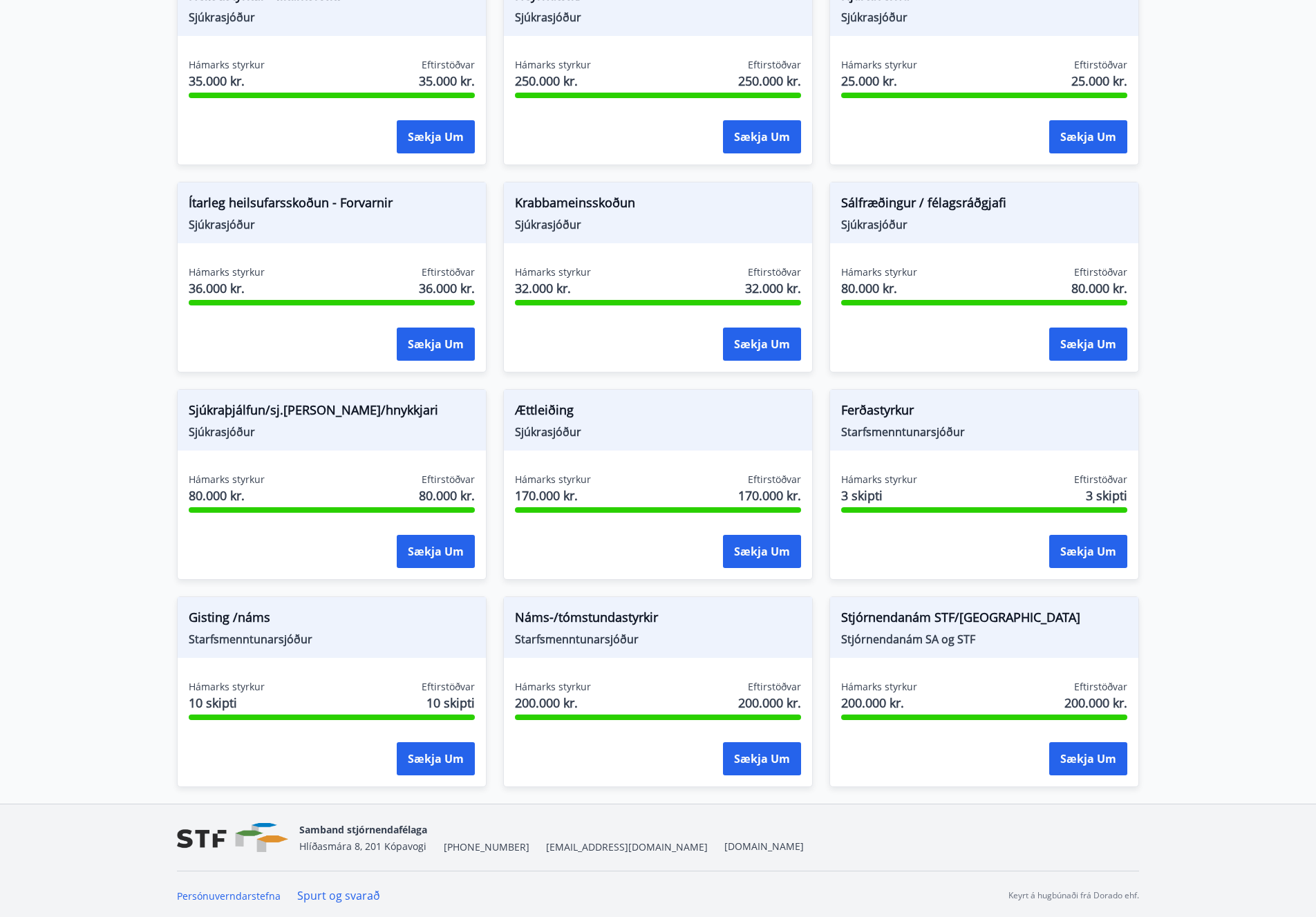
click at [902, 413] on span "Ferðastyrkur" at bounding box center [984, 413] width 286 height 23
drag, startPoint x: 841, startPoint y: 410, endPoint x: 963, endPoint y: 439, distance: 125.4
click at [960, 439] on div "Ferðastyrkur Starfsmenntunarsjóður" at bounding box center [985, 421] width 309 height 61
drag, startPoint x: 979, startPoint y: 435, endPoint x: 964, endPoint y: 432, distance: 15.3
click at [978, 435] on span "Starfsmenntunarsjóður" at bounding box center [984, 431] width 286 height 15
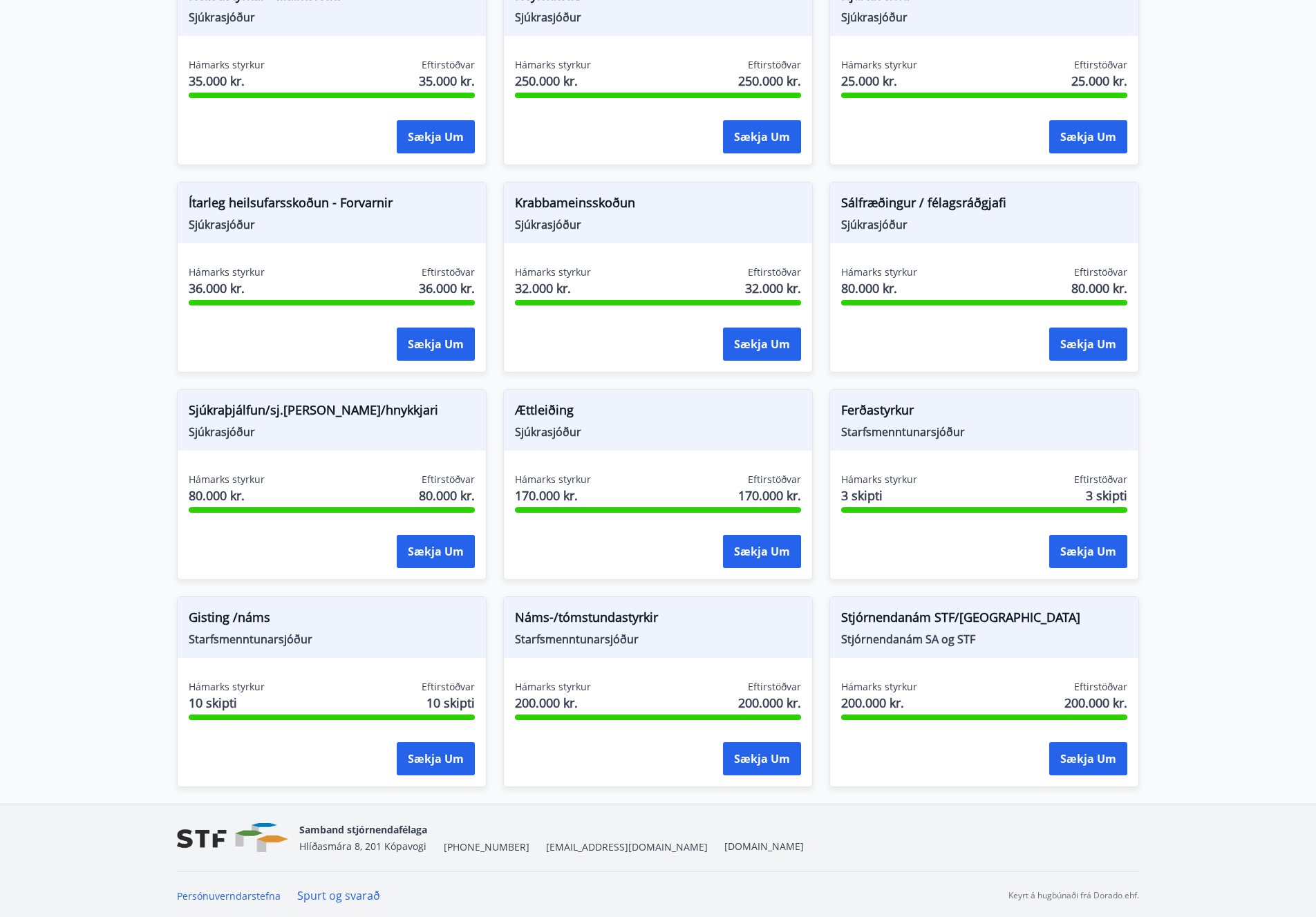
click at [969, 433] on span "Starfsmenntunarsjóður" at bounding box center [984, 431] width 286 height 15
drag, startPoint x: 973, startPoint y: 434, endPoint x: 838, endPoint y: 407, distance: 137.7
click at [838, 407] on div "Ferðastyrkur Starfsmenntunarsjóður" at bounding box center [985, 421] width 309 height 61
drag, startPoint x: 201, startPoint y: 615, endPoint x: 308, endPoint y: 632, distance: 108.3
click at [306, 631] on span "Gisting /náms" at bounding box center [331, 620] width 286 height 23
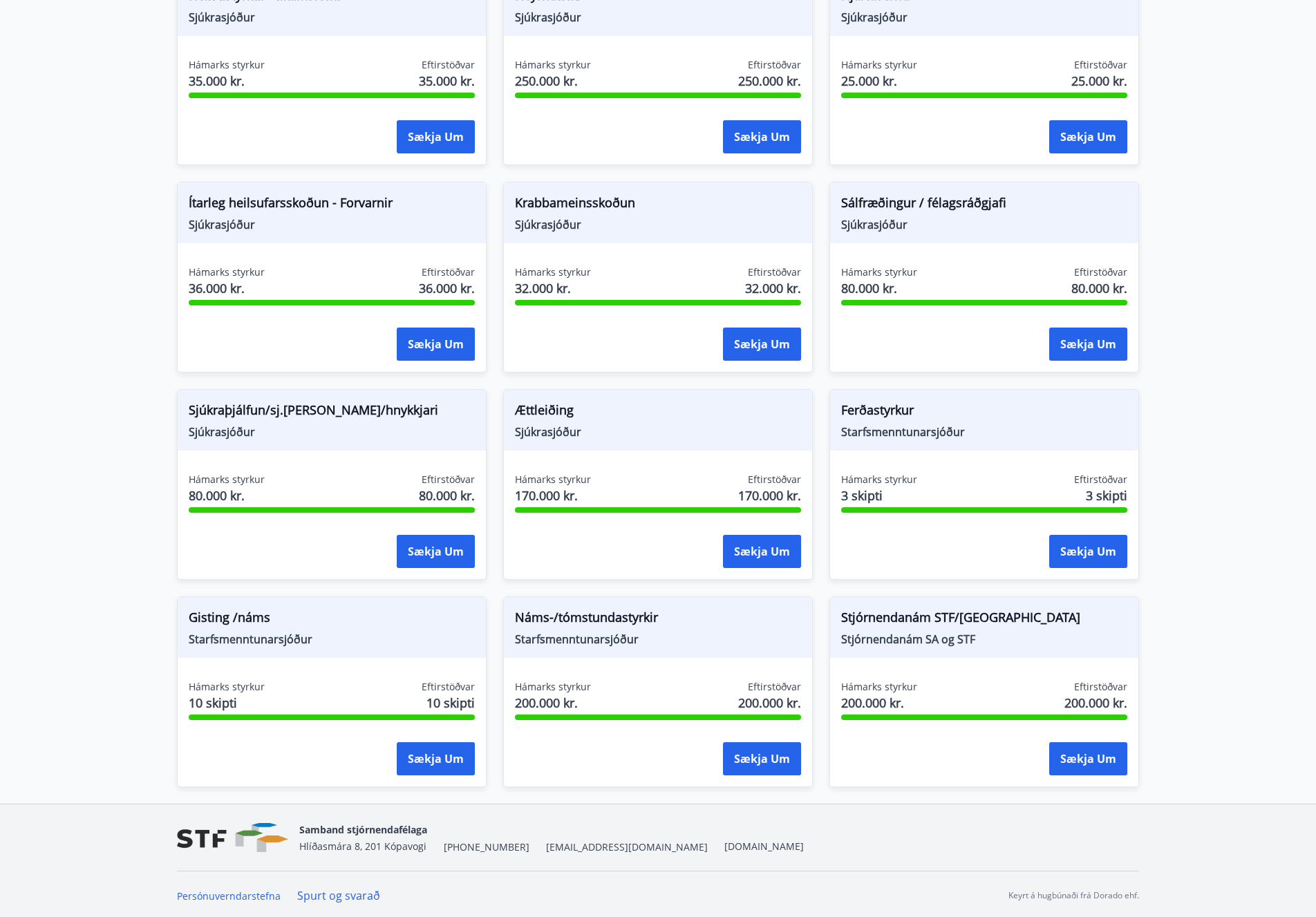
click at [243, 635] on span "Starfsmenntunarsjóður" at bounding box center [331, 639] width 286 height 15
drag, startPoint x: 185, startPoint y: 616, endPoint x: 304, endPoint y: 644, distance: 122.2
click at [307, 641] on div "Gisting /náms Starfsmenntunarsjóður" at bounding box center [332, 627] width 309 height 61
click at [256, 649] on div "Gisting /náms Starfsmenntunarsjóður" at bounding box center [332, 627] width 309 height 61
drag, startPoint x: 207, startPoint y: 691, endPoint x: 260, endPoint y: 720, distance: 60.4
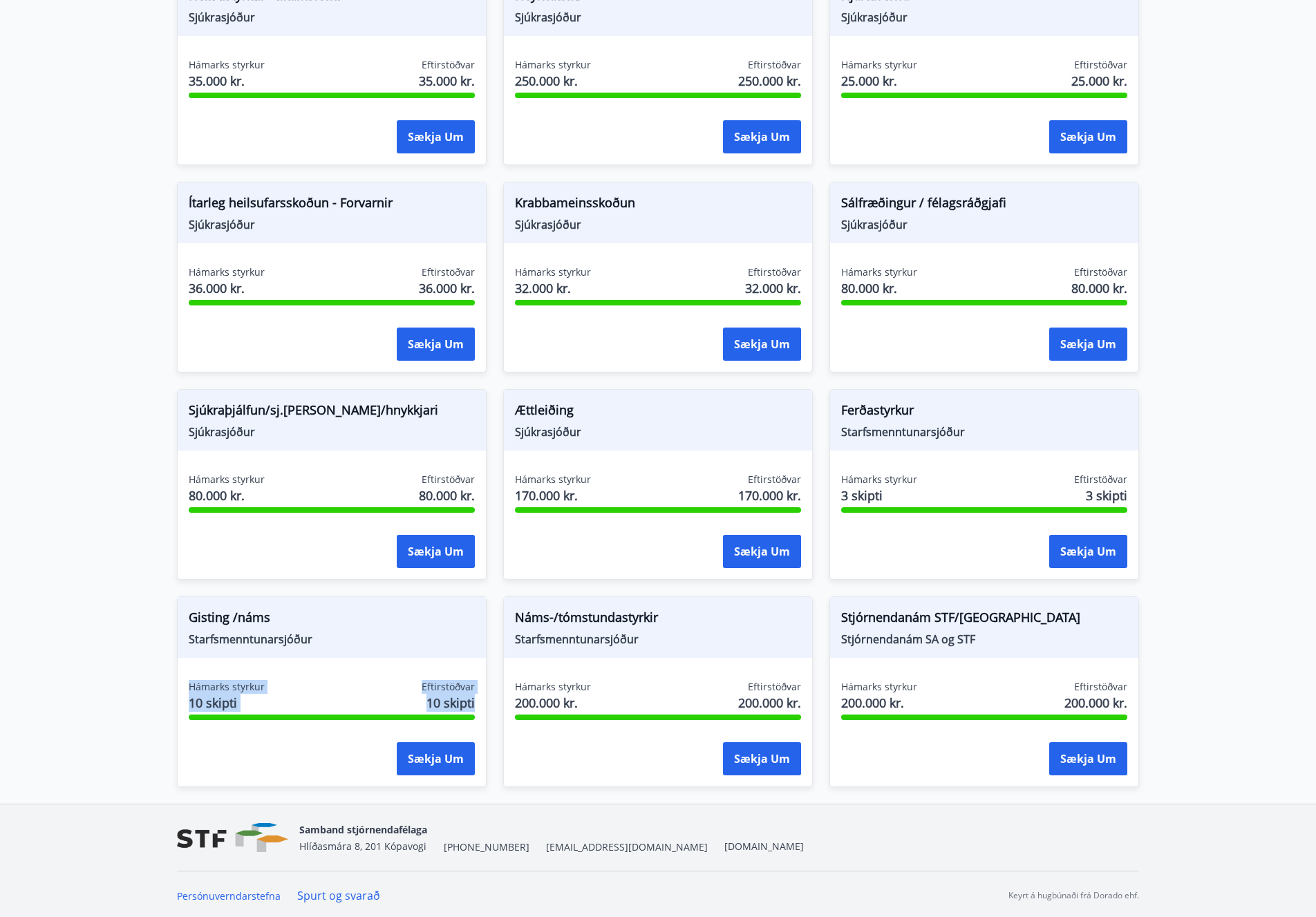
click at [260, 720] on div "Hámarks styrkur 10 skipti Eftirstöðvar 10 skipti Sækja um" at bounding box center [332, 730] width 309 height 101
click at [222, 641] on span "Starfsmenntunarsjóður" at bounding box center [331, 639] width 286 height 15
drag, startPoint x: 199, startPoint y: 616, endPoint x: 331, endPoint y: 647, distance: 135.6
click at [331, 647] on div "Gisting /náms Starfsmenntunarsjóður" at bounding box center [332, 627] width 309 height 61
click at [318, 639] on span "Starfsmenntunarsjóður" at bounding box center [331, 639] width 286 height 15
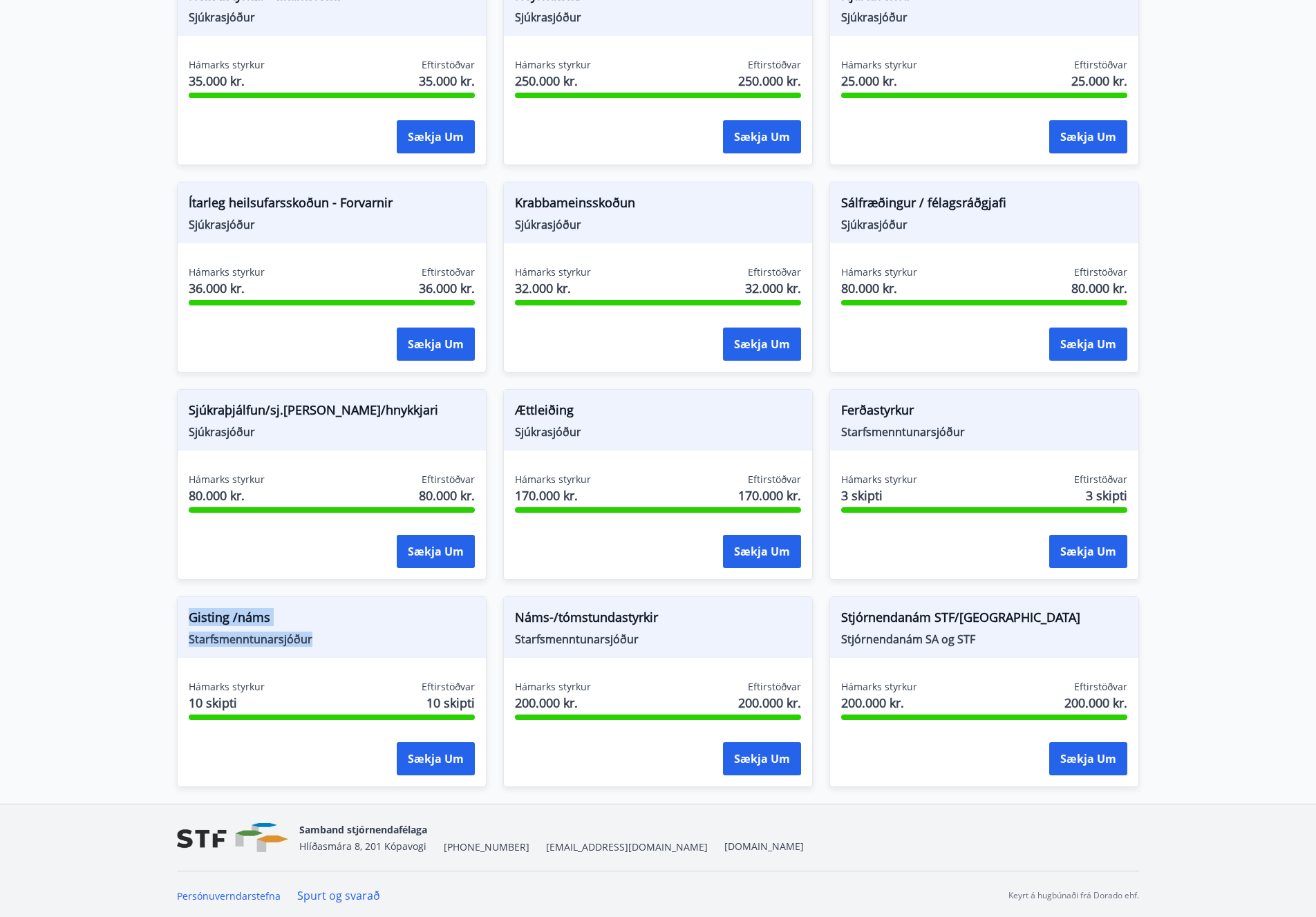
drag, startPoint x: 190, startPoint y: 615, endPoint x: 320, endPoint y: 648, distance: 134.1
click at [320, 648] on div "Gisting /náms Starfsmenntunarsjóður" at bounding box center [332, 627] width 309 height 61
click at [361, 631] on span "Gisting /náms" at bounding box center [331, 620] width 286 height 23
drag, startPoint x: 374, startPoint y: 637, endPoint x: 227, endPoint y: 615, distance: 148.6
click at [227, 615] on div "Gisting /náms Starfsmenntunarsjóður" at bounding box center [332, 627] width 309 height 61
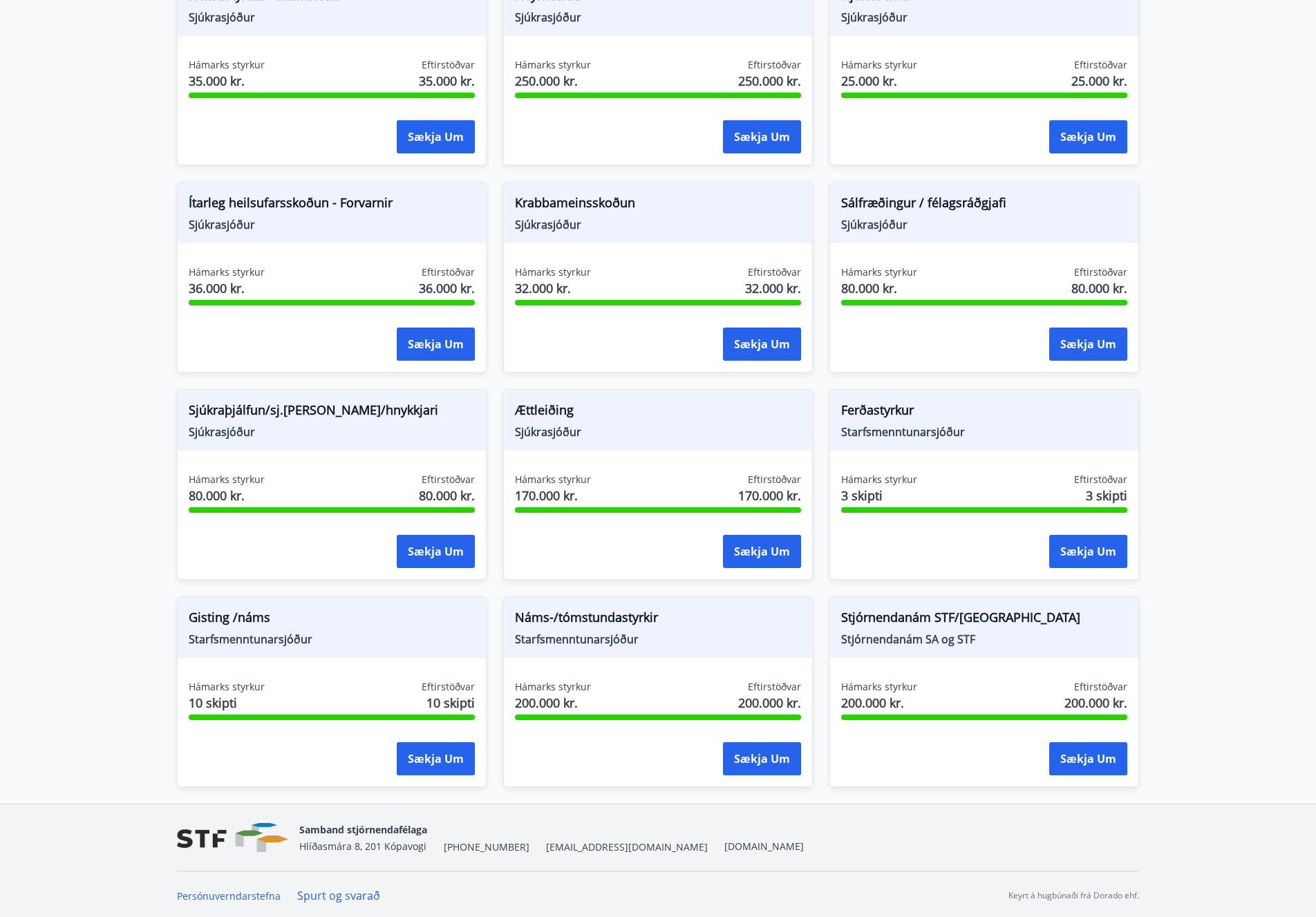
click at [232, 684] on span "Hámarks styrkur" at bounding box center [226, 687] width 76 height 14
drag, startPoint x: 505, startPoint y: 617, endPoint x: 515, endPoint y: 617, distance: 10.0
click at [511, 617] on div "Náms-/tómstundastyrkir Starfsmenntunarsjóður" at bounding box center [658, 627] width 309 height 61
drag, startPoint x: 520, startPoint y: 618, endPoint x: 732, endPoint y: 634, distance: 212.6
click at [732, 634] on div "Náms-/tómstundastyrkir Starfsmenntunarsjóður" at bounding box center [658, 627] width 309 height 61
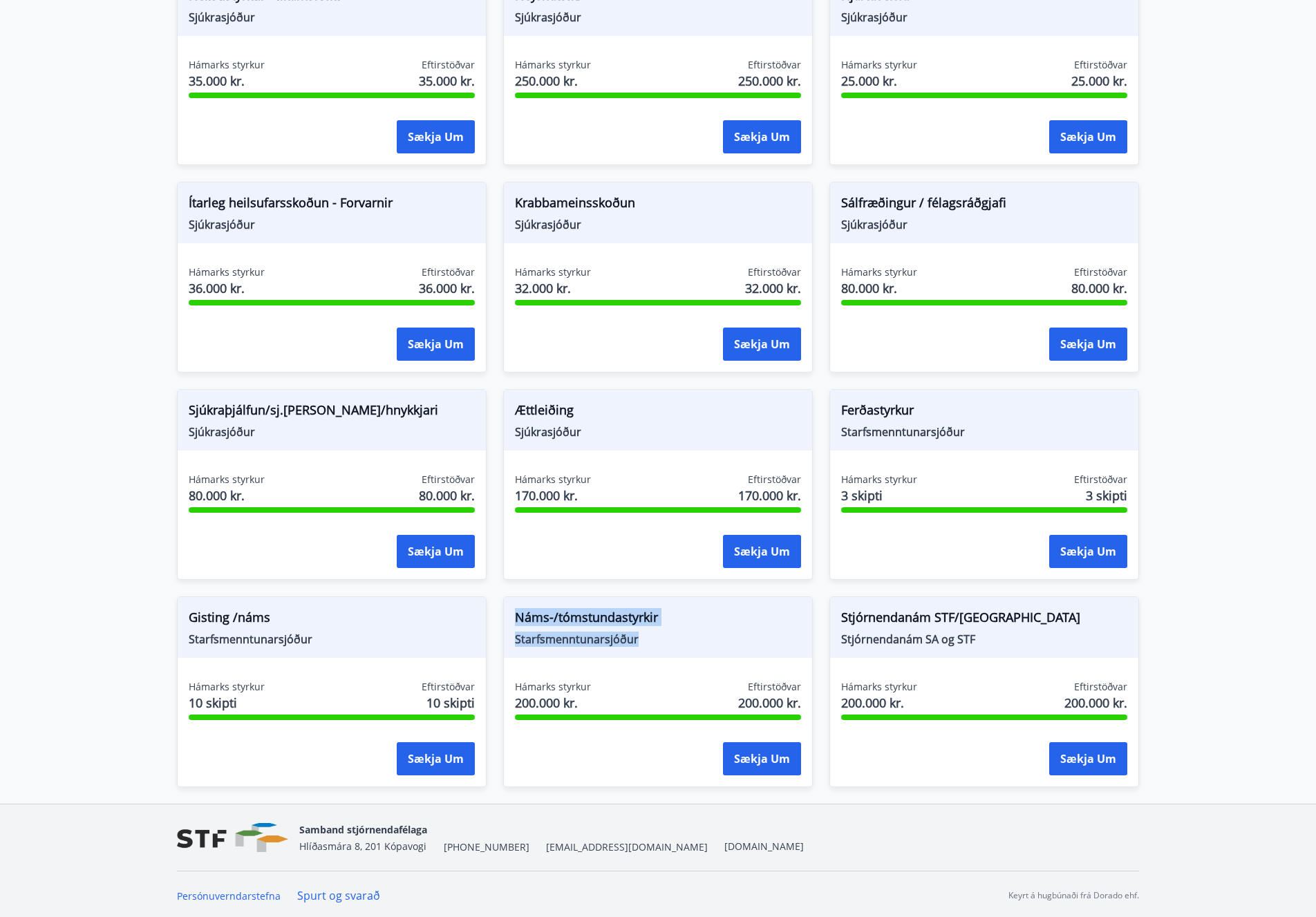
click at [572, 636] on span "Starfsmenntunarsjóður" at bounding box center [657, 639] width 286 height 15
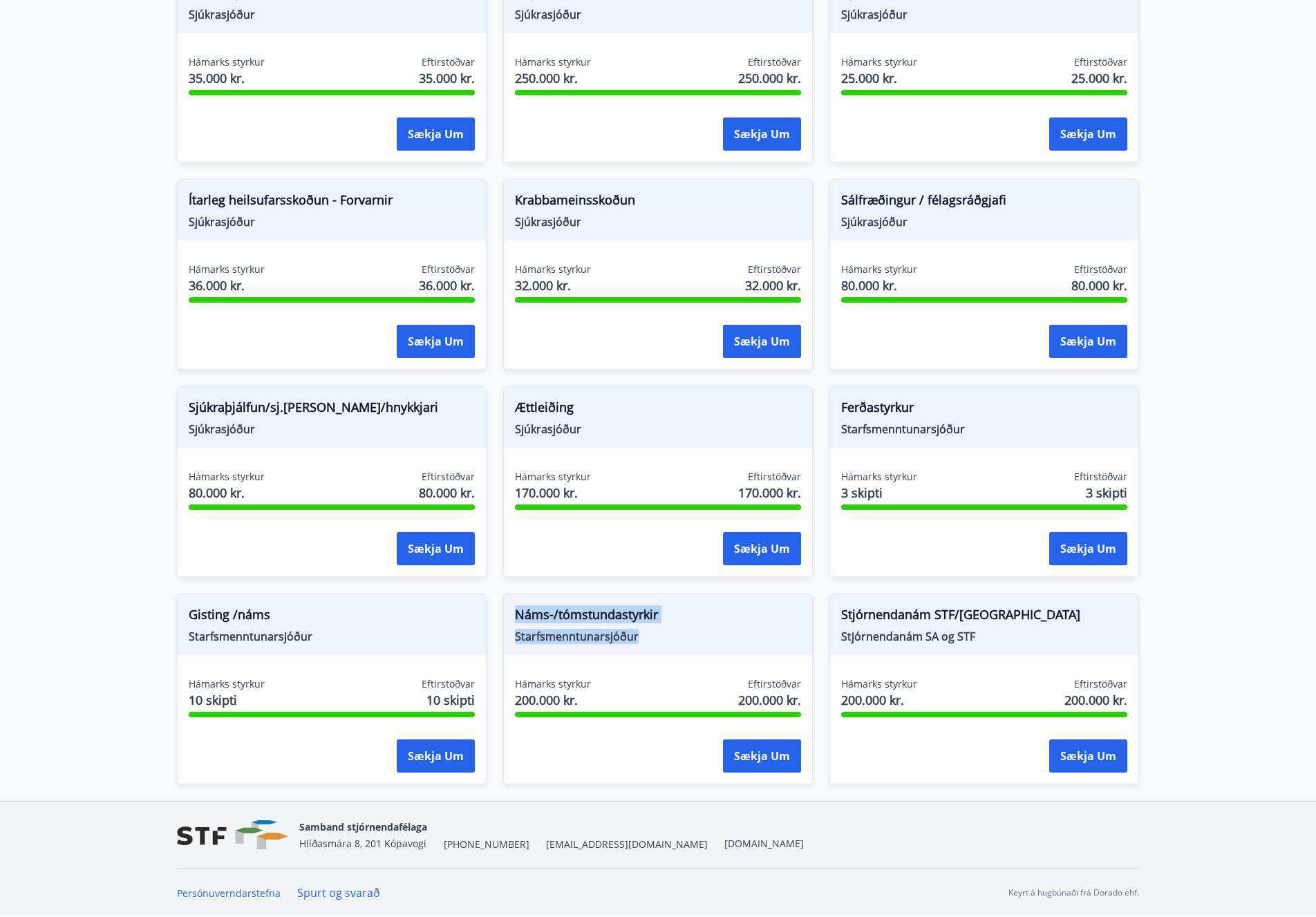
drag, startPoint x: 515, startPoint y: 612, endPoint x: 696, endPoint y: 641, distance: 183.3
click at [696, 641] on div "Náms-/tómstundastyrkir Starfsmenntunarsjóður" at bounding box center [658, 625] width 309 height 61
click at [641, 639] on span "Starfsmenntunarsjóður" at bounding box center [657, 636] width 286 height 15
drag, startPoint x: 660, startPoint y: 638, endPoint x: 536, endPoint y: 614, distance: 126.3
click at [536, 614] on div "Náms-/tómstundastyrkir Starfsmenntunarsjóður" at bounding box center [658, 625] width 309 height 61
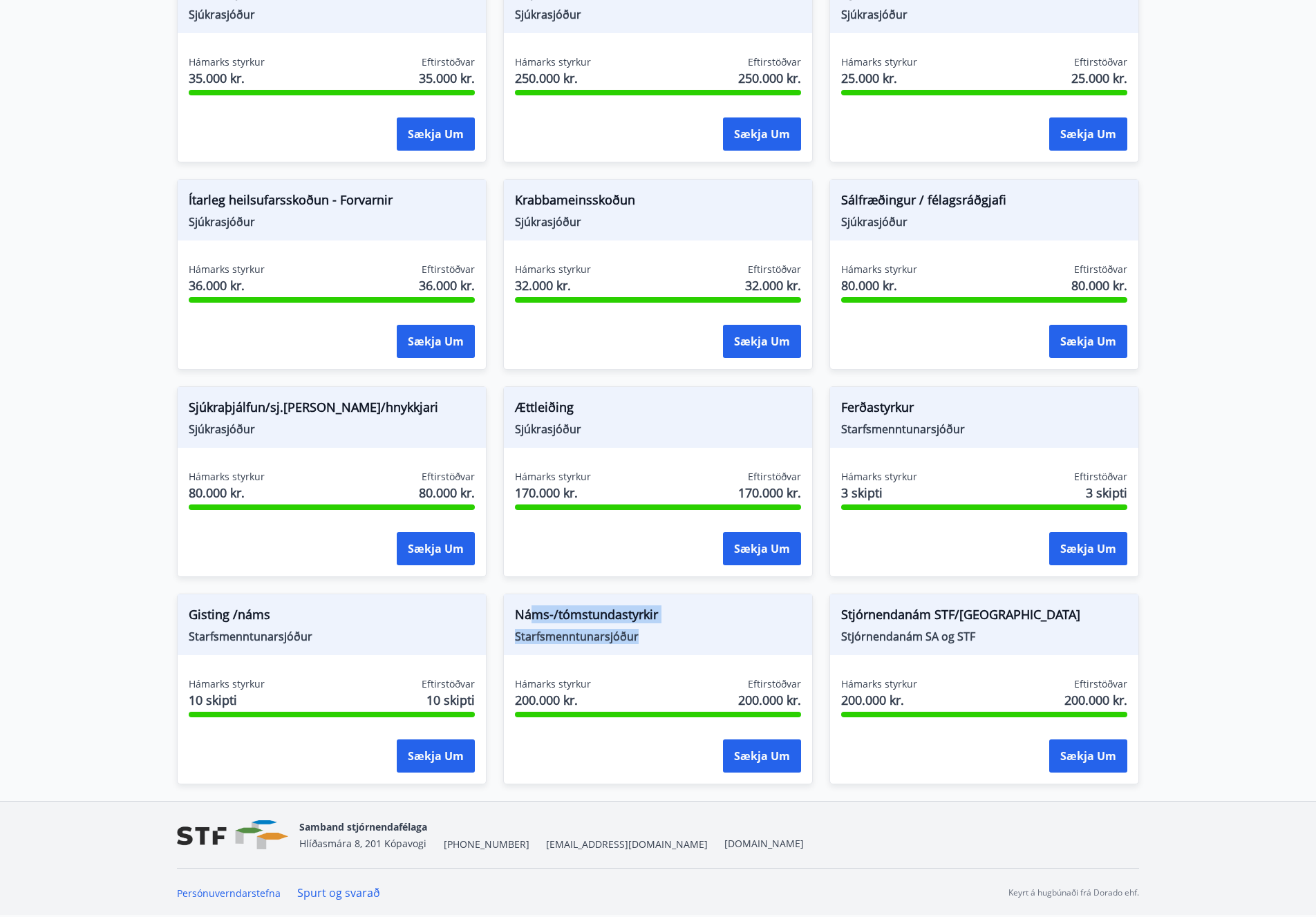
click at [576, 619] on span "Náms-/tómstundastyrkir" at bounding box center [657, 617] width 286 height 23
drag, startPoint x: 520, startPoint y: 614, endPoint x: 656, endPoint y: 635, distance: 137.6
click at [707, 630] on div "Náms-/tómstundastyrkir Starfsmenntunarsjóður" at bounding box center [658, 625] width 309 height 61
click at [644, 632] on span "Starfsmenntunarsjóður" at bounding box center [657, 636] width 286 height 15
drag, startPoint x: 662, startPoint y: 637, endPoint x: 515, endPoint y: 619, distance: 148.1
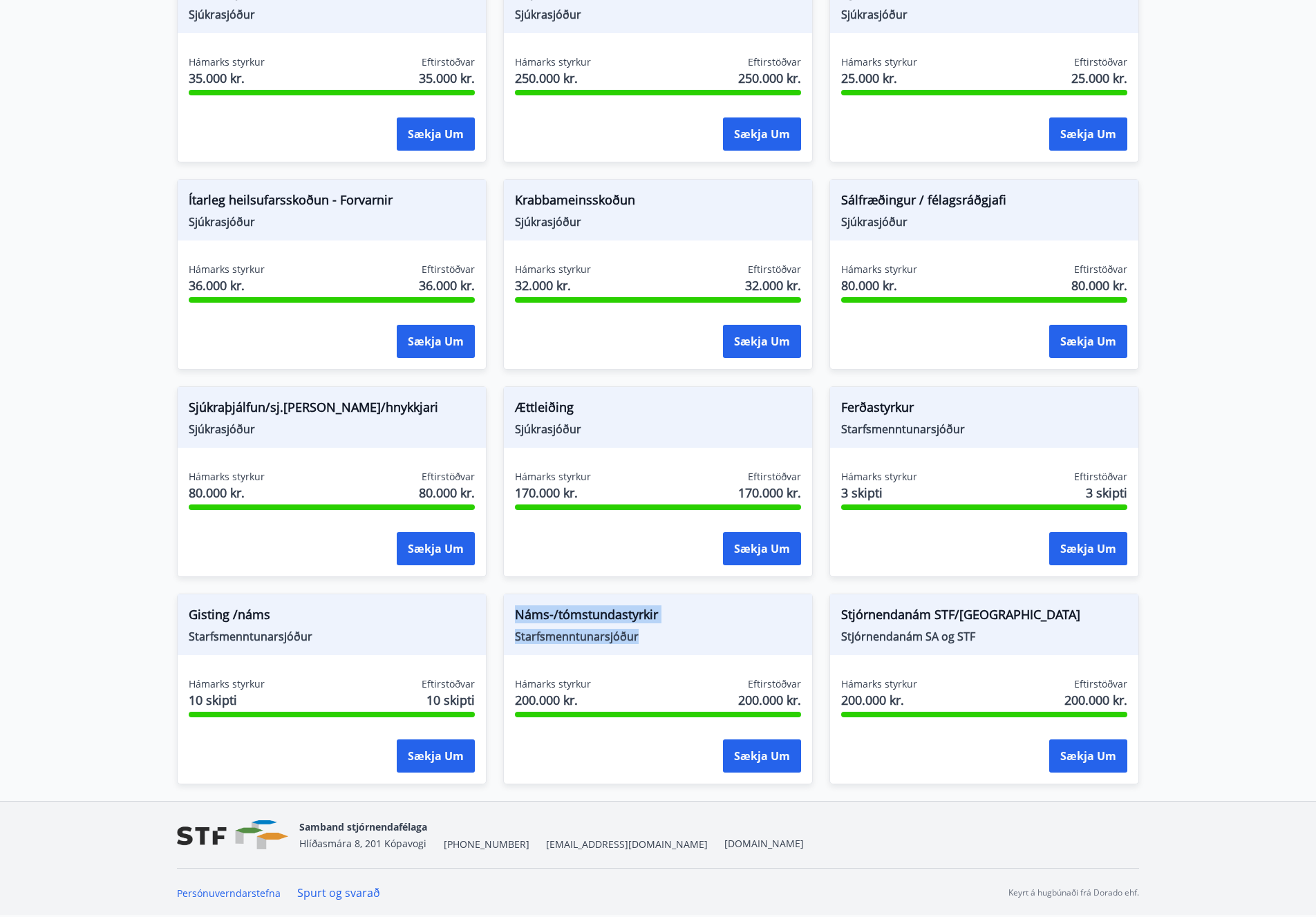
click at [504, 608] on div "Náms-/tómstundastyrkir Starfsmenntunarsjóður" at bounding box center [658, 625] width 309 height 61
click at [555, 629] on span "Starfsmenntunarsjóður" at bounding box center [657, 636] width 286 height 15
click at [549, 611] on span "Náms-/tómstundastyrkir" at bounding box center [657, 617] width 286 height 23
click at [539, 624] on span "Náms-/tómstundastyrkir" at bounding box center [657, 617] width 286 height 23
click at [598, 637] on span "Starfsmenntunarsjóður" at bounding box center [657, 636] width 286 height 15
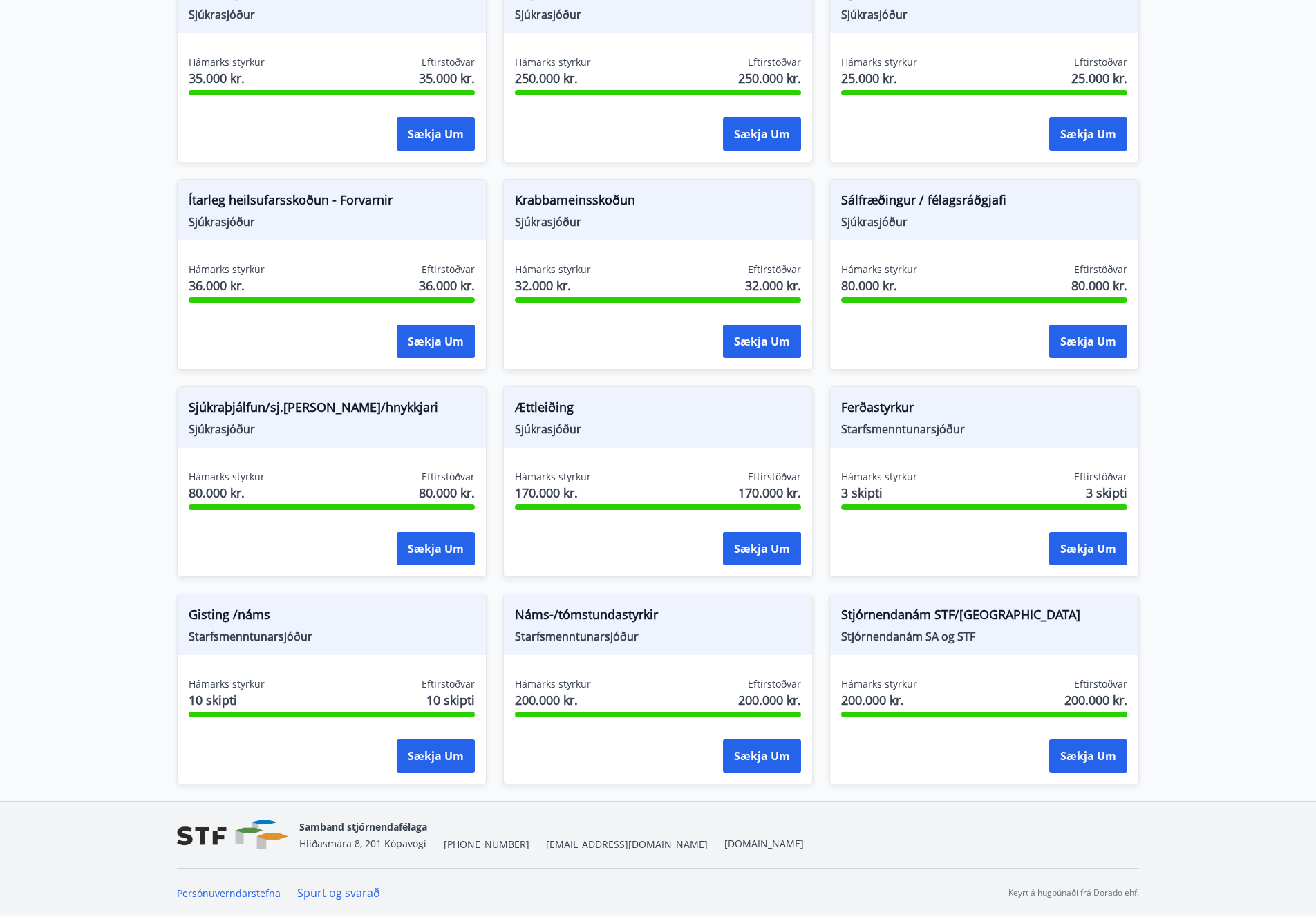
click at [609, 625] on span "Náms-/tómstundastyrkir" at bounding box center [657, 617] width 286 height 23
click at [574, 614] on span "Náms-/tómstundastyrkir" at bounding box center [657, 617] width 286 height 23
drag, startPoint x: 515, startPoint y: 615, endPoint x: 700, endPoint y: 616, distance: 185.0
click at [700, 616] on span "Náms-/tómstundastyrkir" at bounding box center [657, 617] width 286 height 23
